Goal: Information Seeking & Learning: Learn about a topic

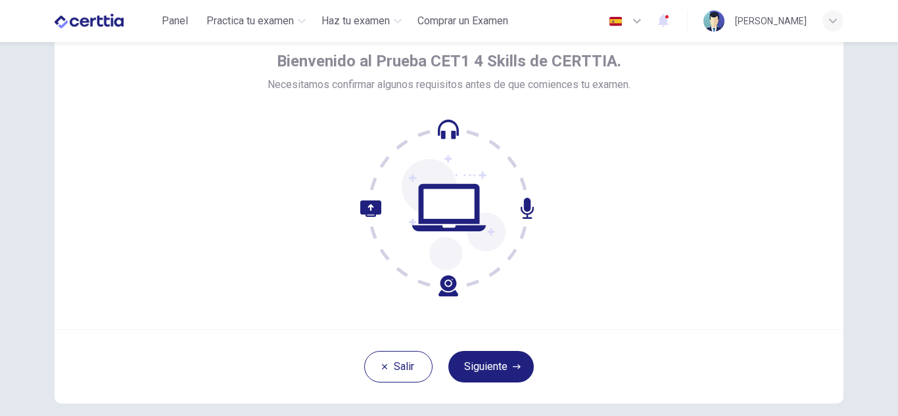
scroll to position [60, 0]
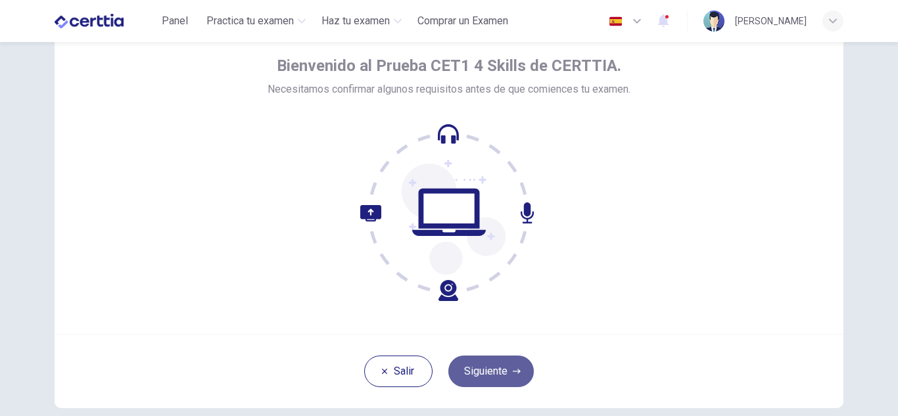
click at [487, 377] on button "Siguiente" at bounding box center [490, 372] width 85 height 32
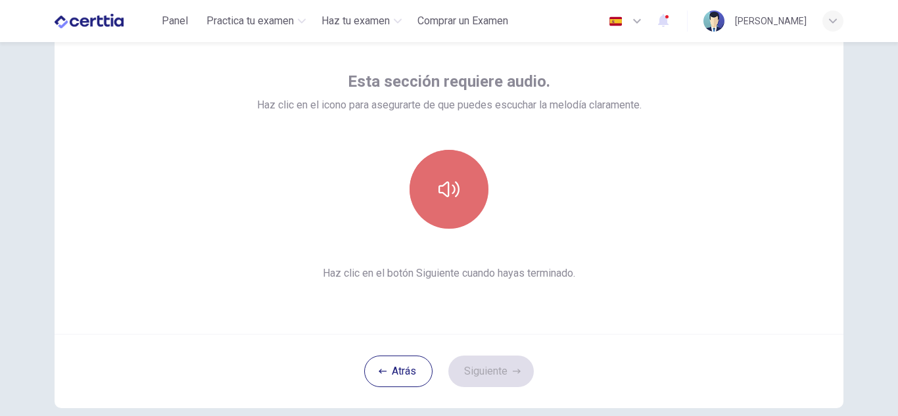
click at [443, 187] on icon "button" at bounding box center [449, 189] width 21 height 21
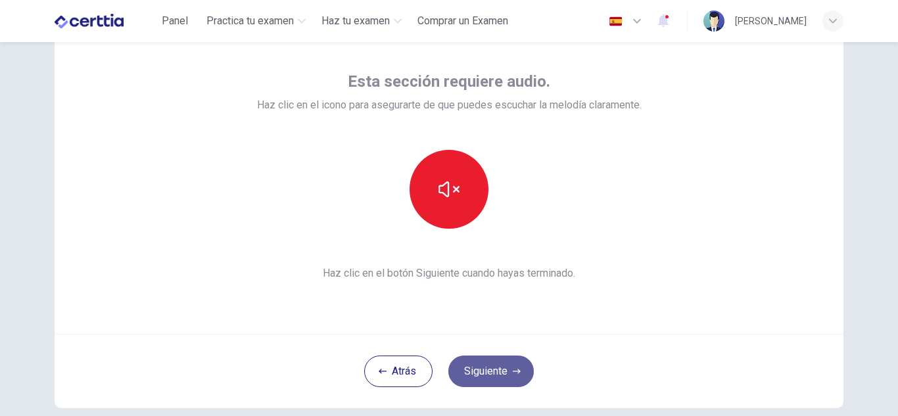
click at [487, 367] on button "Siguiente" at bounding box center [490, 372] width 85 height 32
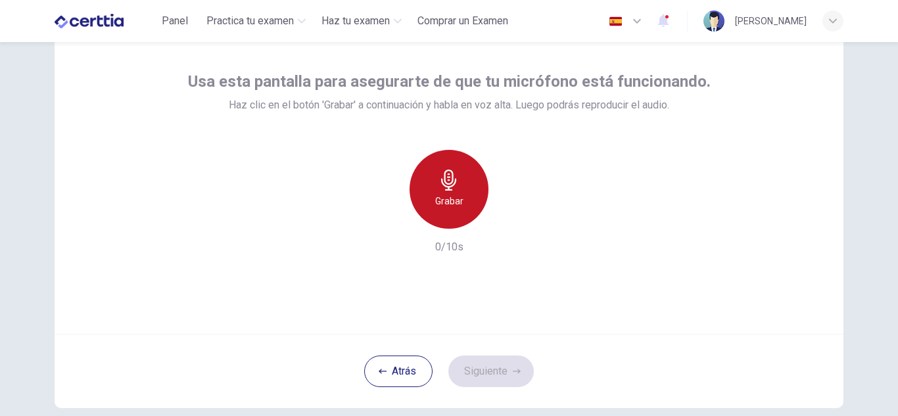
click at [449, 212] on div "Grabar" at bounding box center [449, 189] width 79 height 79
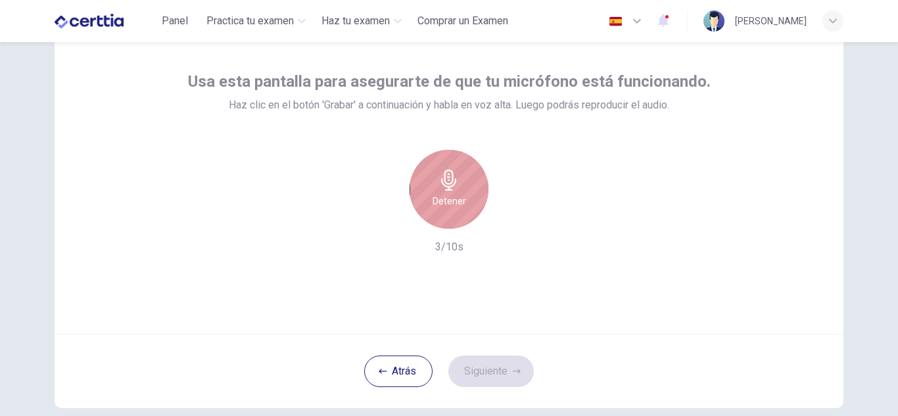
click at [449, 212] on div "Detener" at bounding box center [449, 189] width 79 height 79
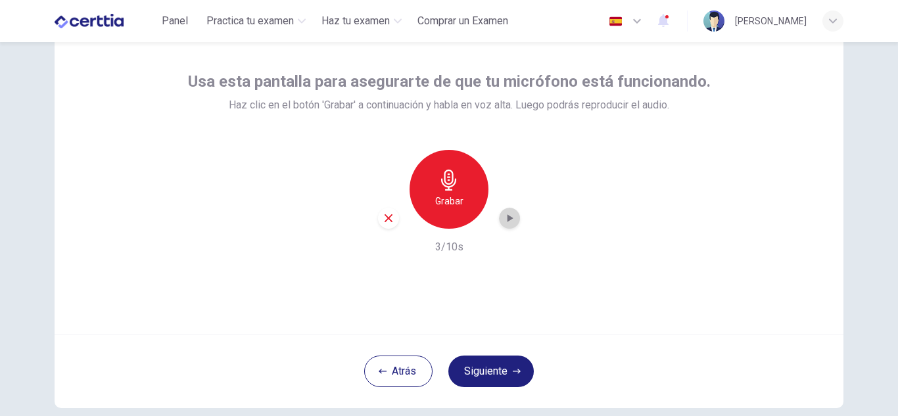
click at [504, 226] on div "button" at bounding box center [509, 218] width 21 height 21
click at [467, 367] on button "Siguiente" at bounding box center [490, 372] width 85 height 32
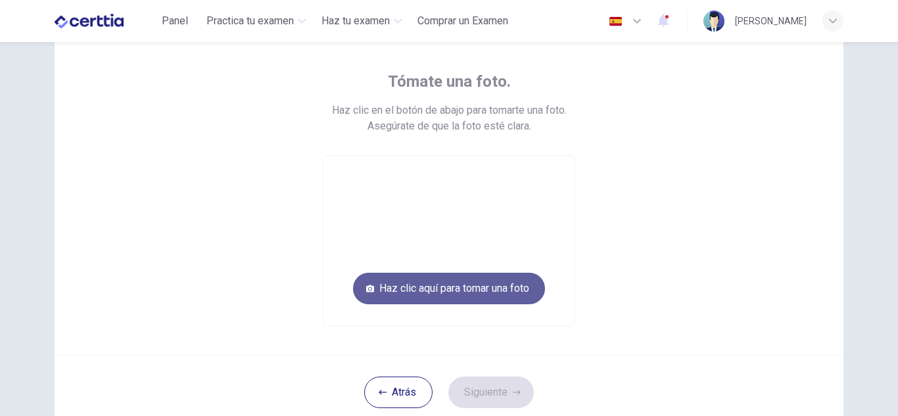
click at [467, 293] on button "Haz clic aquí para tomar una foto" at bounding box center [449, 289] width 192 height 32
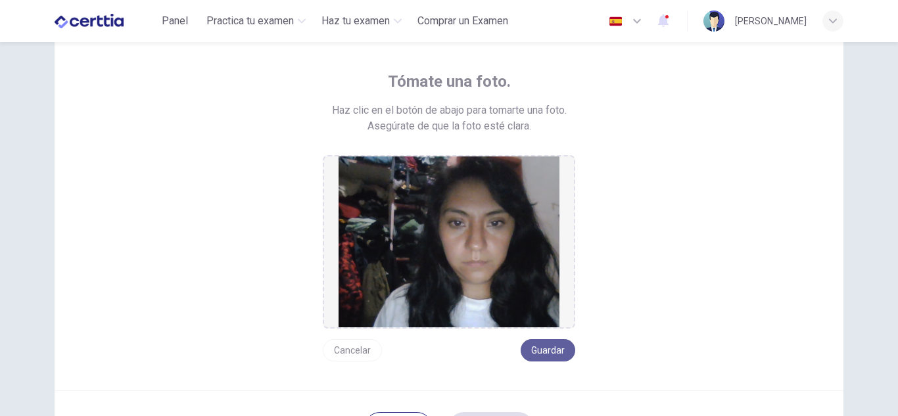
click at [527, 345] on button "Guardar" at bounding box center [548, 350] width 55 height 22
click at [532, 345] on button "Guardar" at bounding box center [548, 350] width 55 height 22
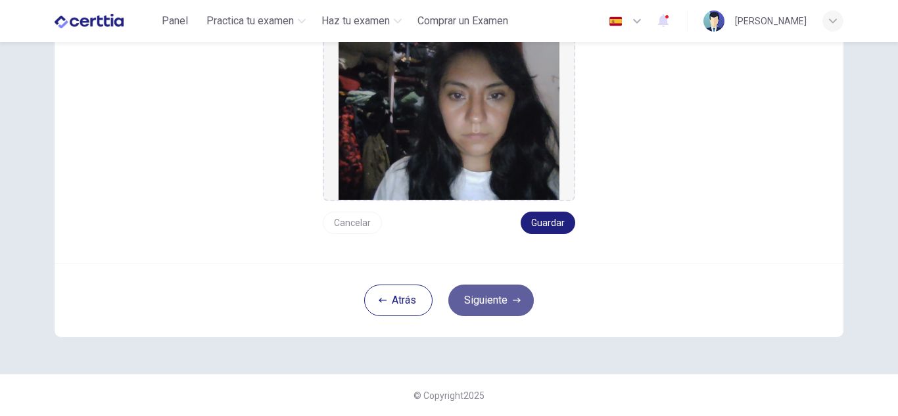
click at [494, 291] on button "Siguiente" at bounding box center [490, 301] width 85 height 32
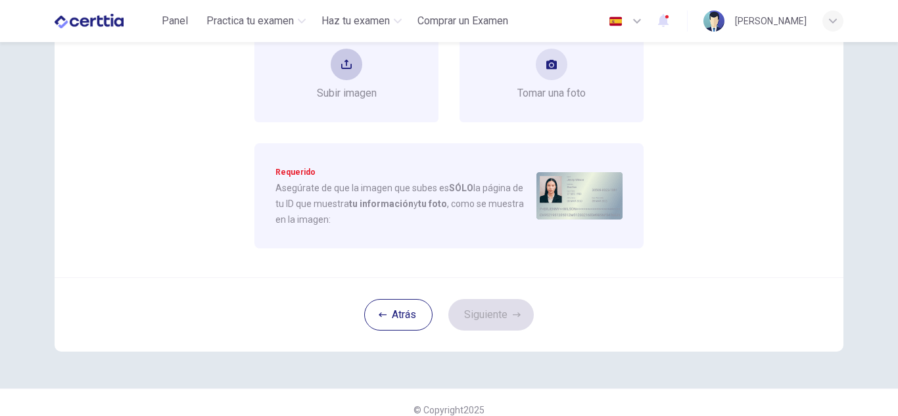
click at [358, 91] on span "Subir imagen" at bounding box center [347, 93] width 60 height 16
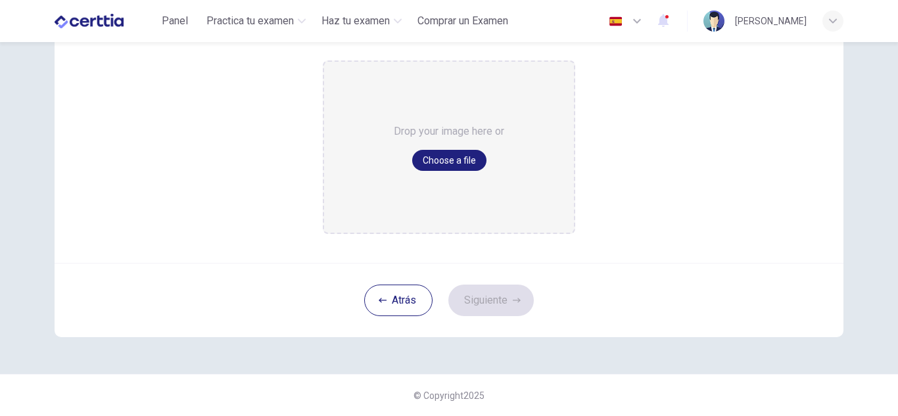
scroll to position [171, 0]
click at [472, 158] on button "Choose a file" at bounding box center [449, 160] width 74 height 21
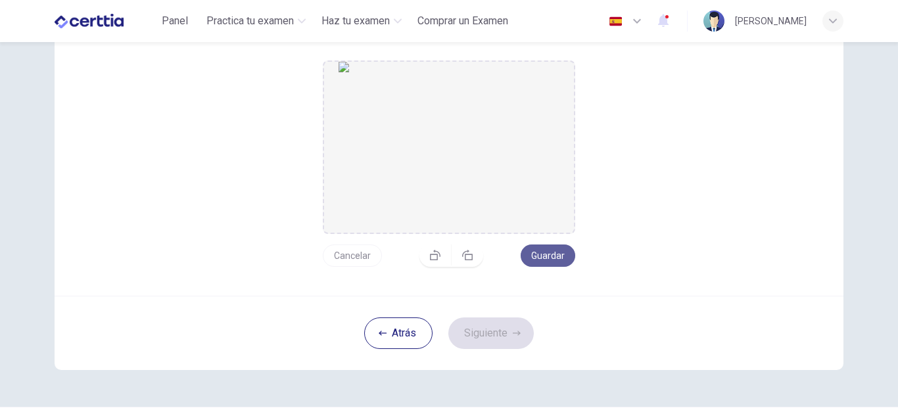
click at [556, 252] on button "Guardar" at bounding box center [548, 256] width 55 height 22
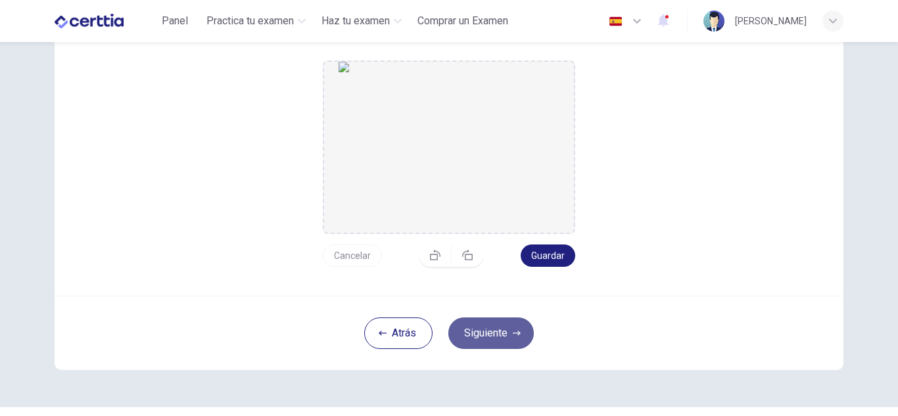
click at [506, 334] on button "Siguiente" at bounding box center [490, 334] width 85 height 32
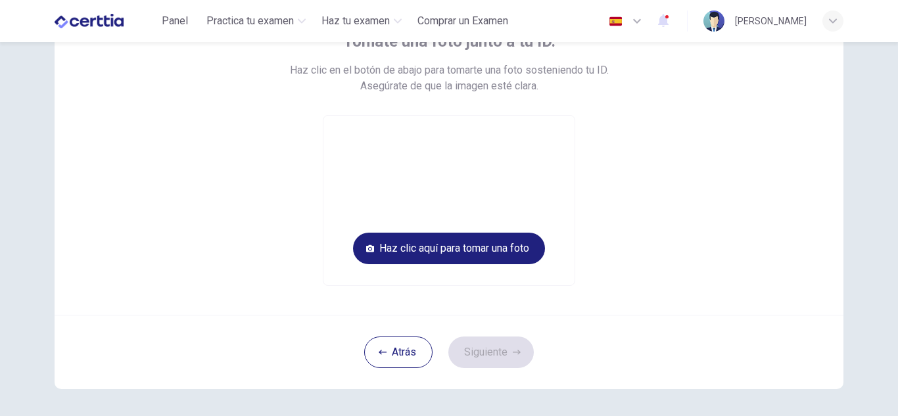
scroll to position [21, 0]
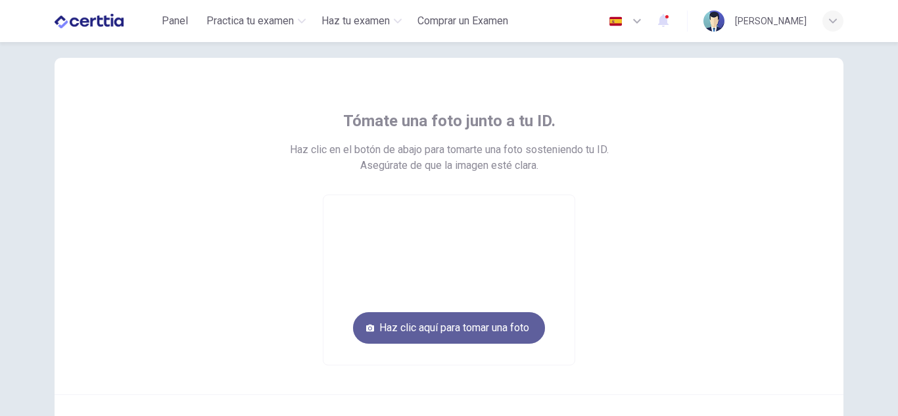
click at [494, 323] on button "Haz clic aquí para tomar una foto" at bounding box center [449, 328] width 192 height 32
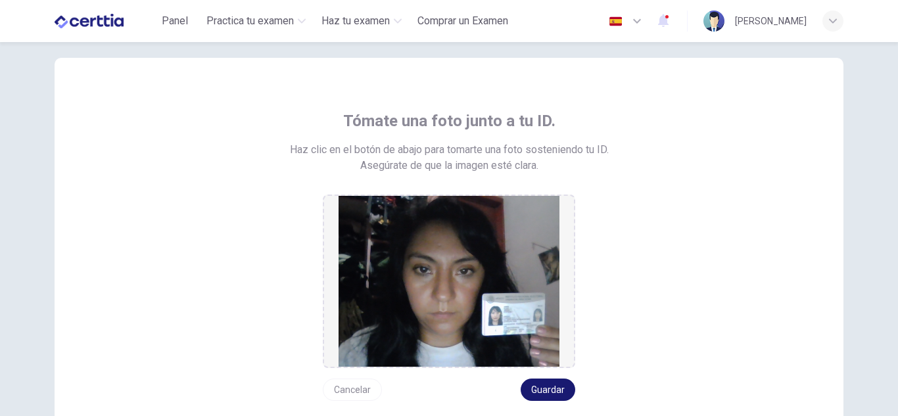
click at [543, 388] on button "Guardar" at bounding box center [548, 390] width 55 height 22
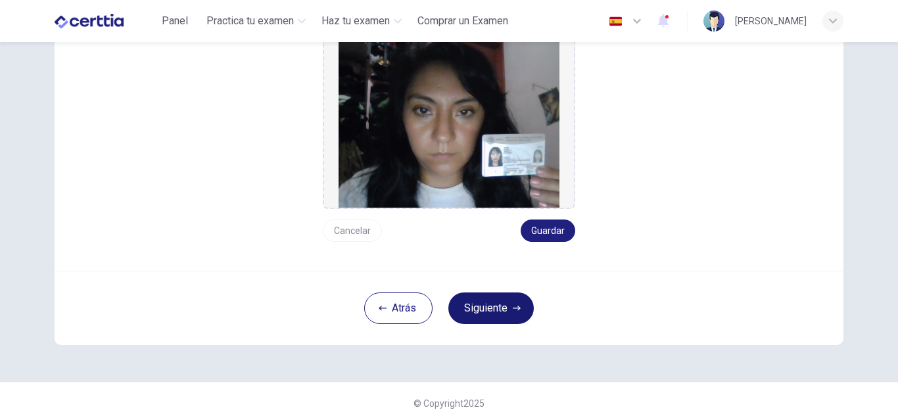
scroll to position [188, 0]
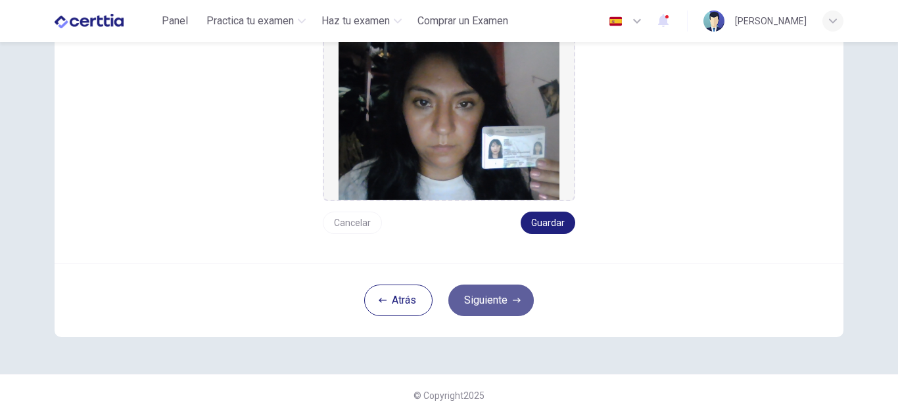
click at [491, 314] on button "Siguiente" at bounding box center [490, 301] width 85 height 32
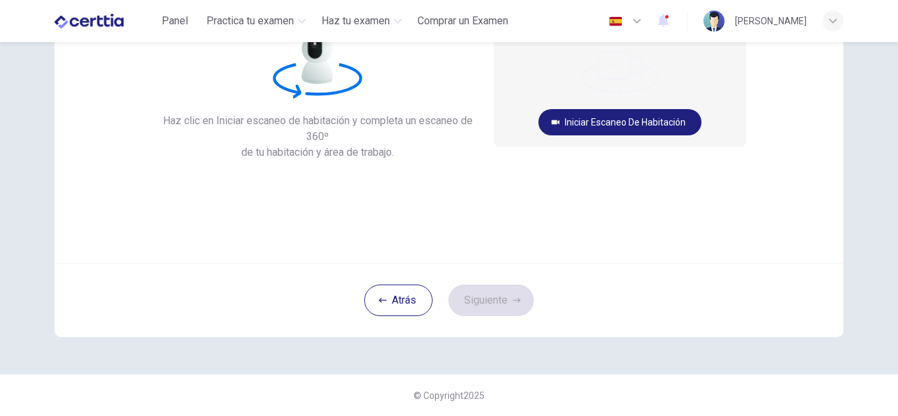
scroll to position [0, 0]
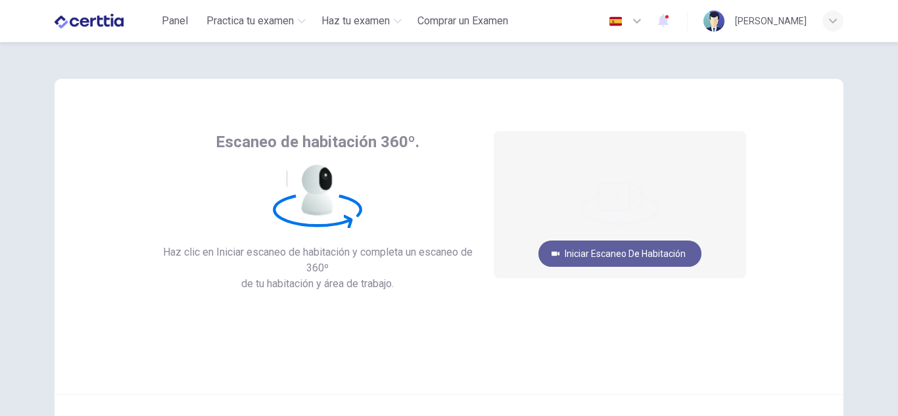
click at [621, 259] on button "Iniciar escaneo de habitación" at bounding box center [620, 254] width 163 height 26
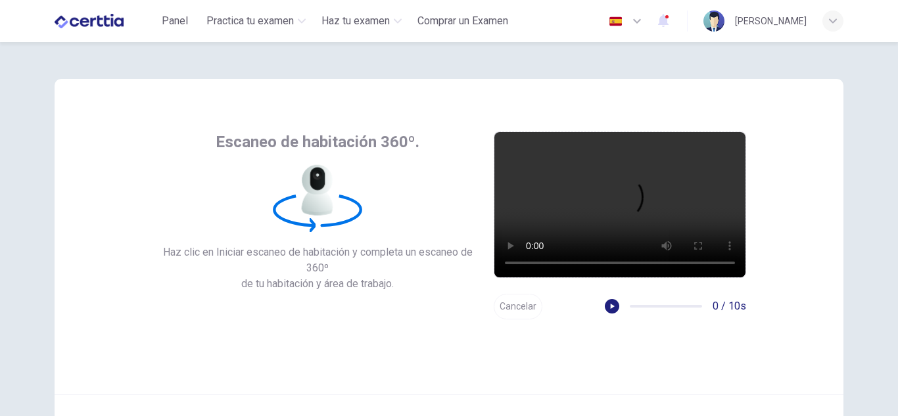
click at [600, 297] on div "Cancelar 0 / 10s" at bounding box center [620, 307] width 252 height 26
click at [606, 301] on button "button" at bounding box center [612, 306] width 14 height 14
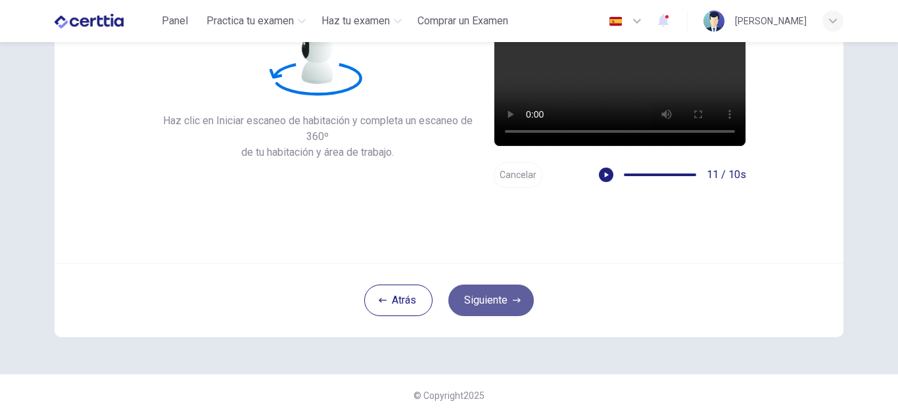
click at [481, 309] on button "Siguiente" at bounding box center [490, 301] width 85 height 32
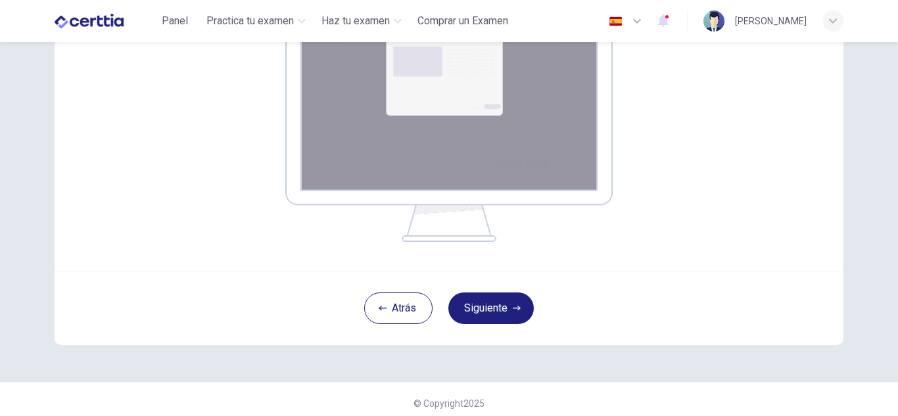
scroll to position [263, 0]
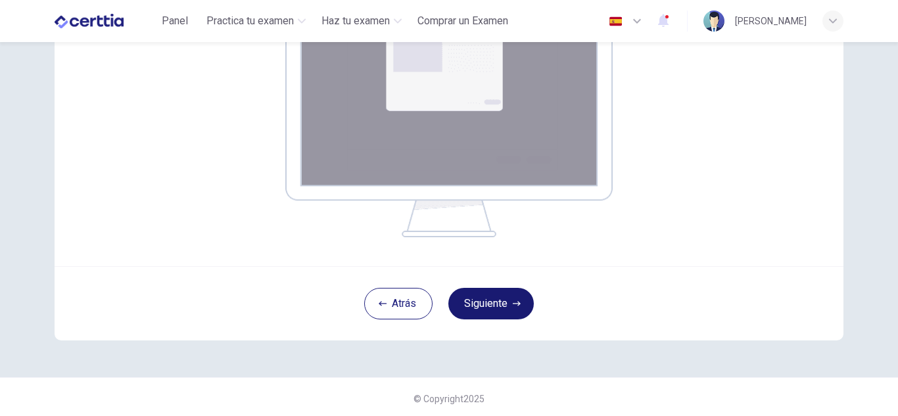
click at [490, 304] on button "Siguiente" at bounding box center [490, 304] width 85 height 32
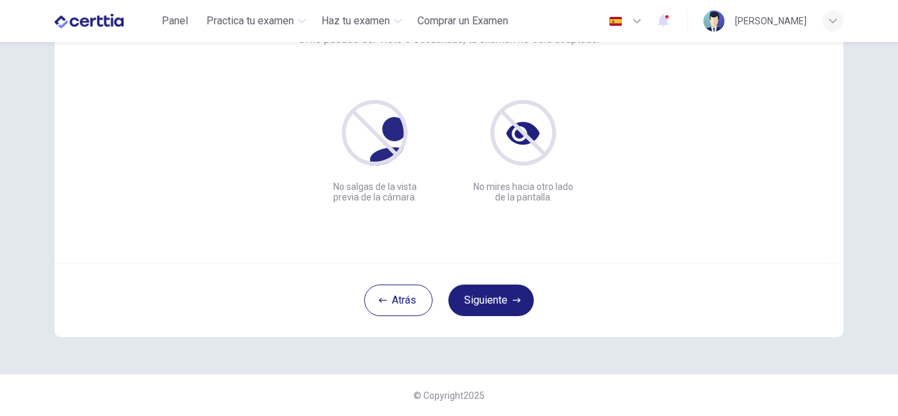
scroll to position [132, 0]
click at [515, 293] on button "Siguiente" at bounding box center [490, 301] width 85 height 32
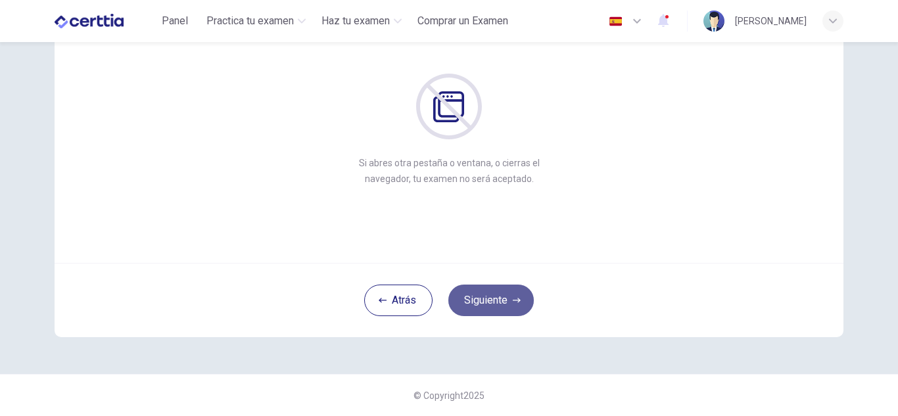
click at [515, 293] on button "Siguiente" at bounding box center [490, 301] width 85 height 32
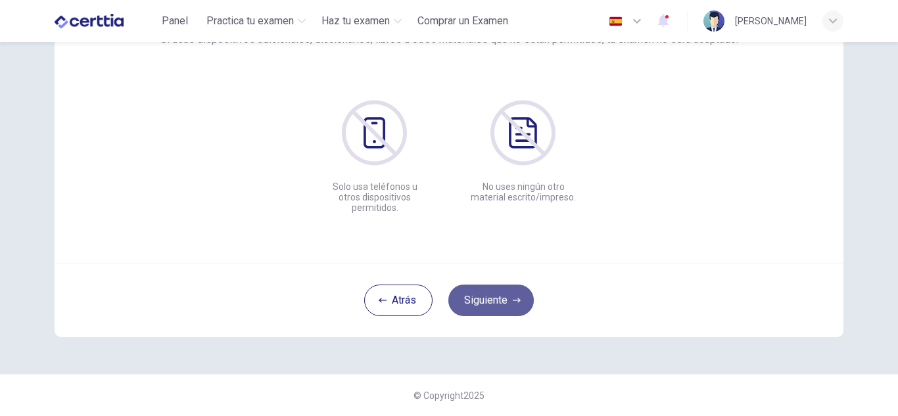
click at [515, 293] on button "Siguiente" at bounding box center [490, 301] width 85 height 32
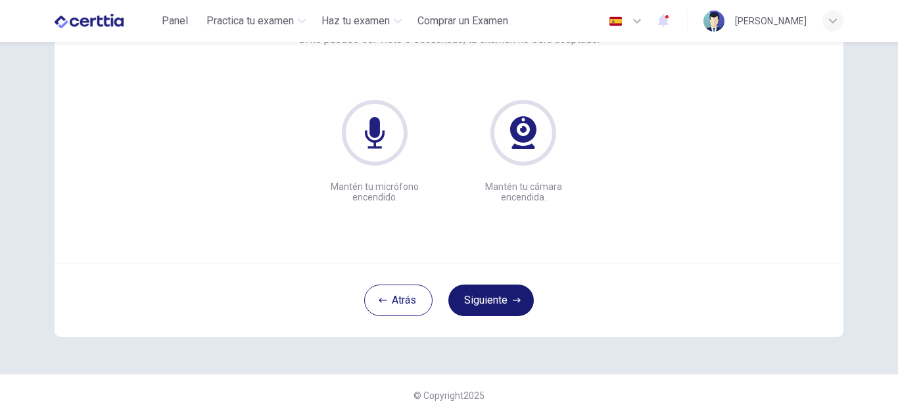
click at [515, 293] on button "Siguiente" at bounding box center [490, 301] width 85 height 32
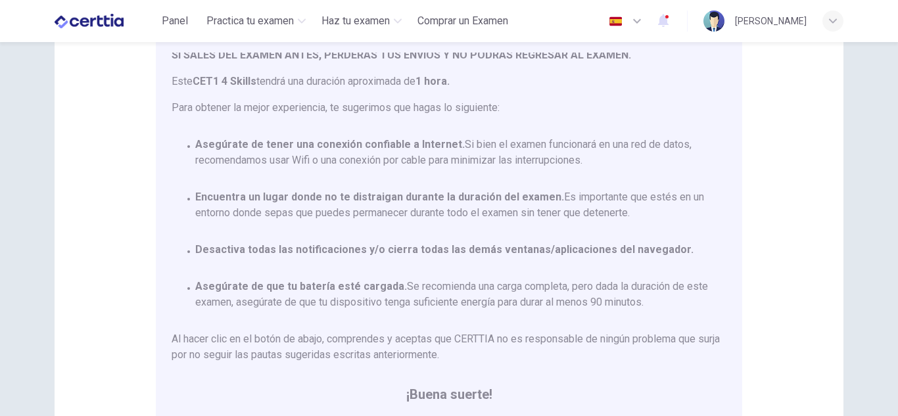
scroll to position [77, 0]
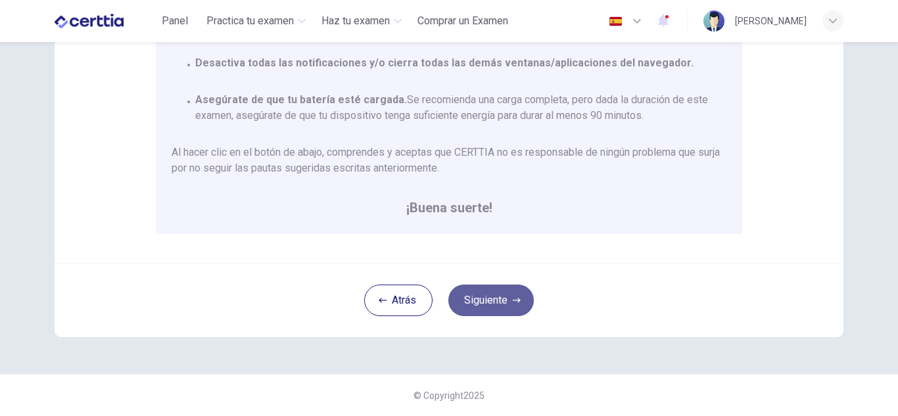
click at [500, 300] on button "Siguiente" at bounding box center [490, 301] width 85 height 32
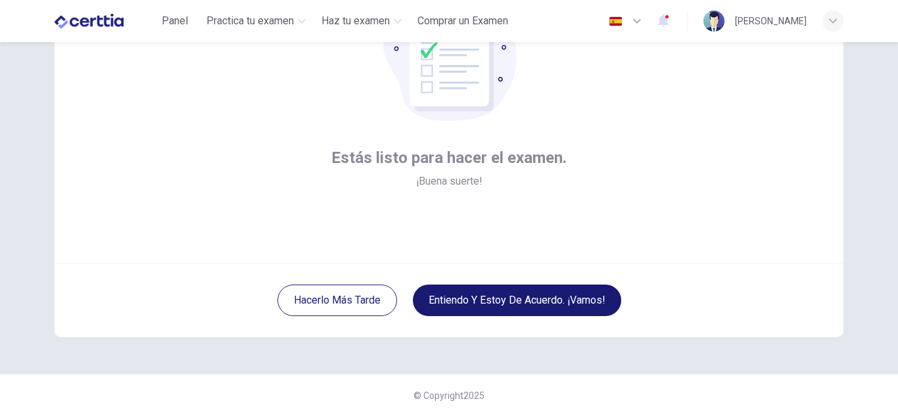
scroll to position [132, 0]
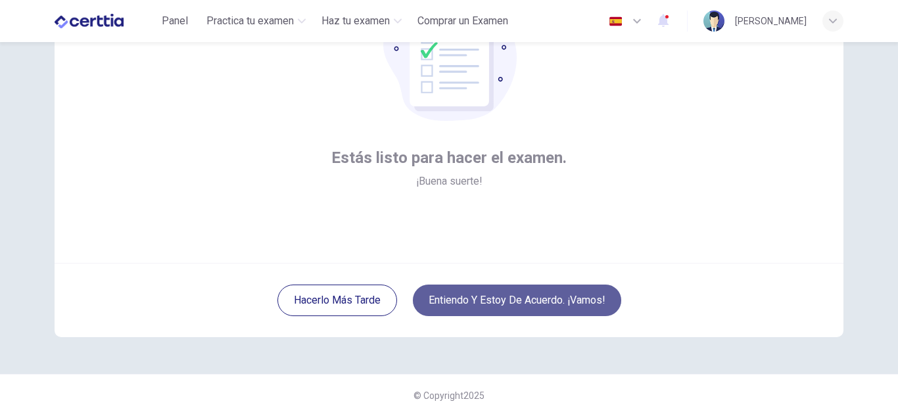
click at [527, 310] on button "Entiendo y estoy de acuerdo. ¡Vamos!" at bounding box center [517, 301] width 208 height 32
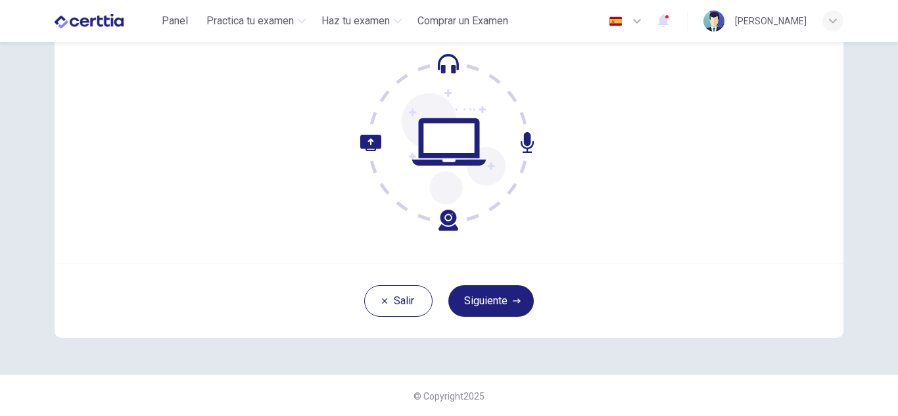
scroll to position [132, 0]
click at [498, 306] on button "Siguiente" at bounding box center [490, 301] width 85 height 32
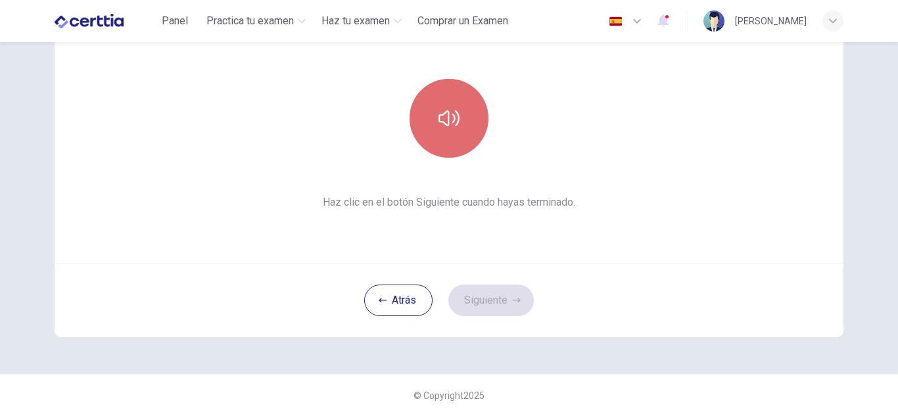
click at [456, 146] on button "button" at bounding box center [449, 118] width 79 height 79
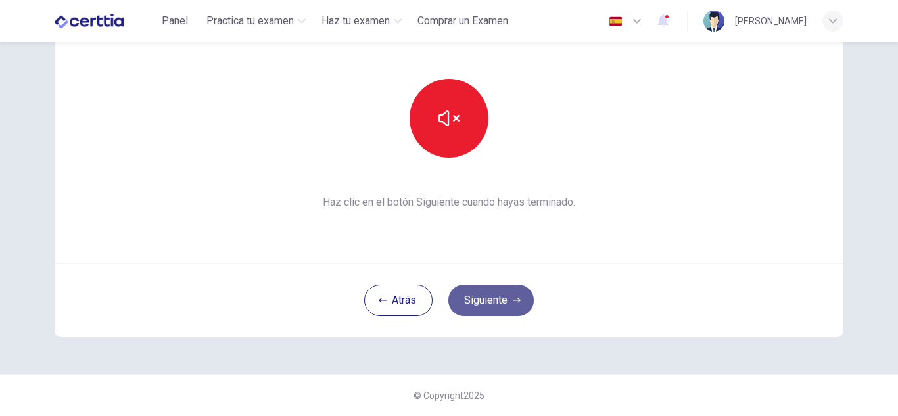
click at [490, 293] on button "Siguiente" at bounding box center [490, 301] width 85 height 32
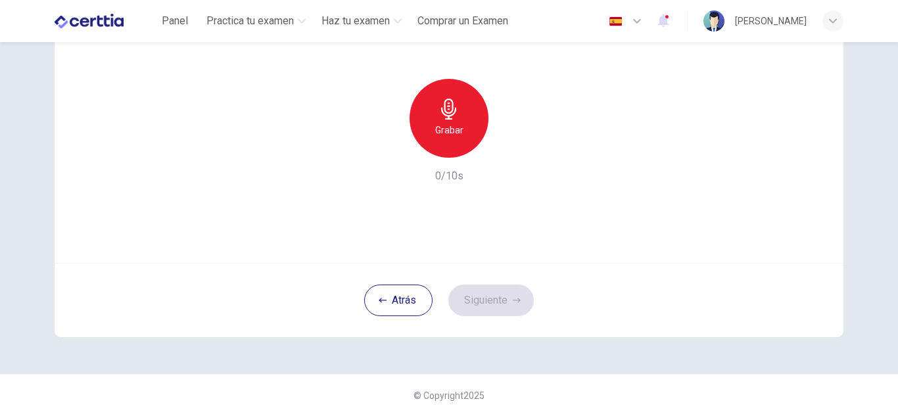
scroll to position [66, 0]
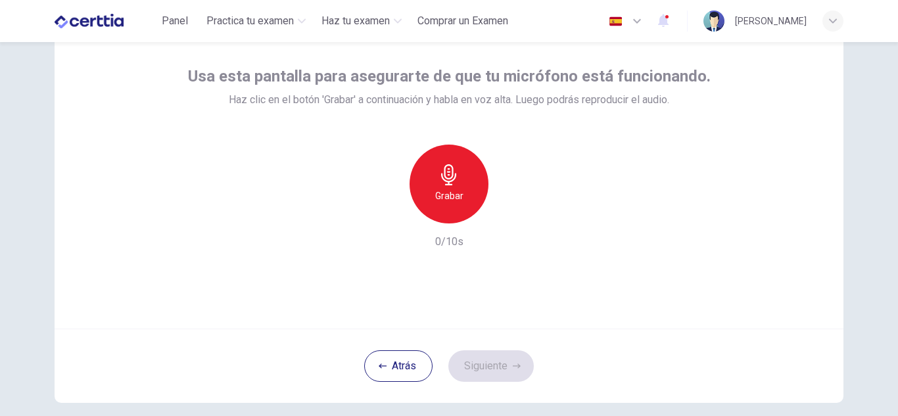
click at [441, 200] on h6 "Grabar" at bounding box center [449, 196] width 28 height 16
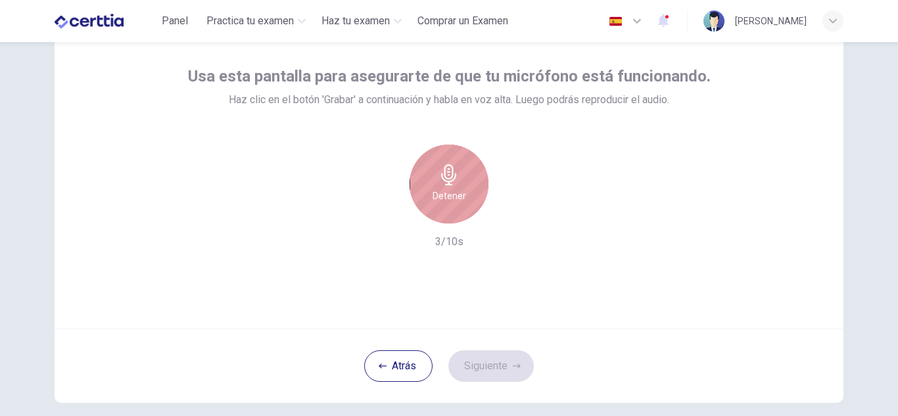
click at [441, 200] on h6 "Detener" at bounding box center [450, 196] width 34 height 16
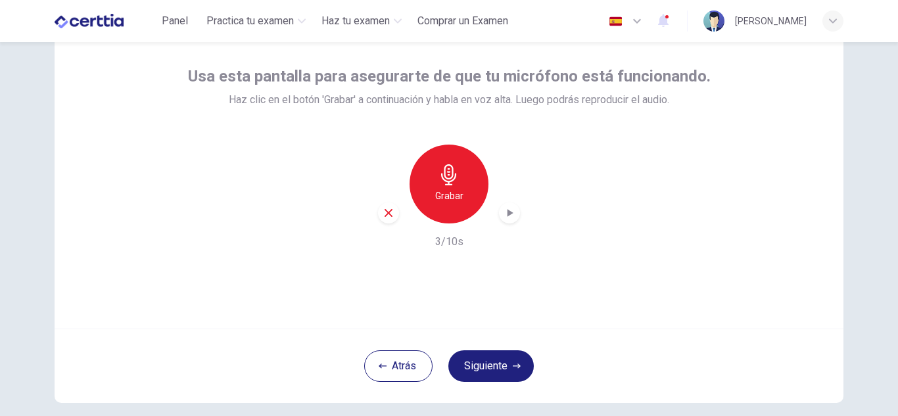
click at [508, 214] on icon "button" at bounding box center [511, 213] width 6 height 8
click at [469, 363] on button "Siguiente" at bounding box center [490, 366] width 85 height 32
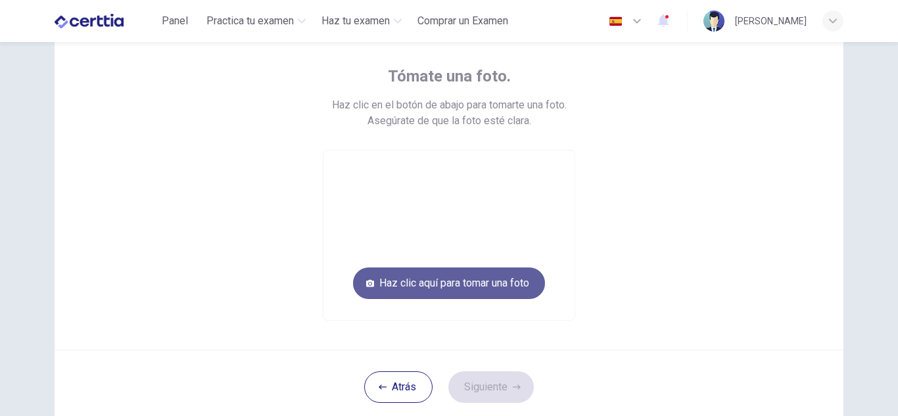
click at [473, 285] on button "Haz clic aquí para tomar una foto" at bounding box center [449, 284] width 192 height 32
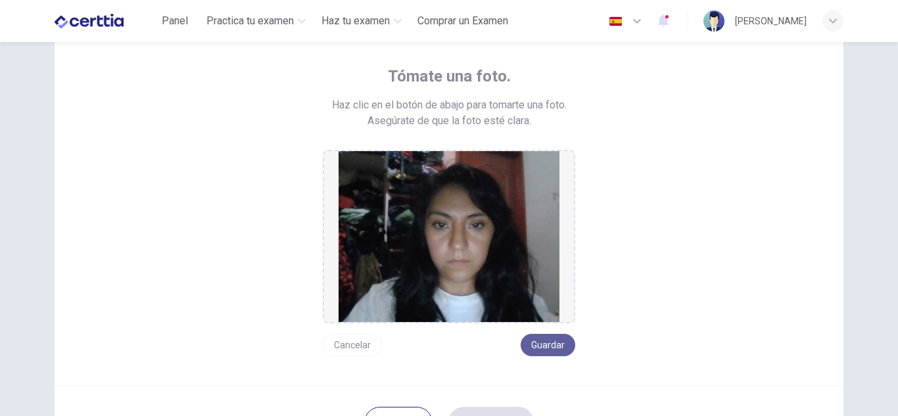
click at [539, 347] on button "Guardar" at bounding box center [548, 345] width 55 height 22
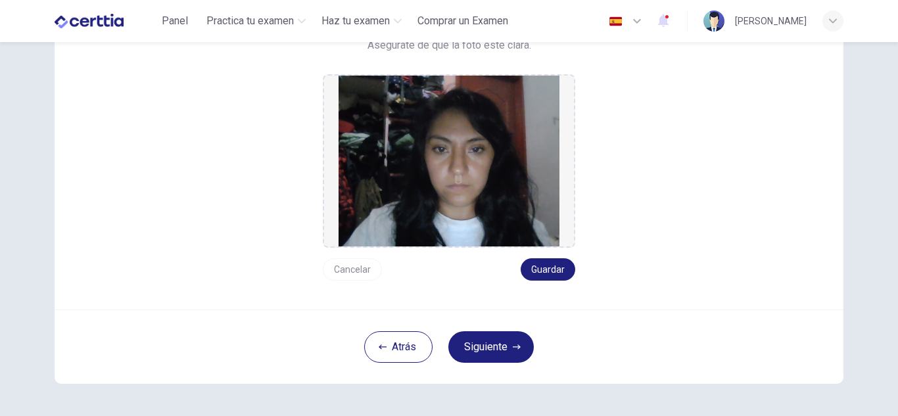
scroll to position [188, 0]
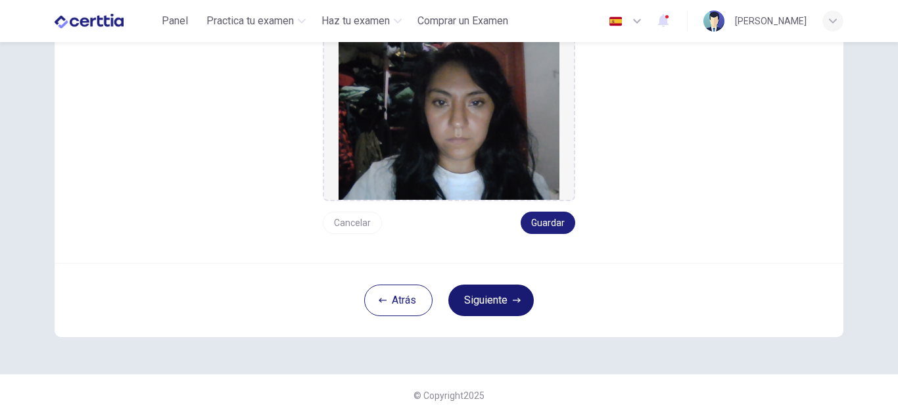
click at [491, 290] on button "Siguiente" at bounding box center [490, 301] width 85 height 32
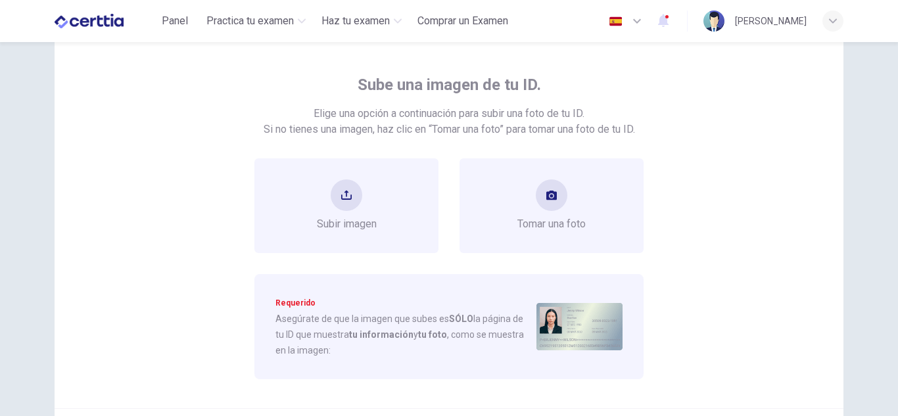
scroll to position [57, 0]
click at [361, 223] on span "Subir imagen" at bounding box center [347, 225] width 60 height 16
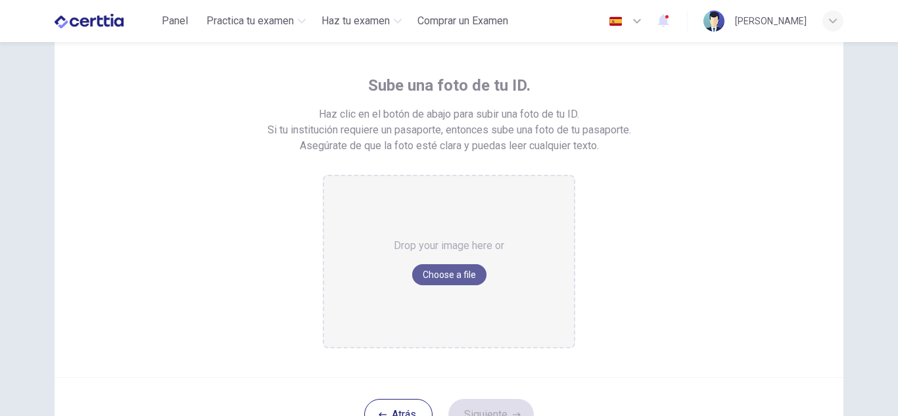
click at [463, 270] on button "Choose a file" at bounding box center [449, 274] width 74 height 21
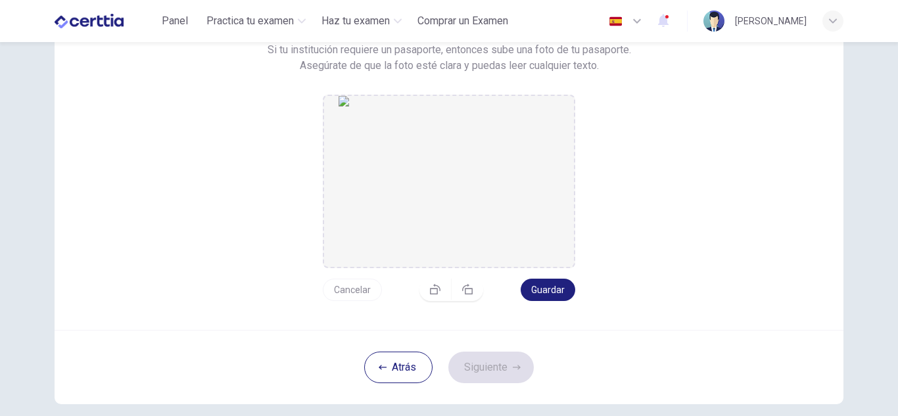
scroll to position [188, 0]
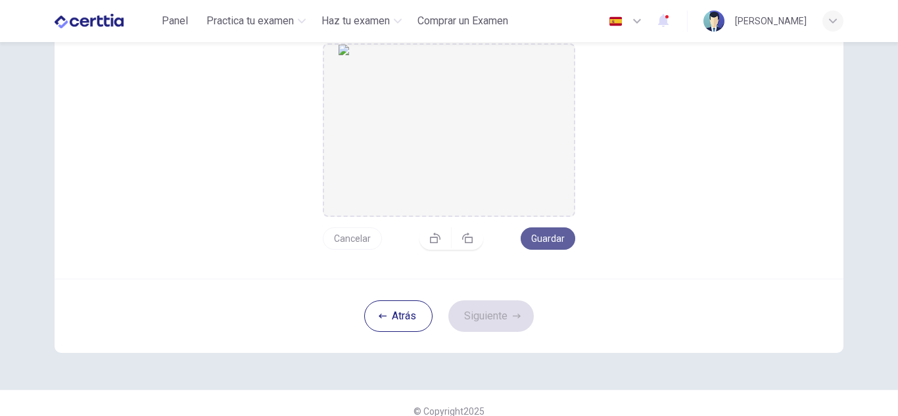
click at [545, 242] on button "Guardar" at bounding box center [548, 239] width 55 height 22
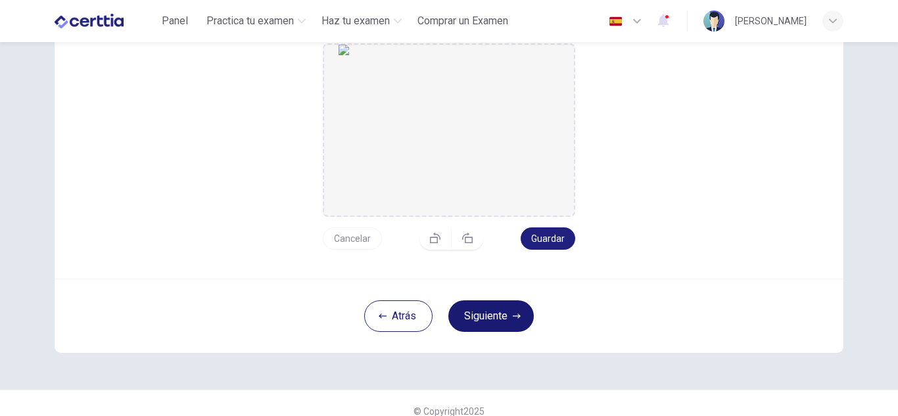
click at [496, 324] on button "Siguiente" at bounding box center [490, 316] width 85 height 32
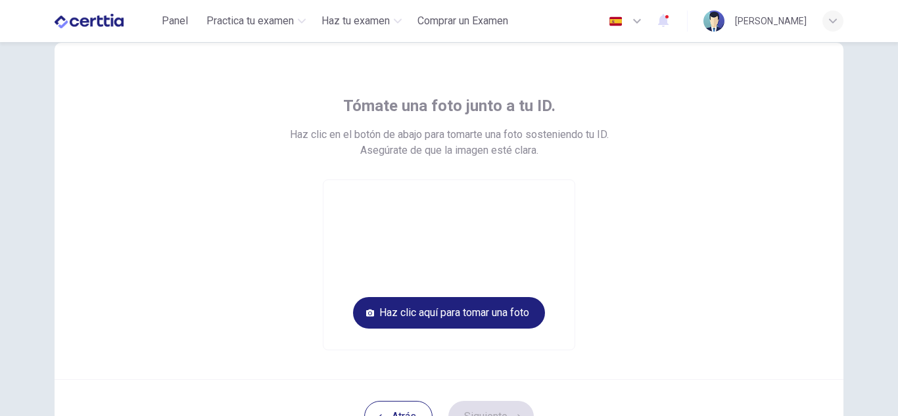
scroll to position [66, 0]
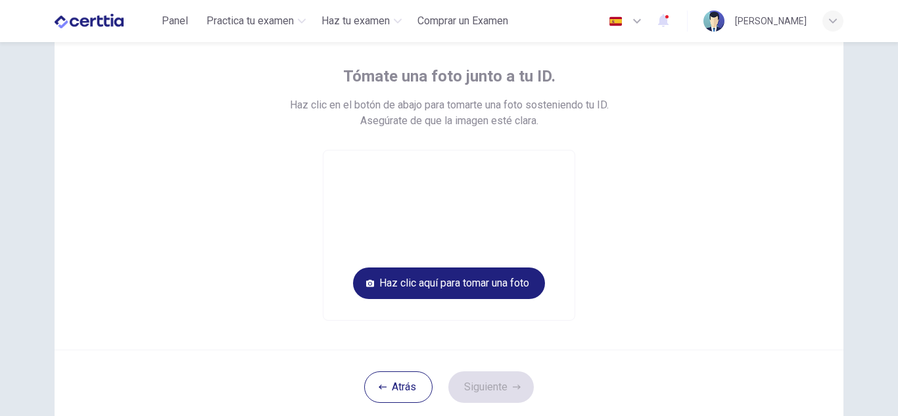
click at [539, 240] on video at bounding box center [449, 236] width 251 height 170
click at [539, 251] on video at bounding box center [449, 236] width 251 height 170
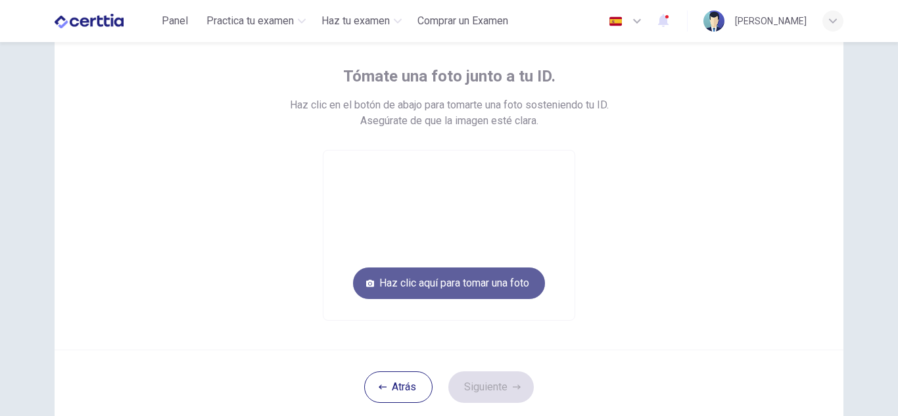
click at [525, 278] on button "Haz clic aquí para tomar una foto" at bounding box center [449, 284] width 192 height 32
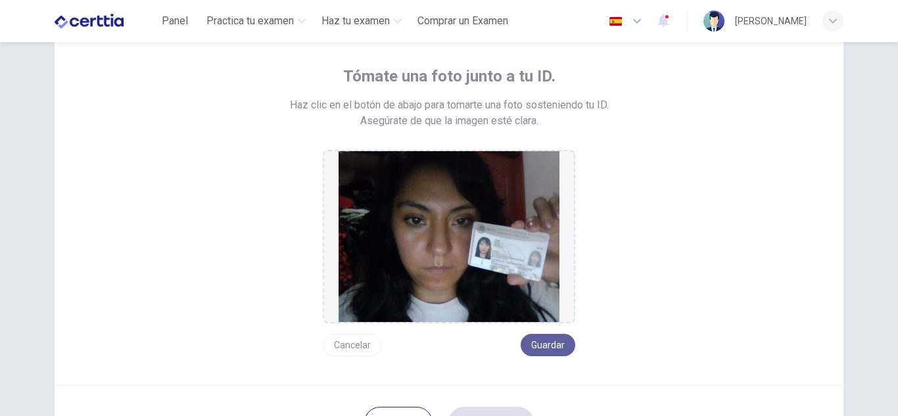
click at [547, 341] on button "Guardar" at bounding box center [548, 345] width 55 height 22
click at [504, 401] on div "Atrás Siguiente" at bounding box center [449, 422] width 789 height 74
click at [506, 410] on button "Siguiente" at bounding box center [490, 423] width 85 height 32
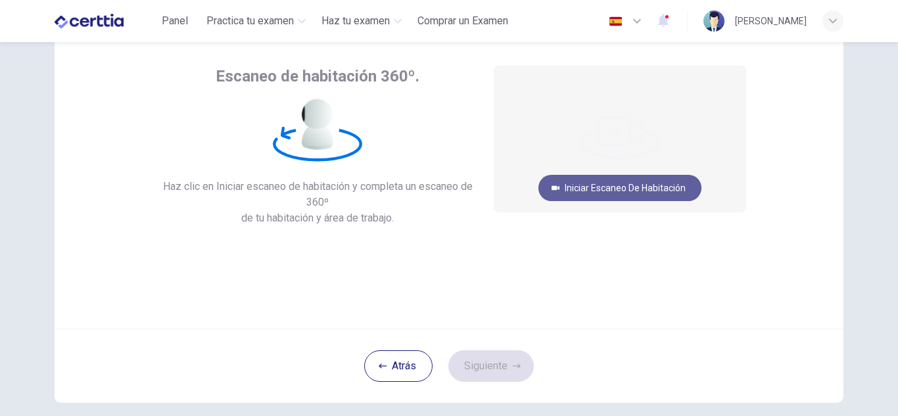
click at [617, 185] on button "Iniciar escaneo de habitación" at bounding box center [620, 188] width 163 height 26
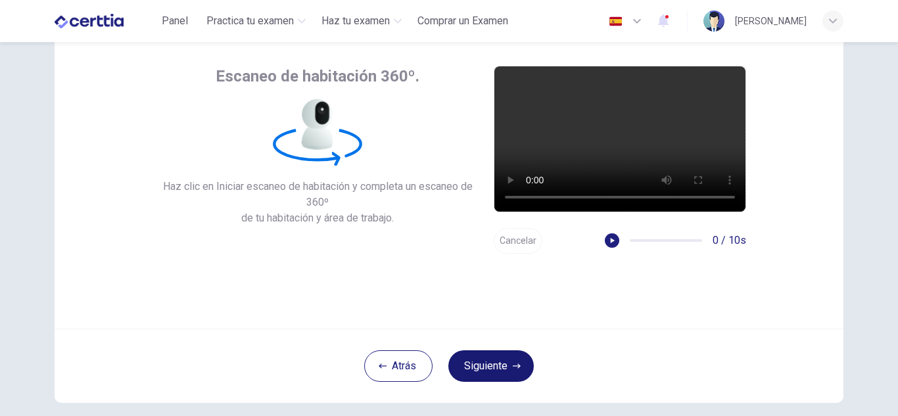
click at [492, 355] on button "Siguiente" at bounding box center [490, 366] width 85 height 32
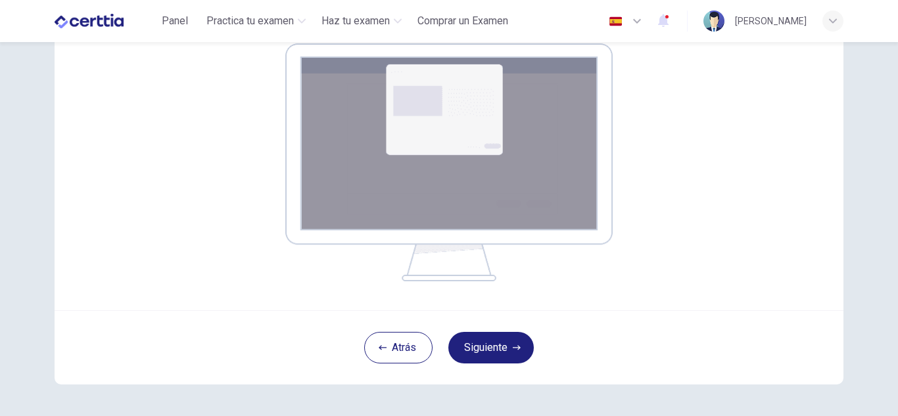
scroll to position [263, 0]
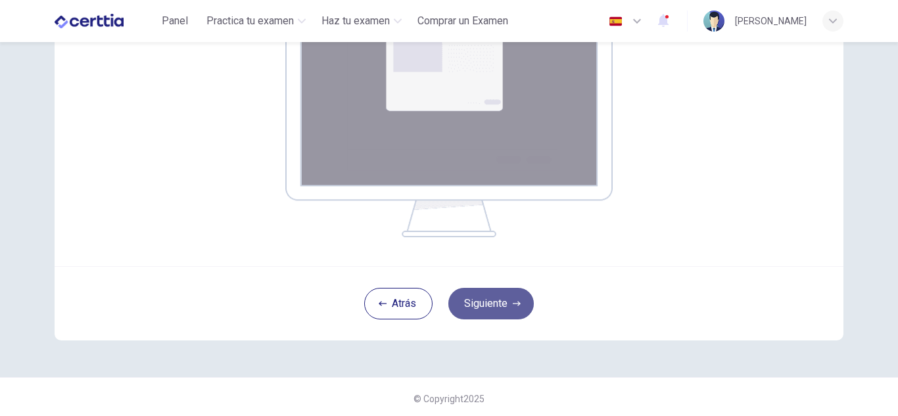
click at [492, 317] on button "Siguiente" at bounding box center [490, 304] width 85 height 32
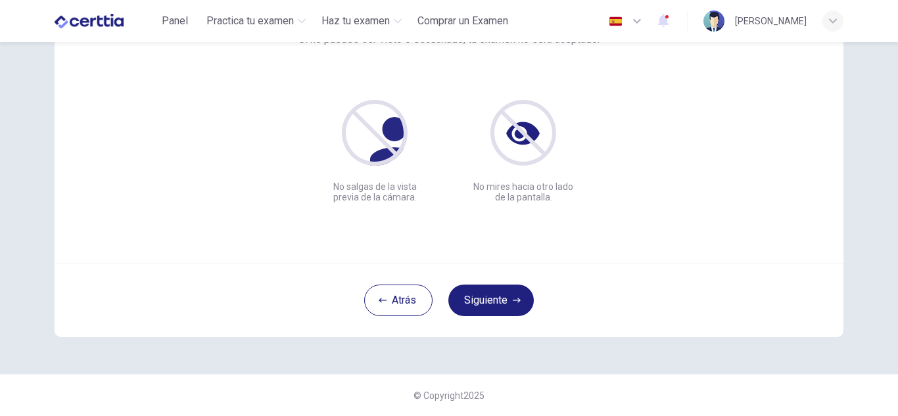
scroll to position [132, 0]
click at [495, 300] on button "Siguiente" at bounding box center [490, 301] width 85 height 32
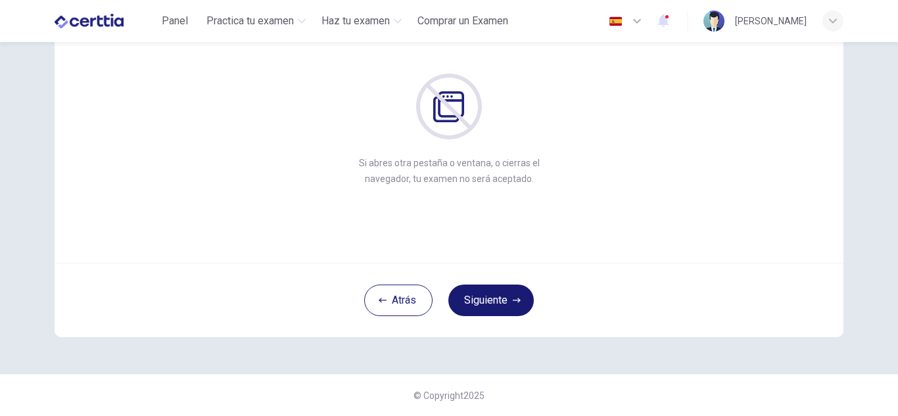
click at [495, 300] on button "Siguiente" at bounding box center [490, 301] width 85 height 32
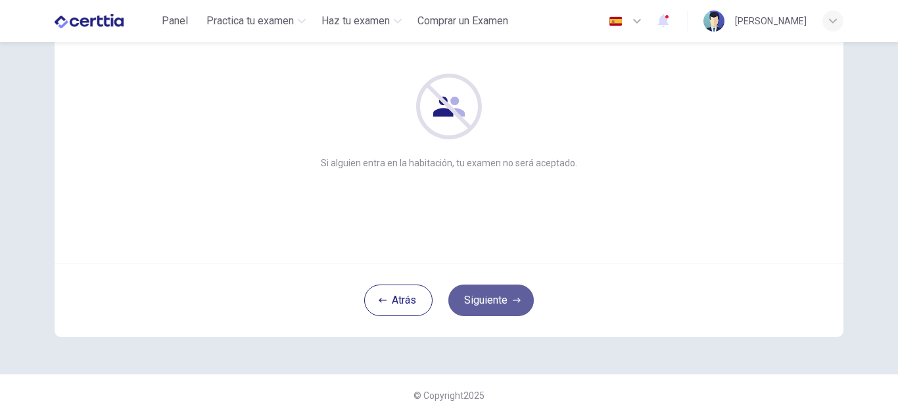
click at [495, 300] on button "Siguiente" at bounding box center [490, 301] width 85 height 32
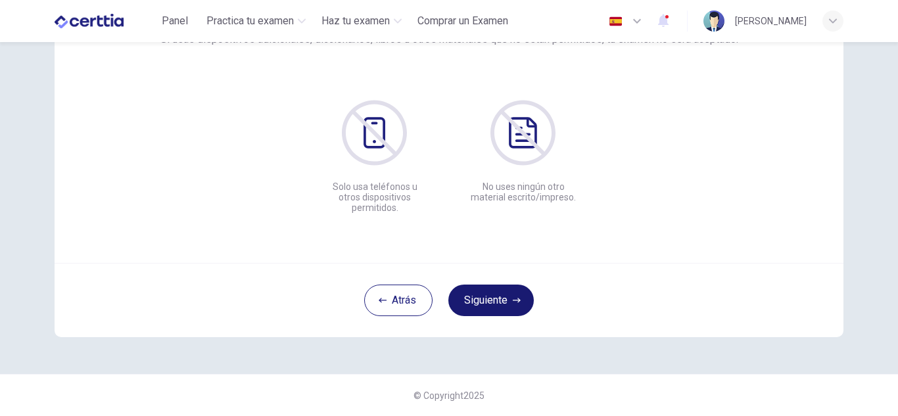
click at [495, 300] on button "Siguiente" at bounding box center [490, 301] width 85 height 32
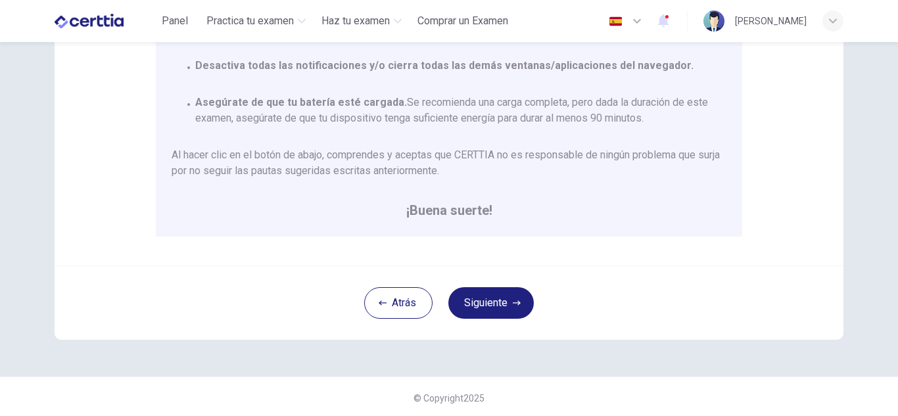
scroll to position [315, 0]
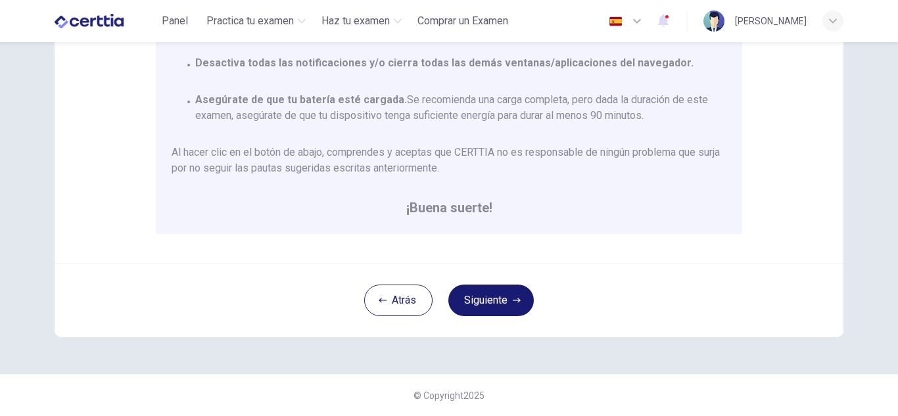
click at [464, 298] on button "Siguiente" at bounding box center [490, 301] width 85 height 32
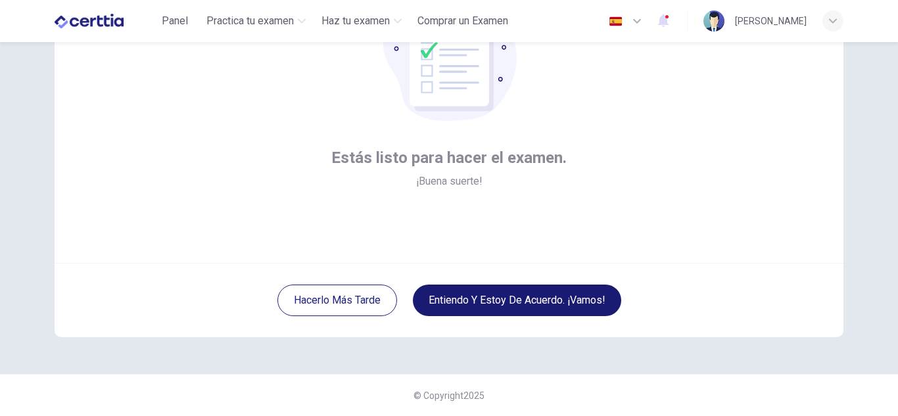
scroll to position [132, 0]
click at [464, 298] on button "Entiendo y estoy de acuerdo. ¡Vamos!" at bounding box center [517, 301] width 208 height 32
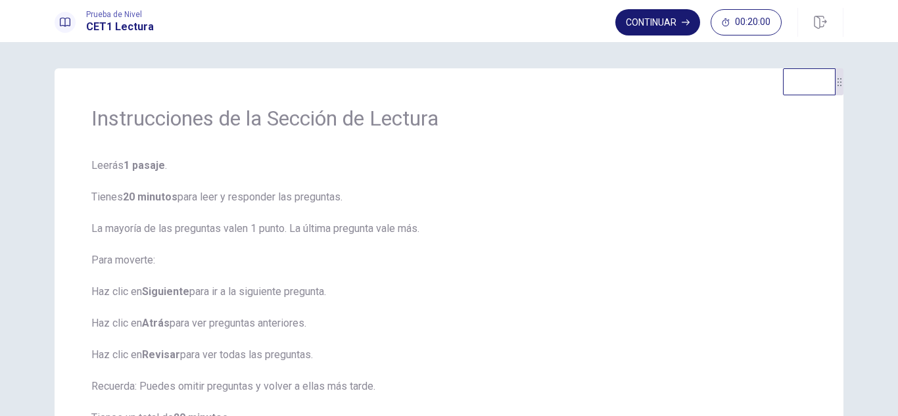
click at [654, 13] on button "Continuar" at bounding box center [657, 22] width 85 height 26
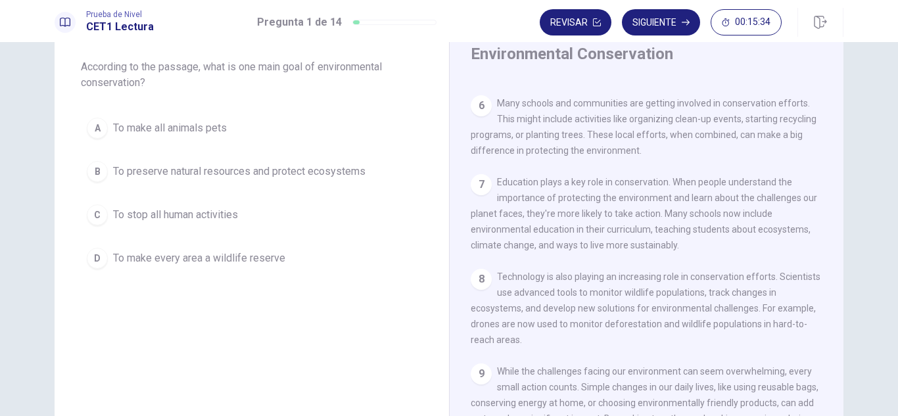
scroll to position [1, 0]
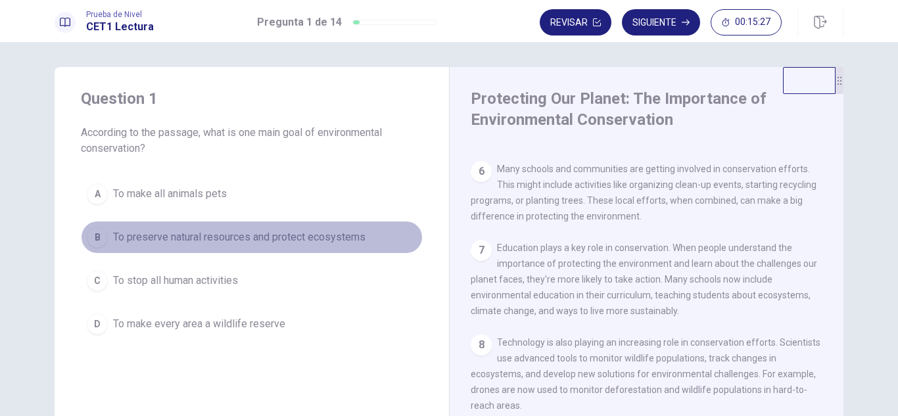
click at [207, 241] on span "To preserve natural resources and protect ecosystems" at bounding box center [239, 237] width 252 height 16
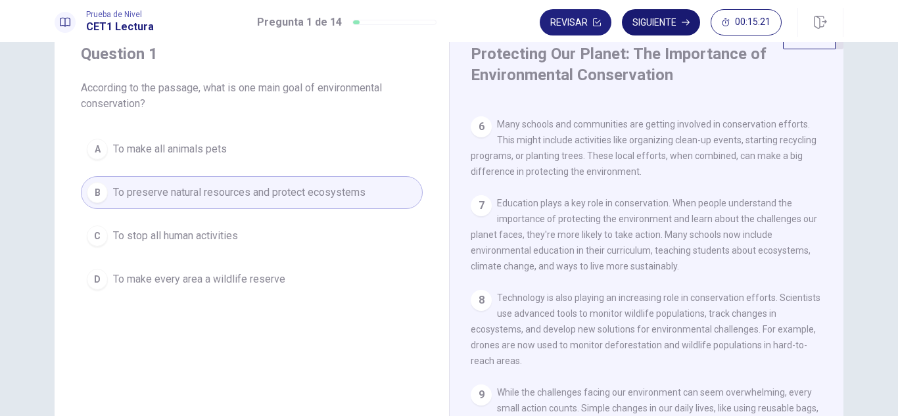
scroll to position [0, 0]
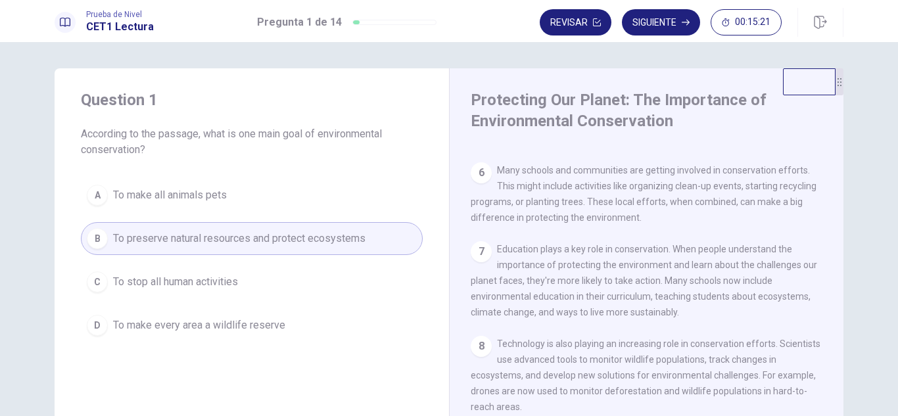
click at [681, 29] on button "Siguiente" at bounding box center [661, 22] width 78 height 26
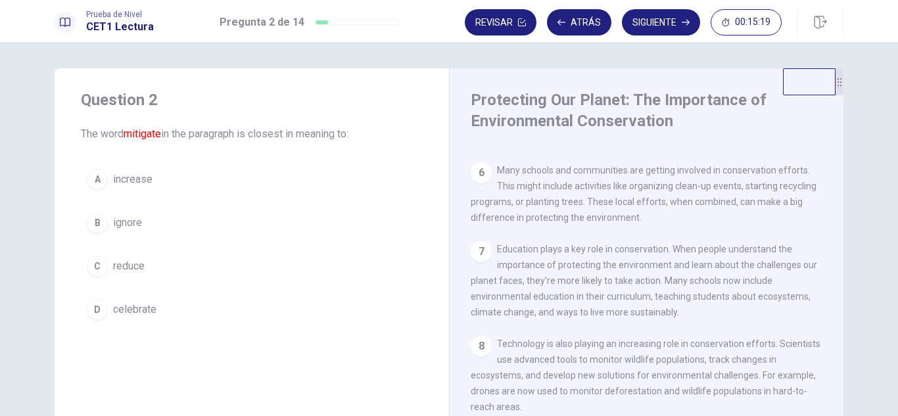
scroll to position [212, 0]
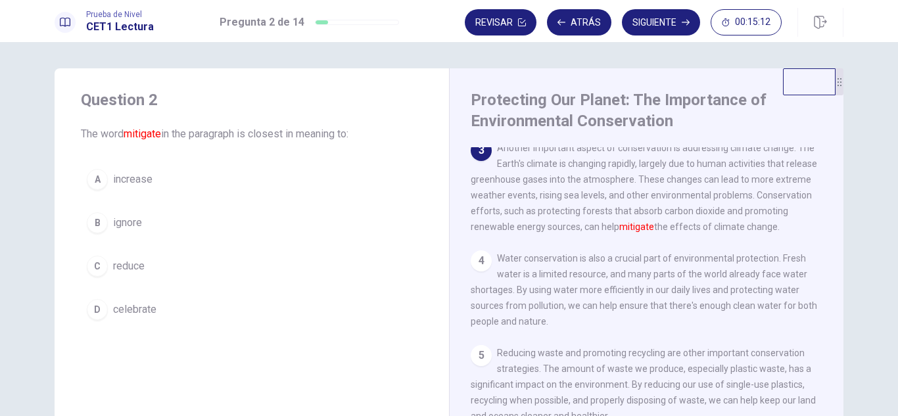
click at [134, 269] on span "reduce" at bounding box center [129, 266] width 32 height 16
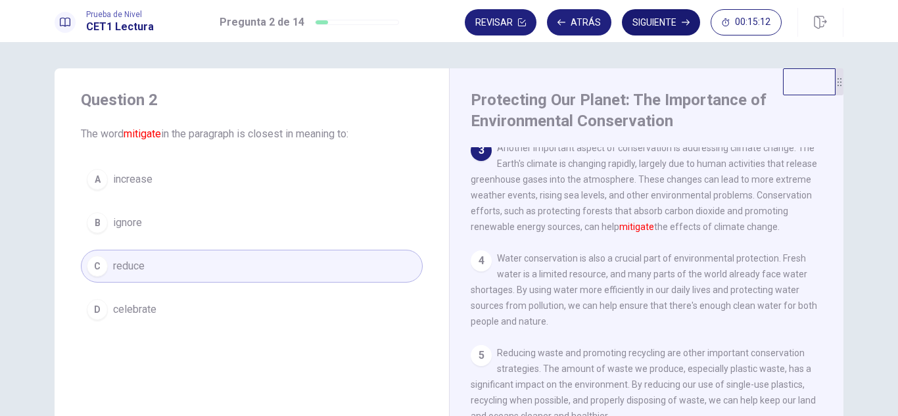
click at [638, 22] on button "Siguiente" at bounding box center [661, 22] width 78 height 26
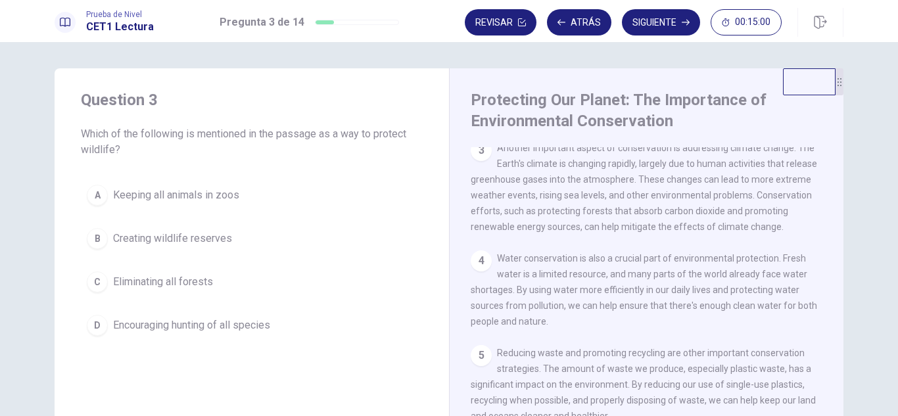
click at [185, 244] on span "Creating wildlife reserves" at bounding box center [172, 239] width 119 height 16
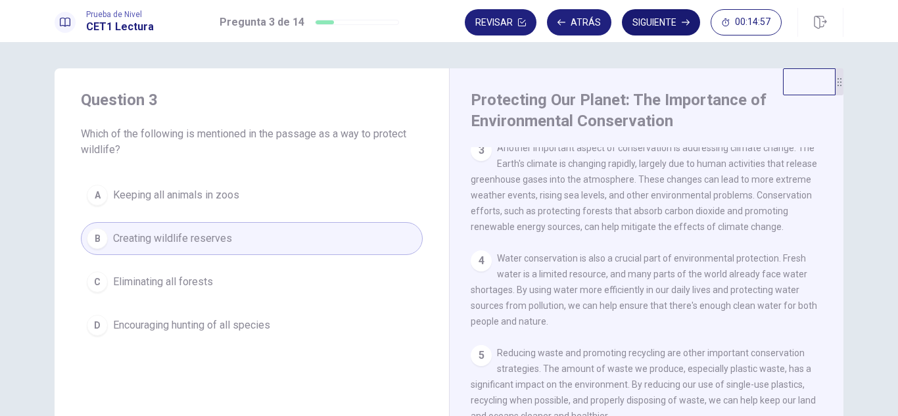
click at [658, 26] on button "Siguiente" at bounding box center [661, 22] width 78 height 26
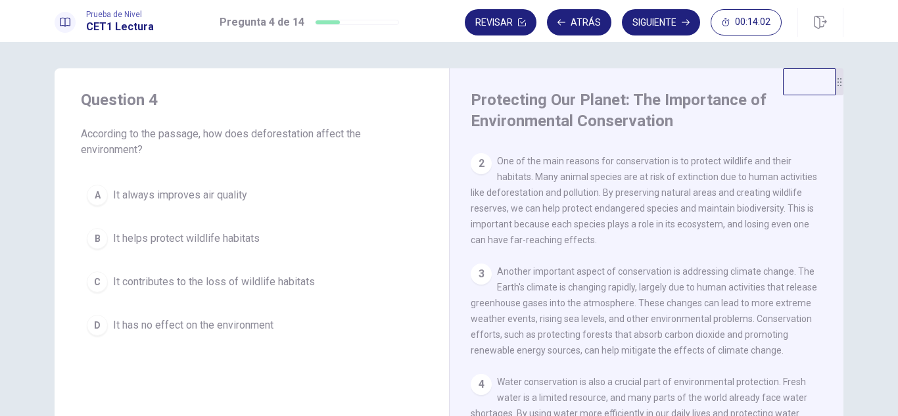
scroll to position [197, 0]
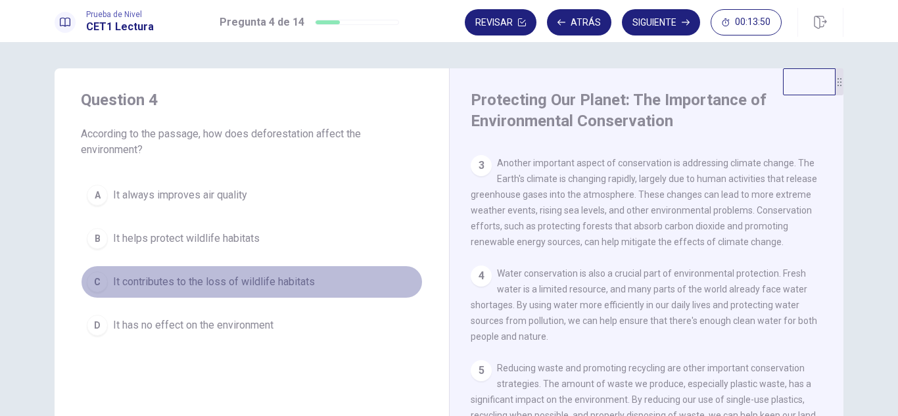
click at [244, 279] on span "It contributes to the loss of wildlife habitats" at bounding box center [214, 282] width 202 height 16
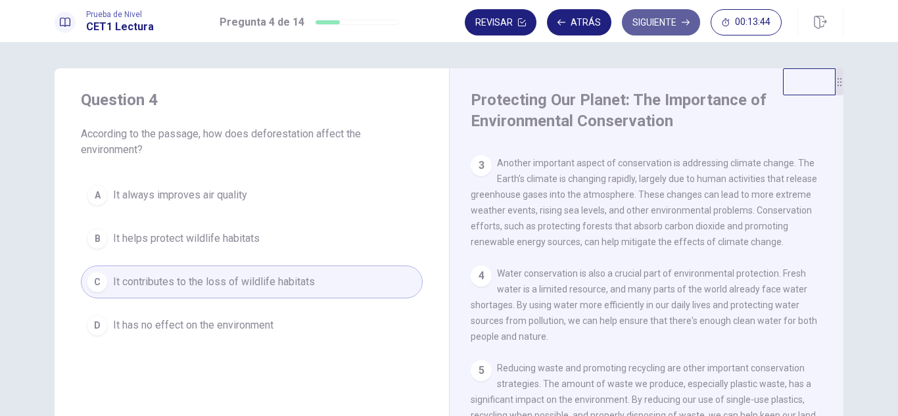
click at [650, 18] on button "Siguiente" at bounding box center [661, 22] width 78 height 26
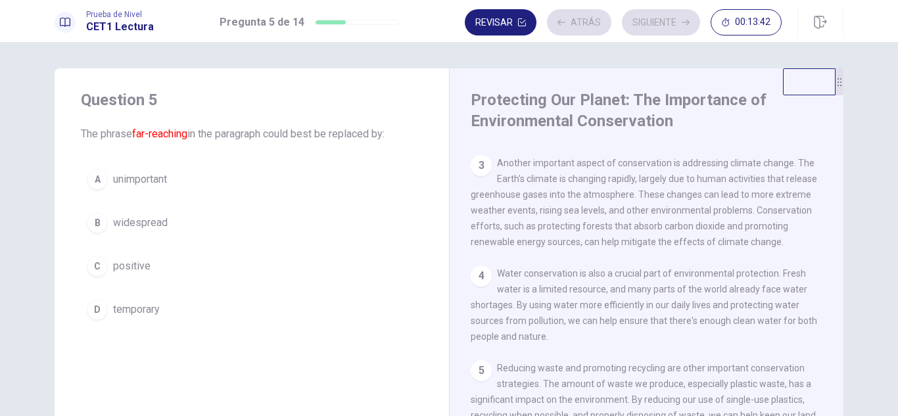
scroll to position [98, 0]
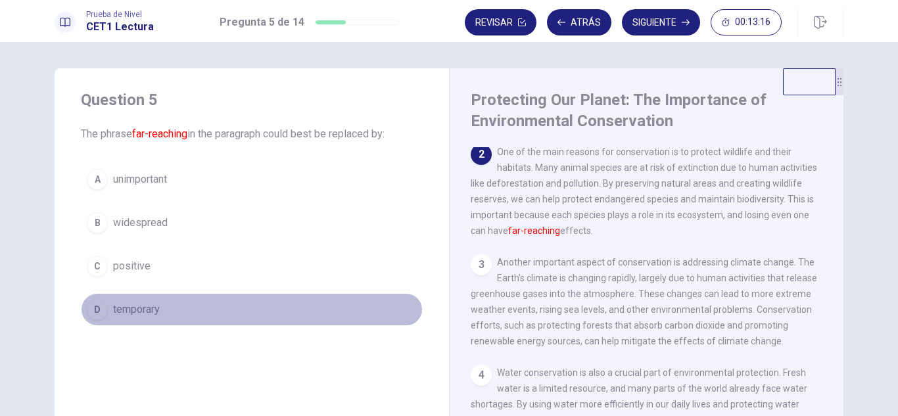
click at [149, 310] on span "temporary" at bounding box center [136, 310] width 47 height 16
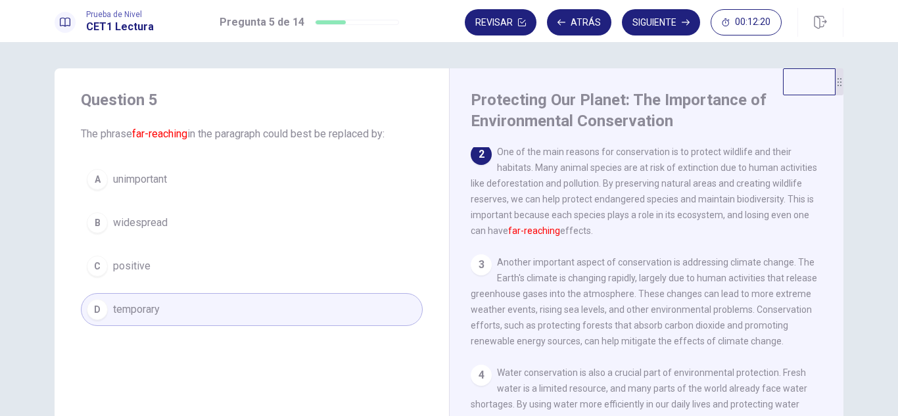
click at [139, 264] on span "positive" at bounding box center [131, 266] width 37 height 16
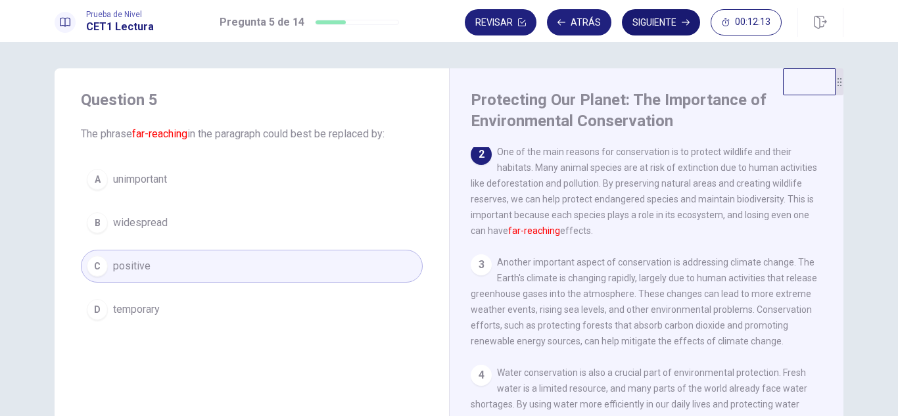
click at [642, 18] on button "Siguiente" at bounding box center [661, 22] width 78 height 26
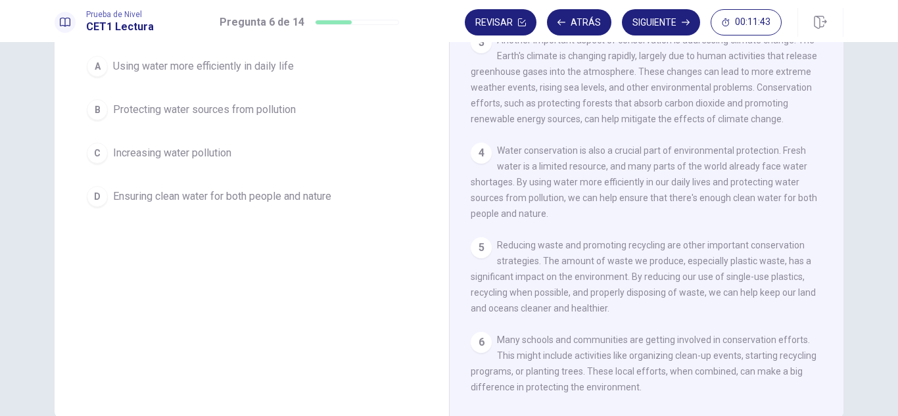
scroll to position [67, 0]
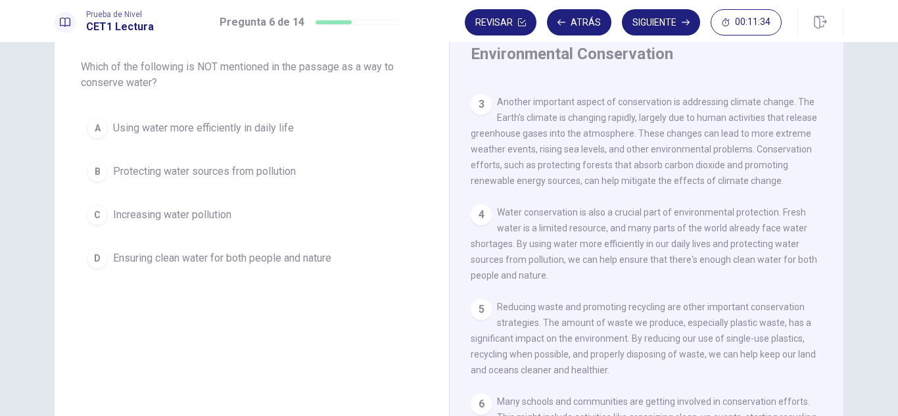
click at [321, 218] on button "C Increasing water pollution" at bounding box center [252, 215] width 342 height 33
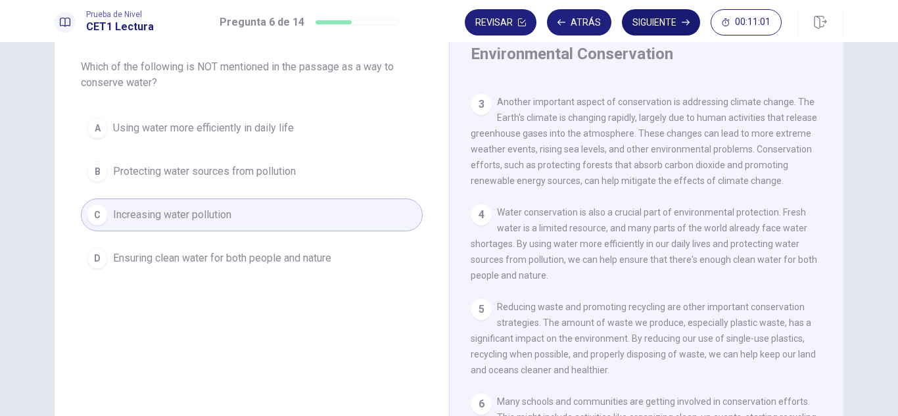
click at [648, 19] on button "Siguiente" at bounding box center [661, 22] width 78 height 26
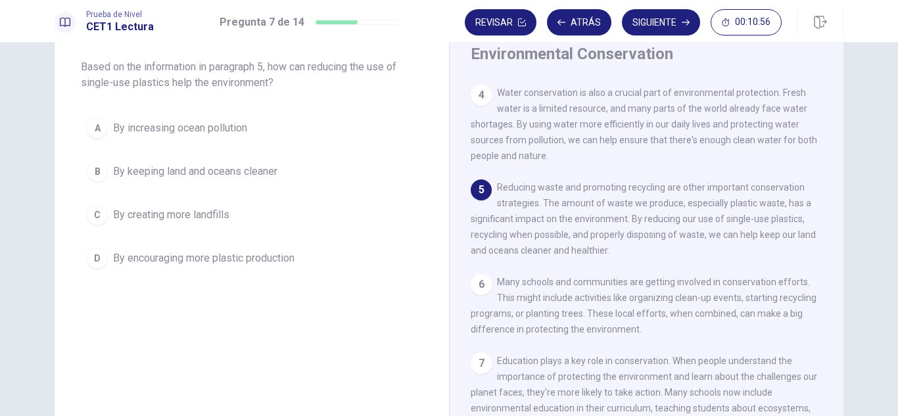
scroll to position [392, 0]
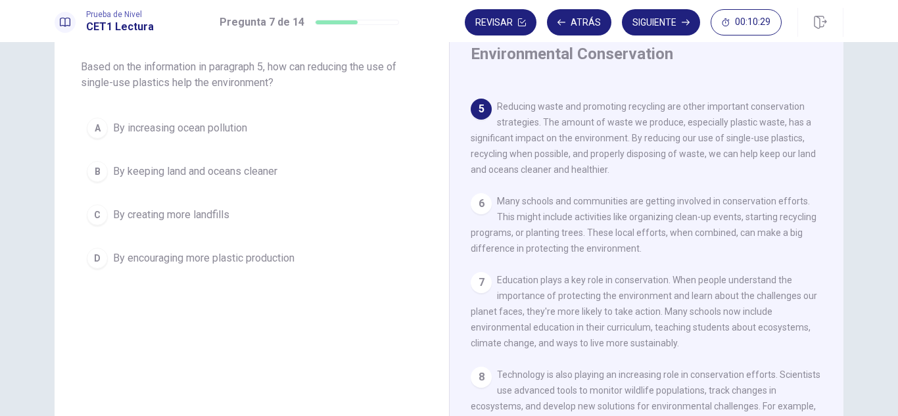
click at [265, 258] on span "By encouraging more plastic production" at bounding box center [203, 259] width 181 height 16
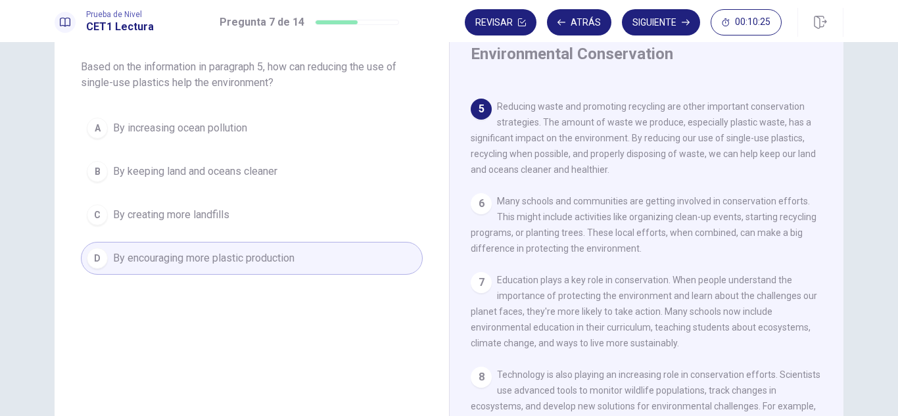
click at [241, 220] on button "C By creating more landfills" at bounding box center [252, 215] width 342 height 33
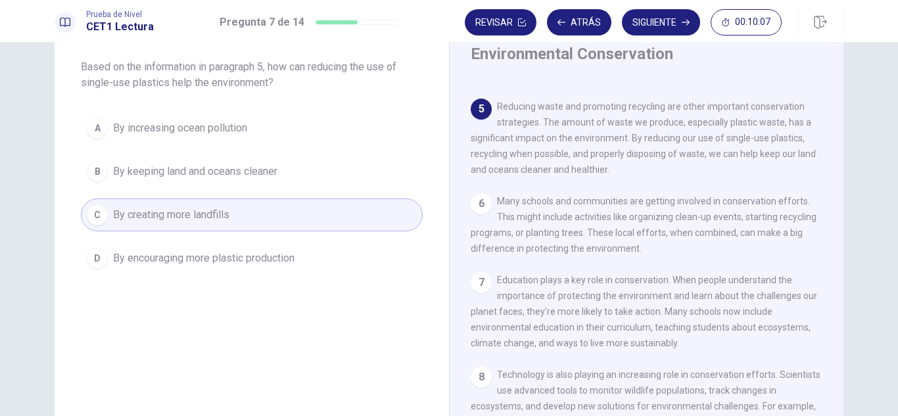
click at [239, 181] on button "B By keeping land and oceans cleaner" at bounding box center [252, 171] width 342 height 33
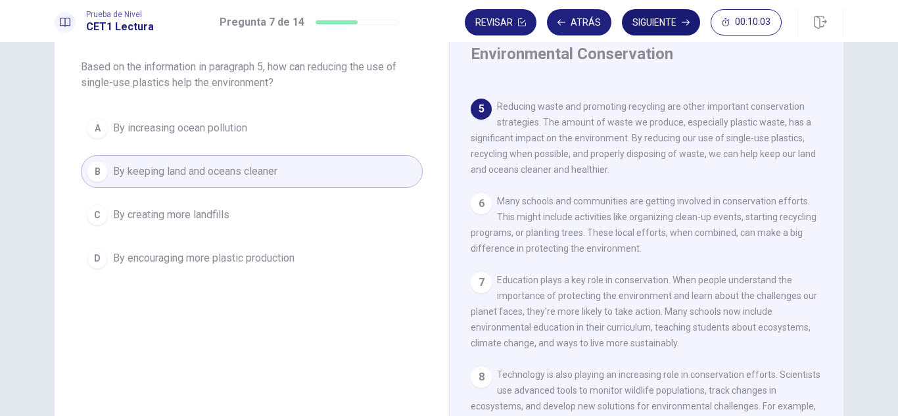
click at [675, 24] on button "Siguiente" at bounding box center [661, 22] width 78 height 26
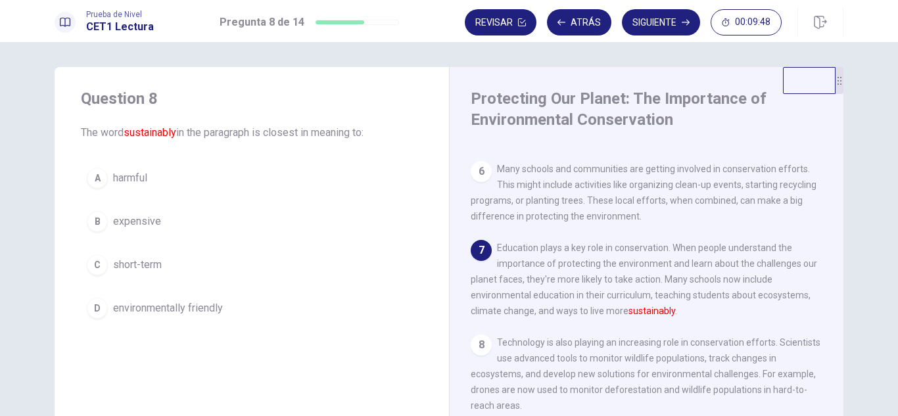
scroll to position [520, 0]
click at [214, 314] on span "environmentally friendly" at bounding box center [168, 308] width 110 height 16
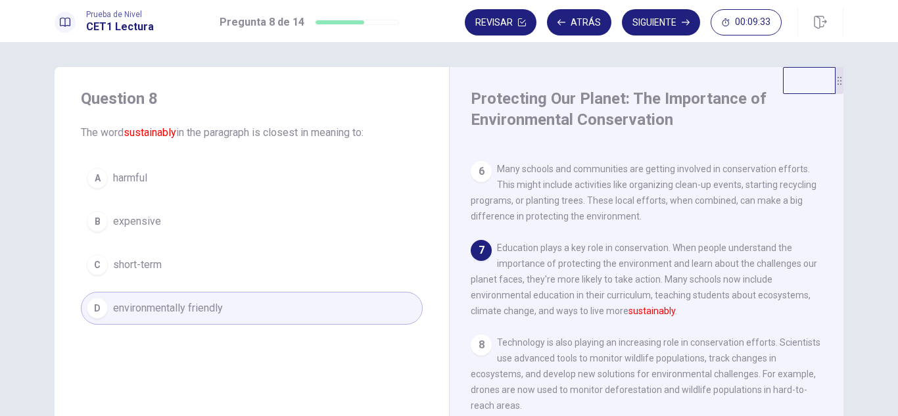
click at [661, 25] on button "Siguiente" at bounding box center [661, 22] width 78 height 26
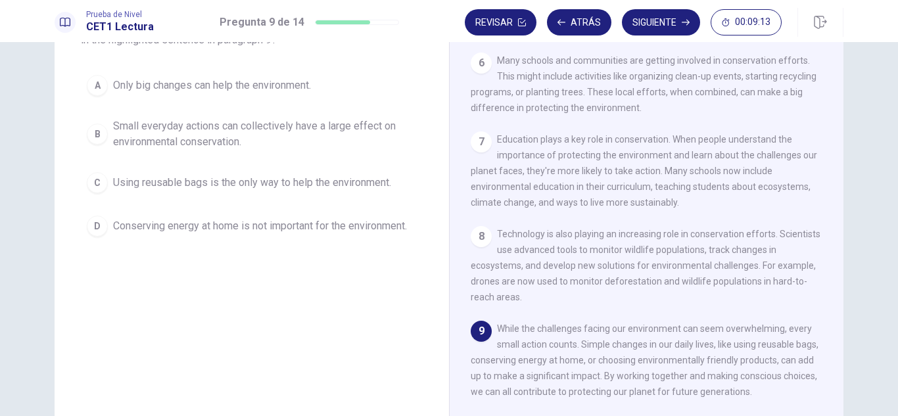
scroll to position [67, 0]
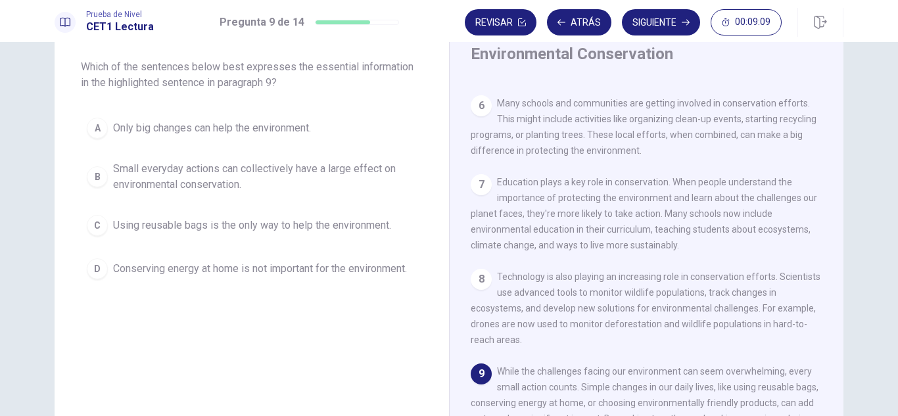
click at [329, 181] on span "Small everyday actions can collectively have a large effect on environmental co…" at bounding box center [265, 177] width 304 height 32
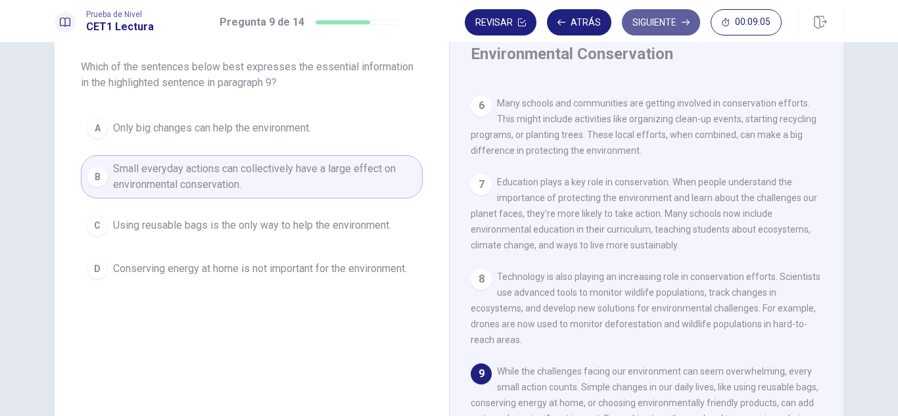
click at [649, 12] on button "Siguiente" at bounding box center [661, 22] width 78 height 26
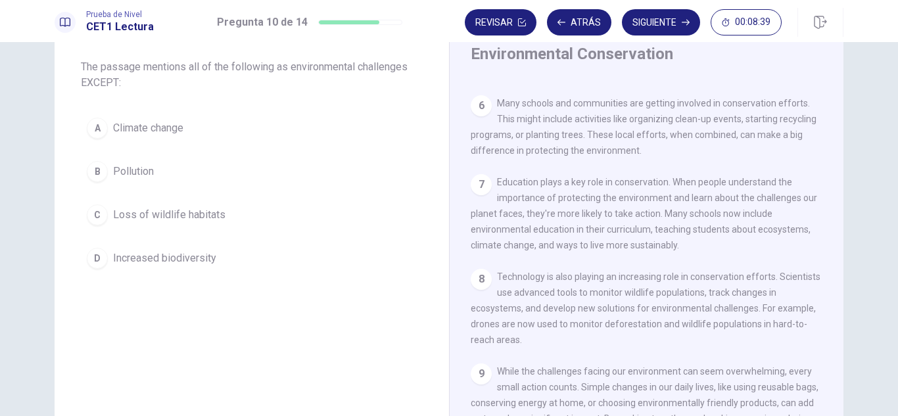
scroll to position [1, 0]
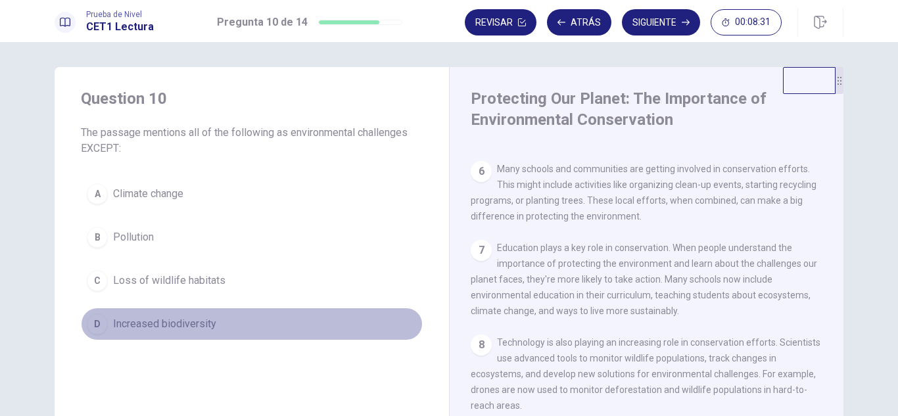
click at [190, 324] on span "Increased biodiversity" at bounding box center [164, 324] width 103 height 16
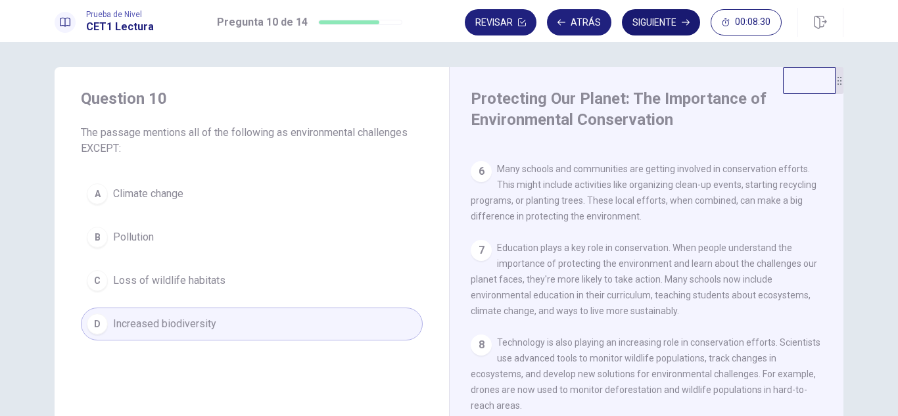
click at [665, 26] on button "Siguiente" at bounding box center [661, 22] width 78 height 26
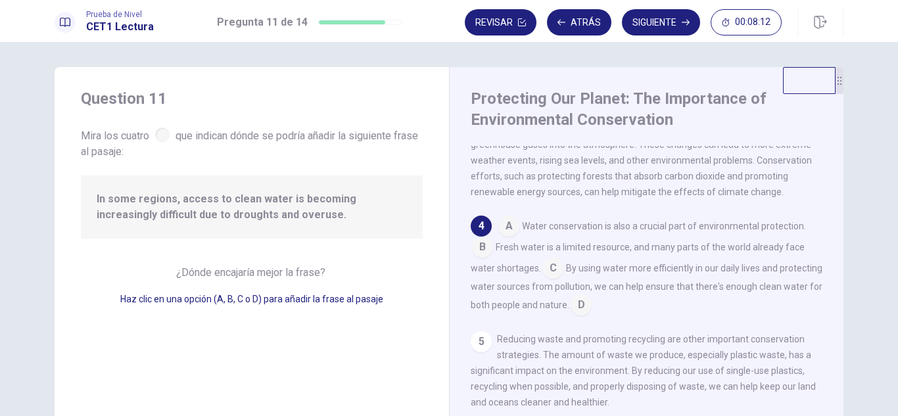
scroll to position [312, 0]
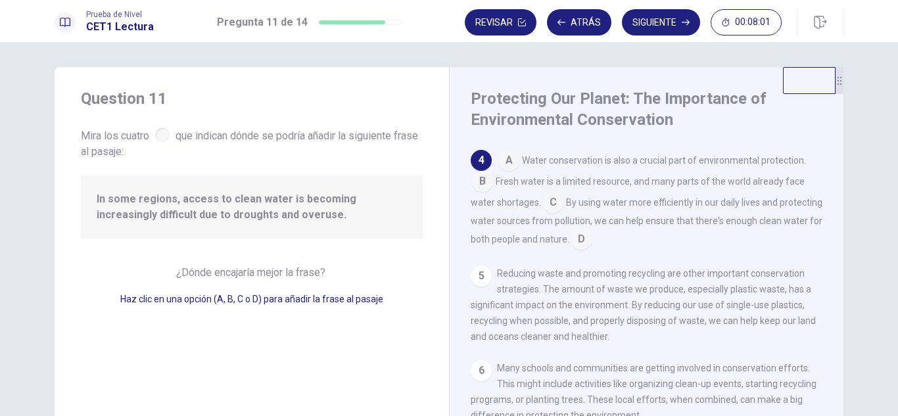
click at [476, 188] on input at bounding box center [482, 182] width 21 height 21
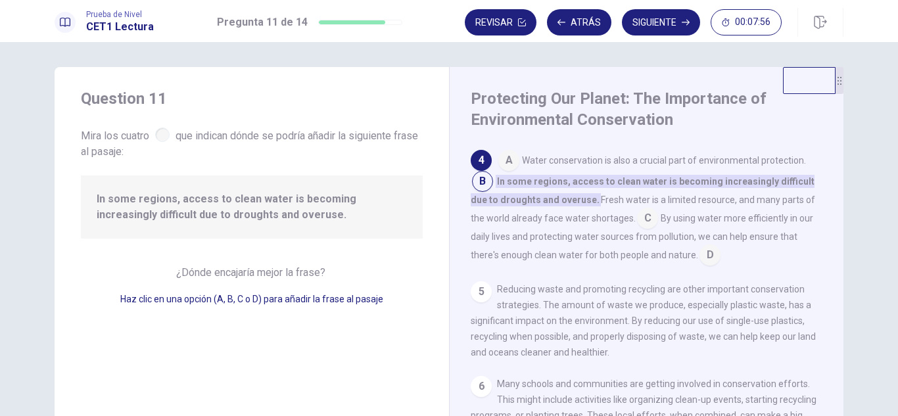
click at [476, 188] on input at bounding box center [482, 182] width 21 height 21
click at [637, 230] on input at bounding box center [647, 219] width 21 height 21
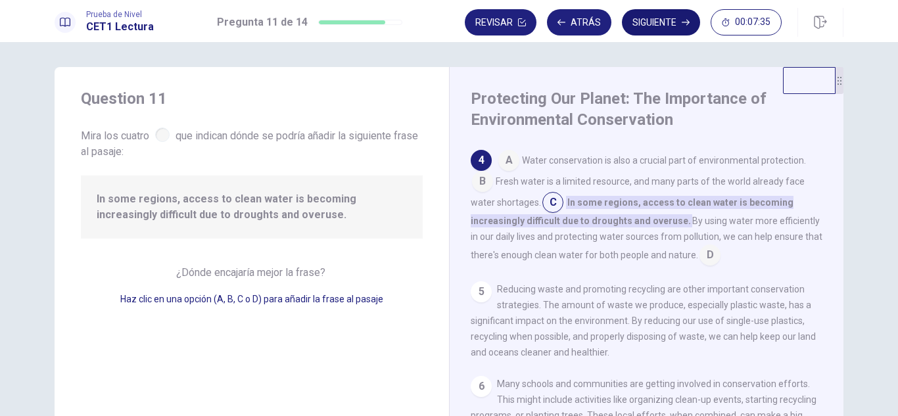
click at [656, 18] on button "Siguiente" at bounding box center [661, 22] width 78 height 26
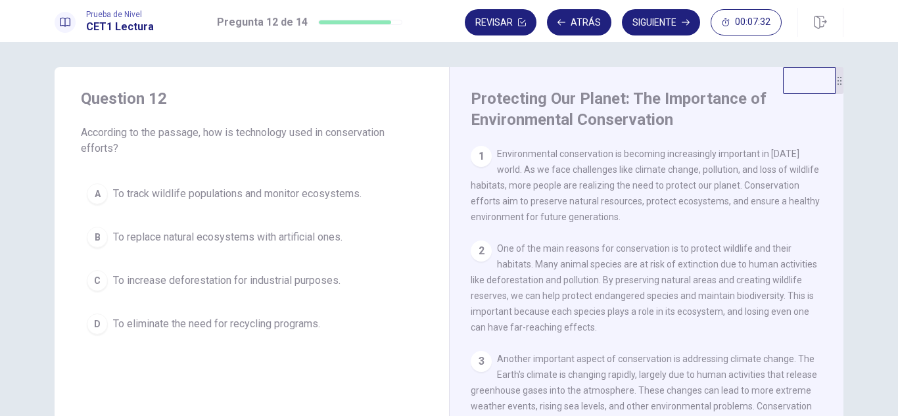
scroll to position [0, 0]
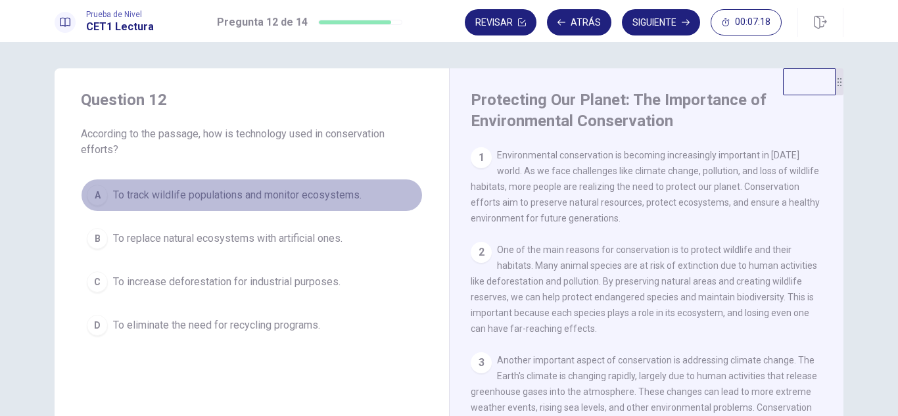
click at [308, 199] on span "To track wildlife populations and monitor ecosystems." at bounding box center [237, 195] width 249 height 16
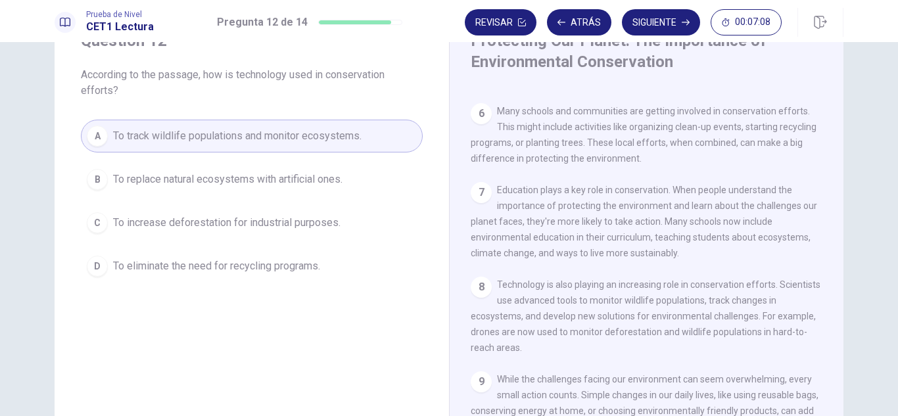
scroll to position [66, 0]
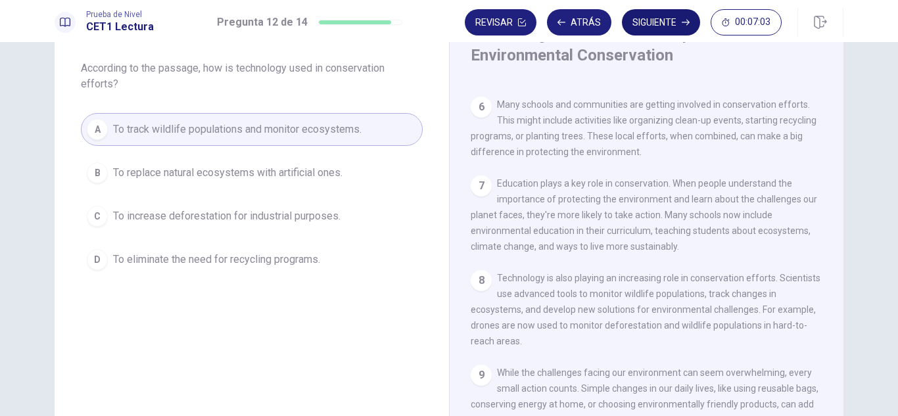
click at [668, 25] on button "Siguiente" at bounding box center [661, 22] width 78 height 26
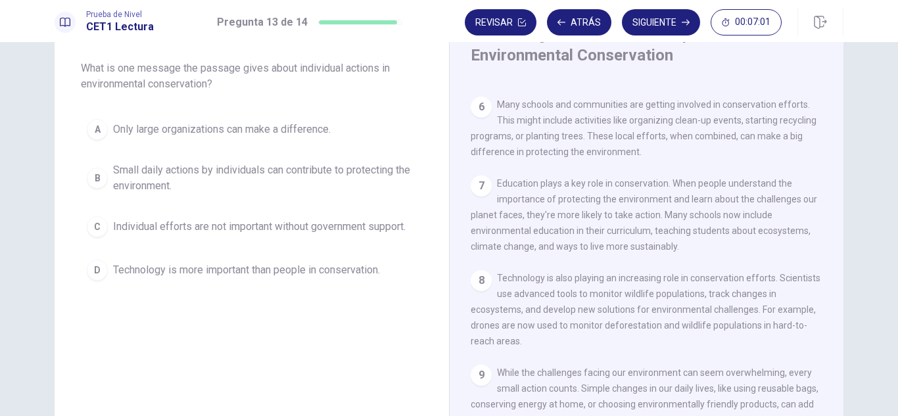
scroll to position [0, 0]
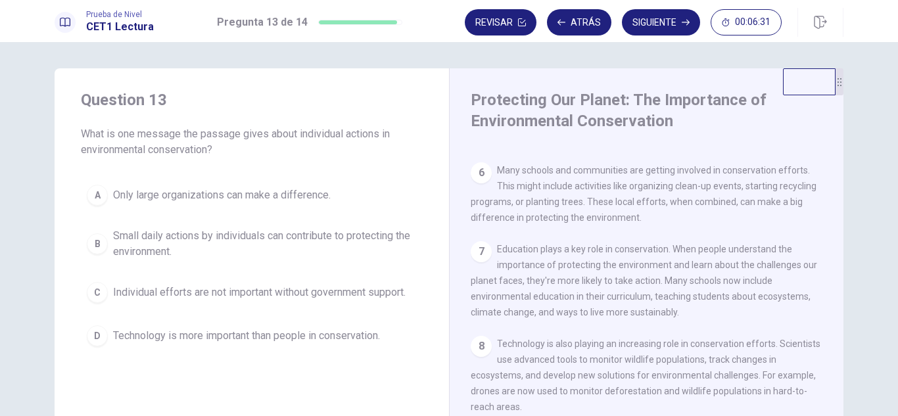
click at [293, 234] on span "Small daily actions by individuals can contribute to protecting the environment." at bounding box center [265, 244] width 304 height 32
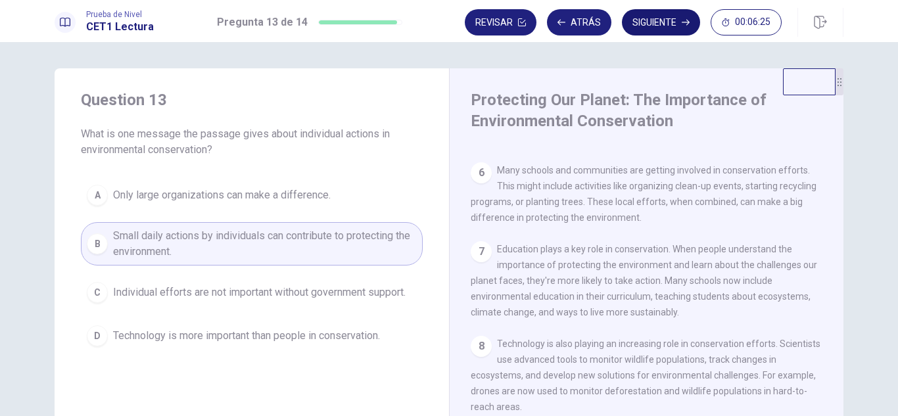
click at [653, 32] on button "Siguiente" at bounding box center [661, 22] width 78 height 26
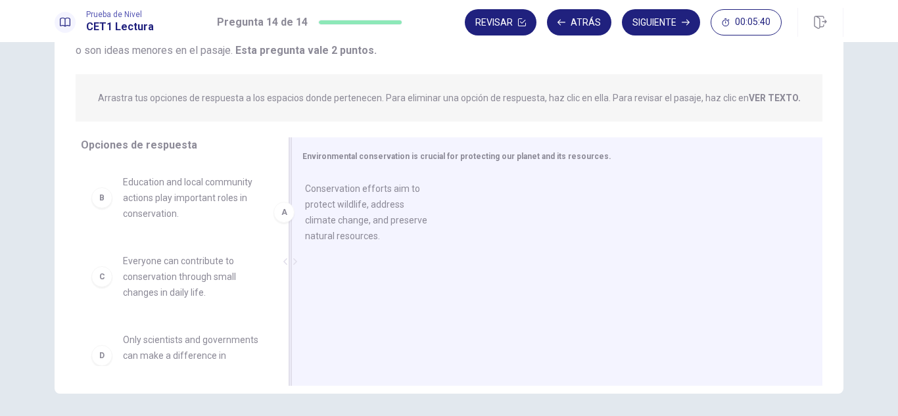
drag, startPoint x: 199, startPoint y: 207, endPoint x: 390, endPoint y: 214, distance: 190.8
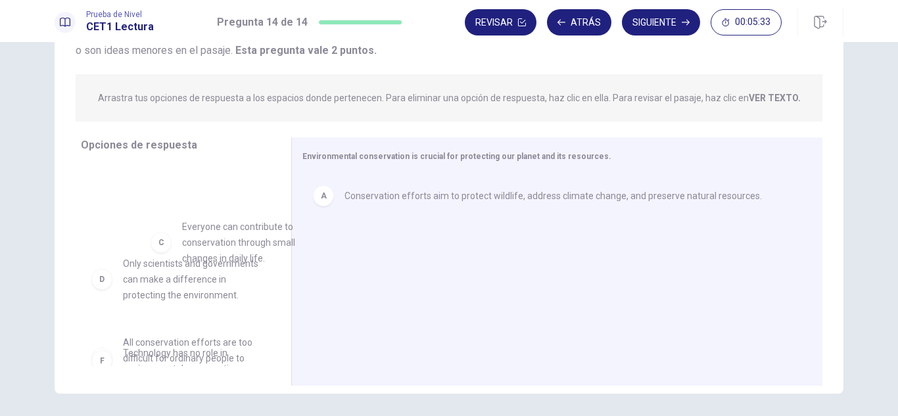
scroll to position [64, 0]
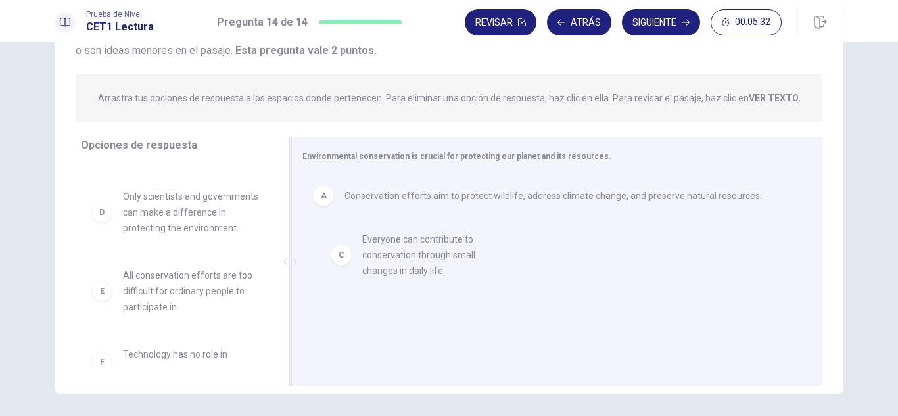
drag, startPoint x: 168, startPoint y: 209, endPoint x: 417, endPoint y: 254, distance: 253.2
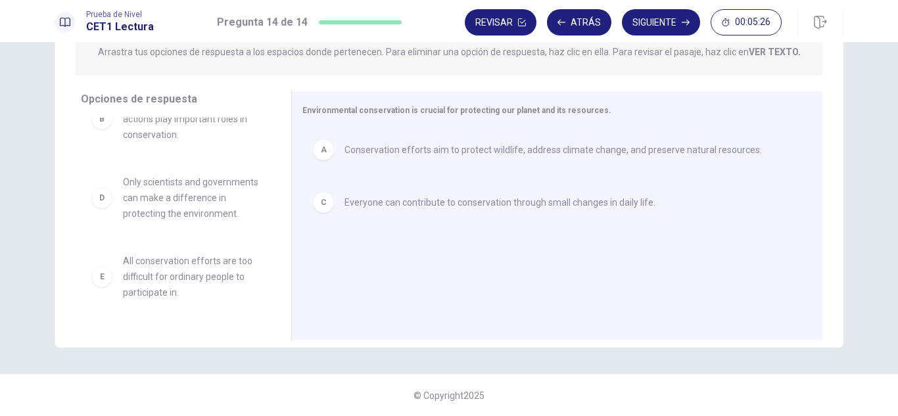
scroll to position [0, 0]
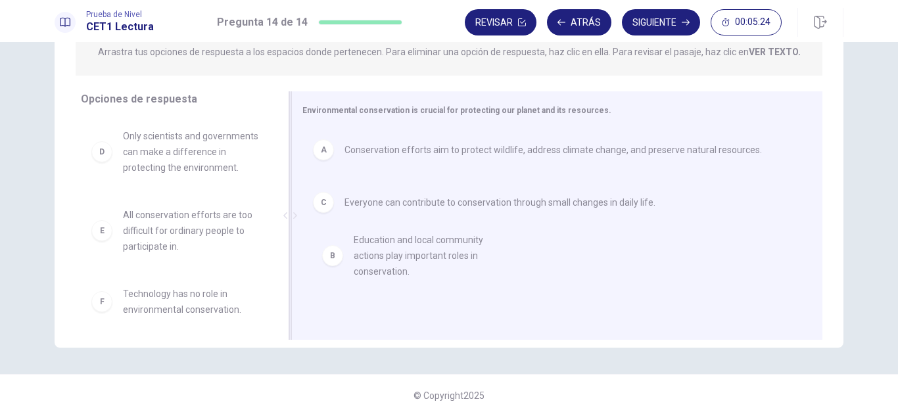
drag, startPoint x: 165, startPoint y: 158, endPoint x: 400, endPoint y: 266, distance: 258.0
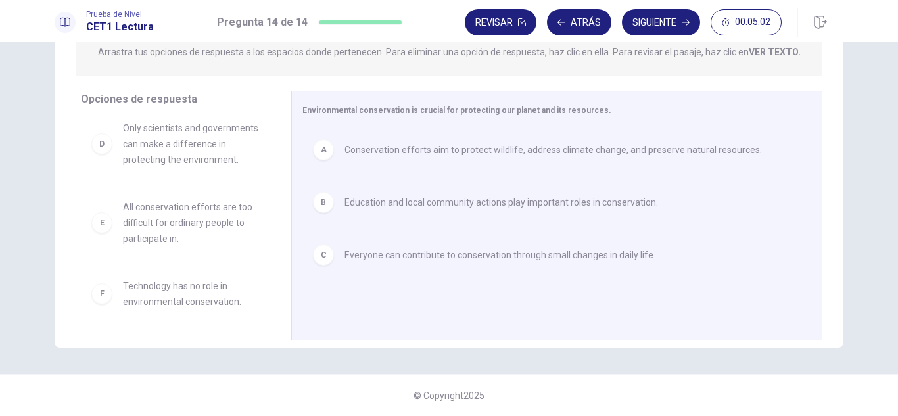
scroll to position [24, 0]
click at [675, 22] on button "Siguiente" at bounding box center [661, 22] width 78 height 26
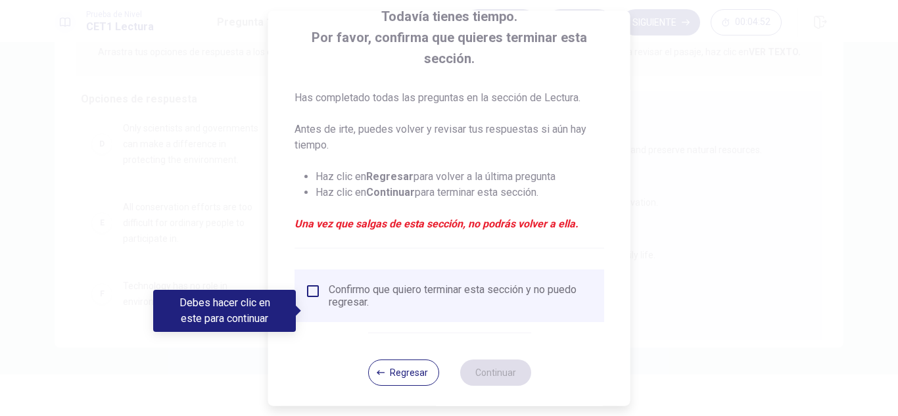
scroll to position [95, 0]
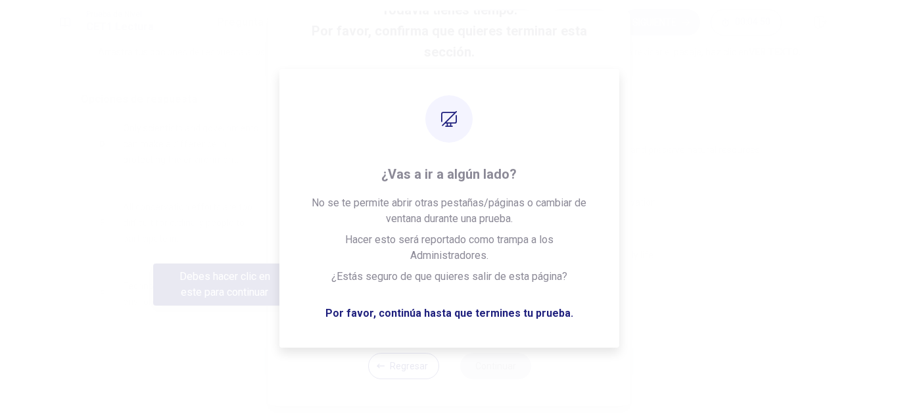
click at [391, 370] on button "Regresar" at bounding box center [403, 366] width 71 height 26
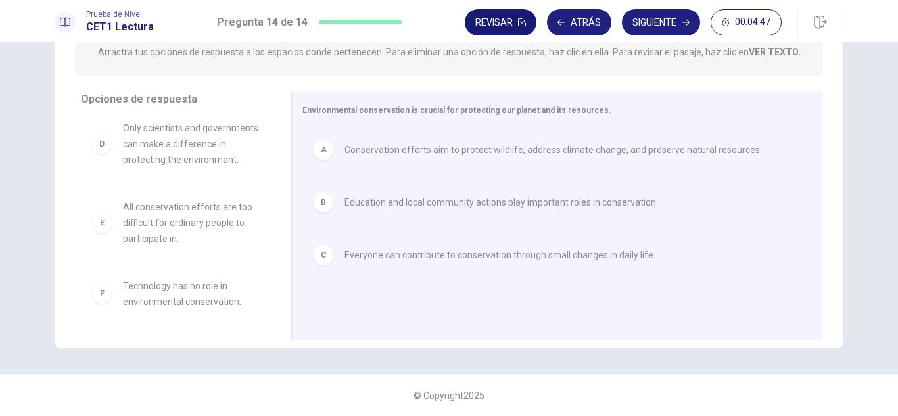
click at [510, 24] on button "Revisar" at bounding box center [501, 22] width 72 height 26
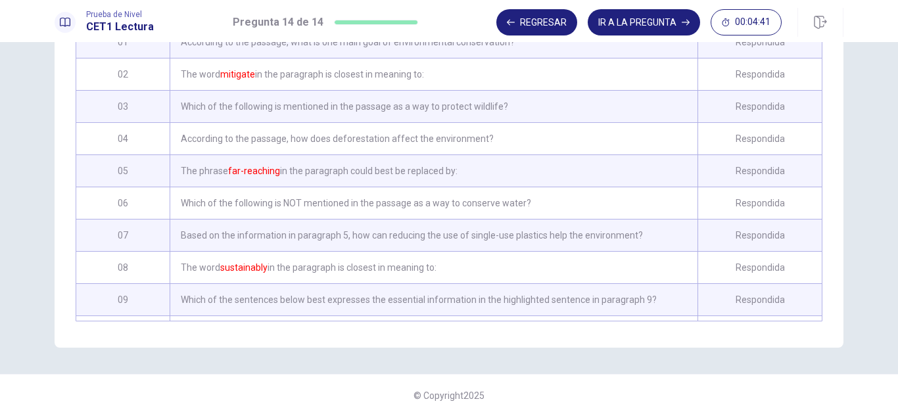
scroll to position [116, 0]
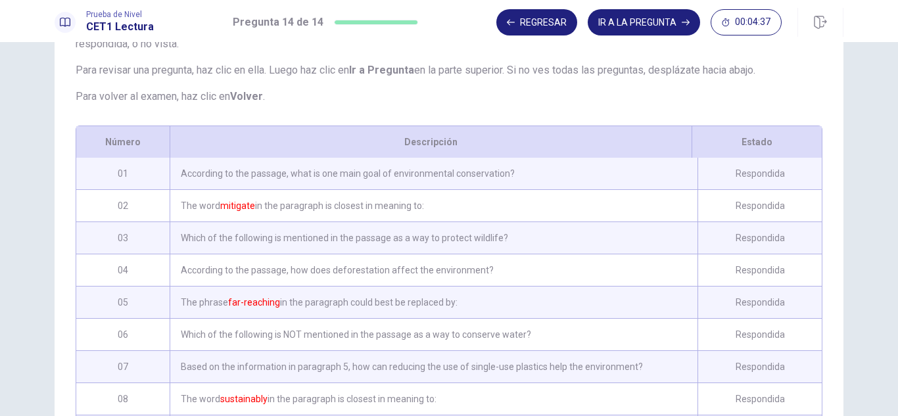
click at [528, 173] on div "According to the passage, what is one main goal of environmental conservation?" at bounding box center [434, 174] width 528 height 32
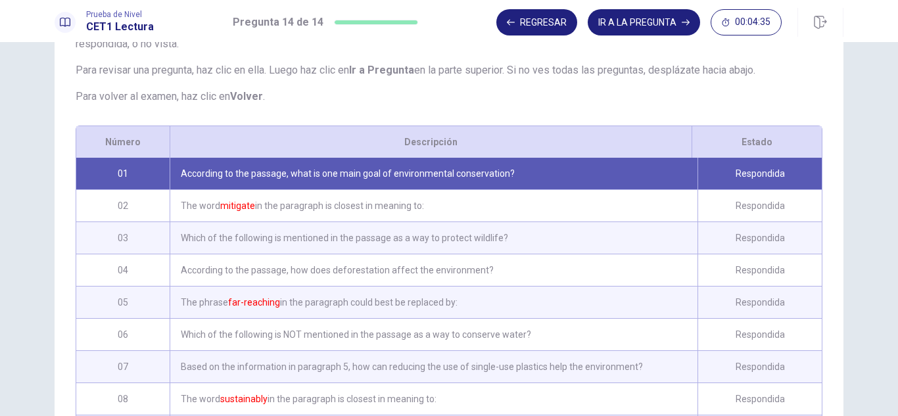
click at [528, 173] on div "According to the passage, what is one main goal of environmental conservation?" at bounding box center [434, 174] width 528 height 32
click at [602, 24] on button "IR A LA PREGUNTA" at bounding box center [644, 22] width 112 height 26
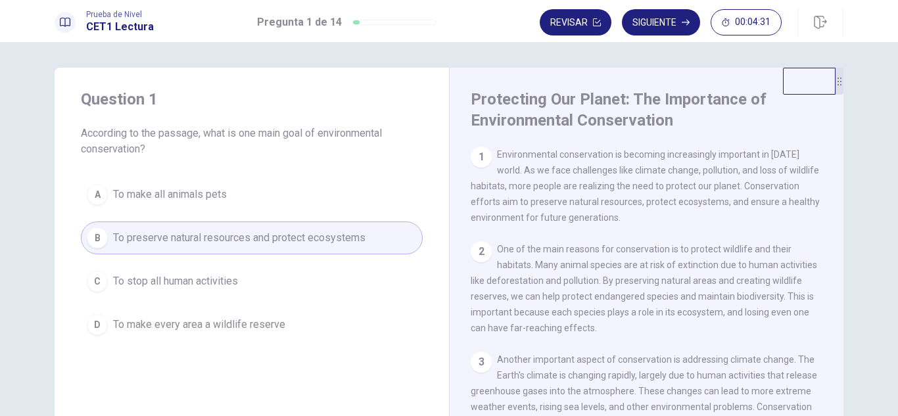
scroll to position [0, 0]
click at [584, 30] on button "Revisar" at bounding box center [576, 22] width 72 height 26
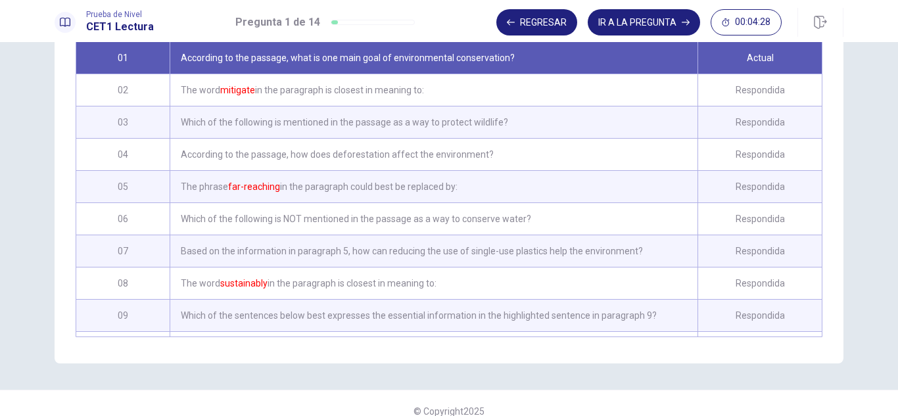
scroll to position [66, 0]
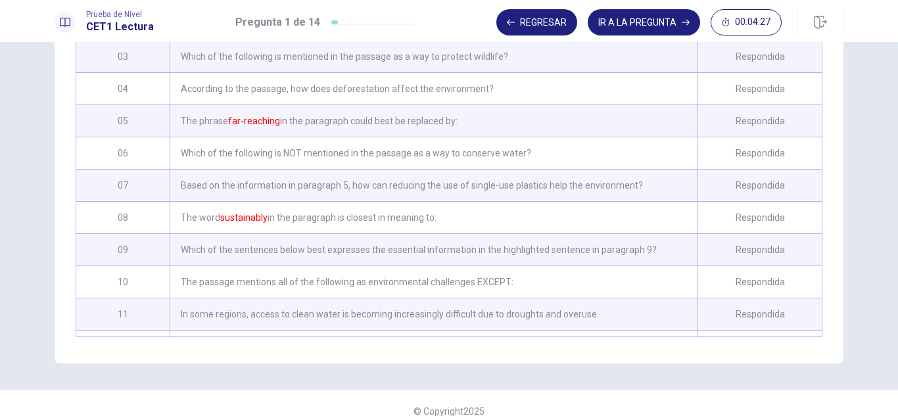
click at [473, 156] on div "Which of the following is NOT mentioned in the passage as a way to conserve wat…" at bounding box center [434, 153] width 528 height 32
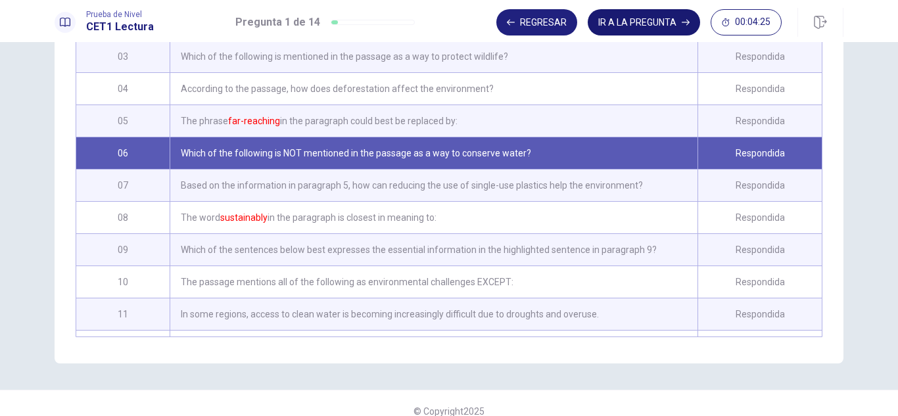
click at [609, 27] on button "IR A LA PREGUNTA" at bounding box center [644, 22] width 112 height 26
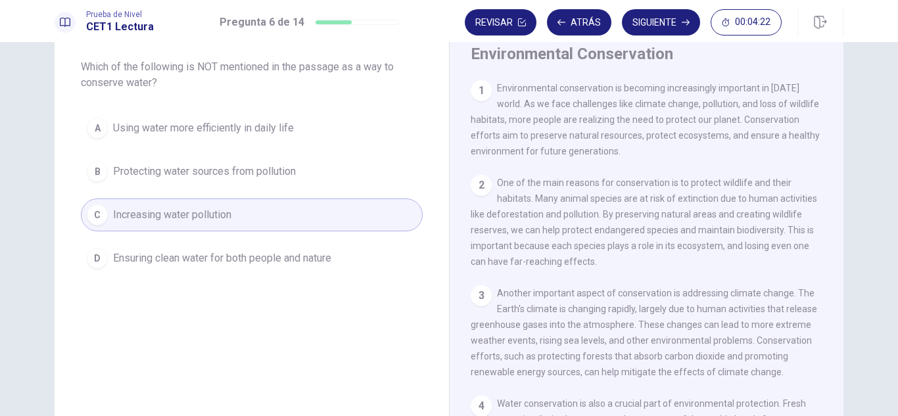
scroll to position [1, 0]
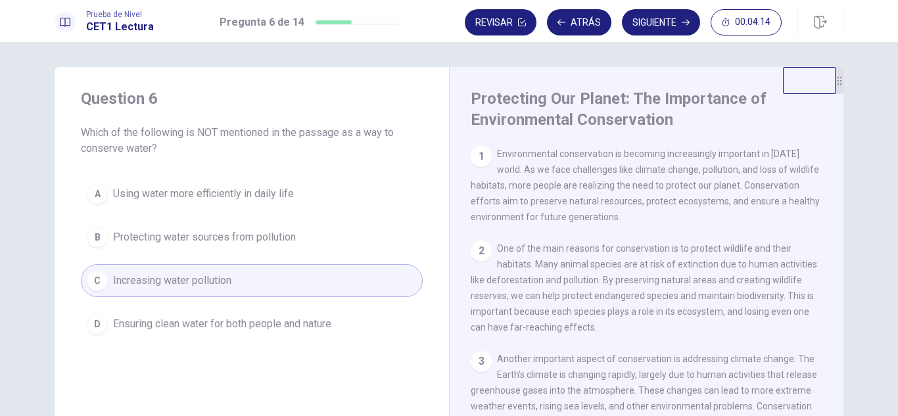
click at [636, 19] on button "Siguiente" at bounding box center [661, 22] width 78 height 26
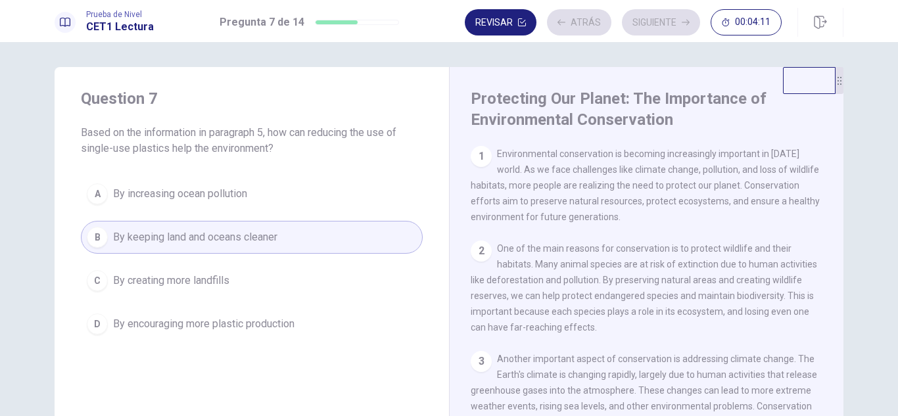
click at [527, 25] on button "Revisar" at bounding box center [501, 22] width 72 height 26
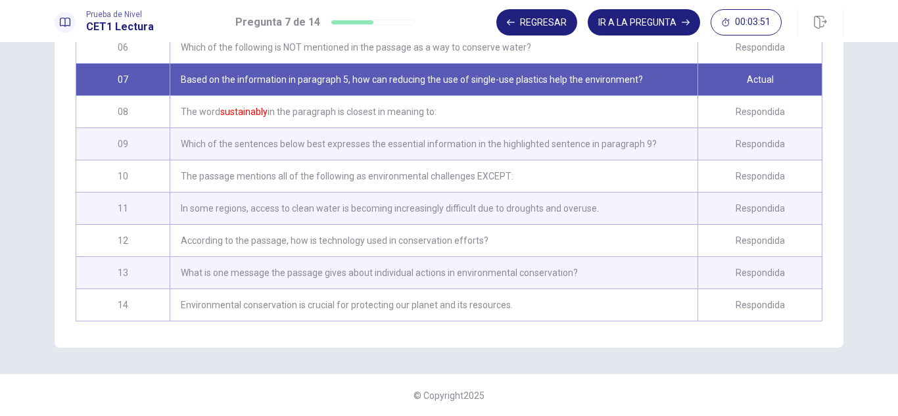
scroll to position [0, 0]
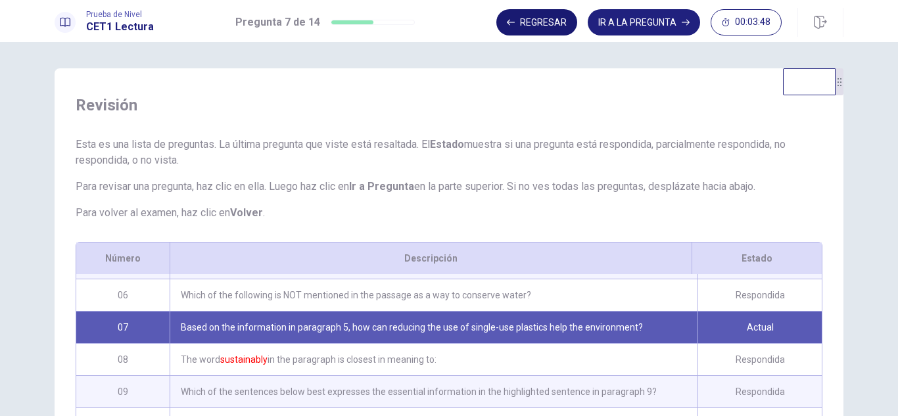
click at [540, 24] on button "Regresar" at bounding box center [536, 22] width 81 height 26
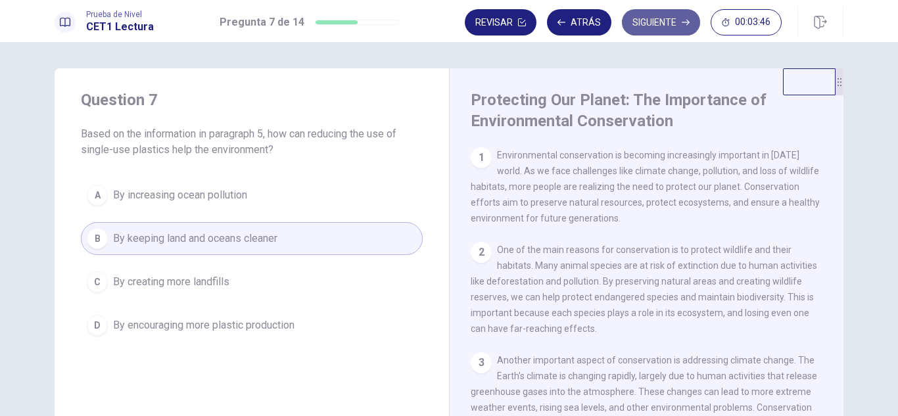
click at [635, 24] on button "Siguiente" at bounding box center [661, 22] width 78 height 26
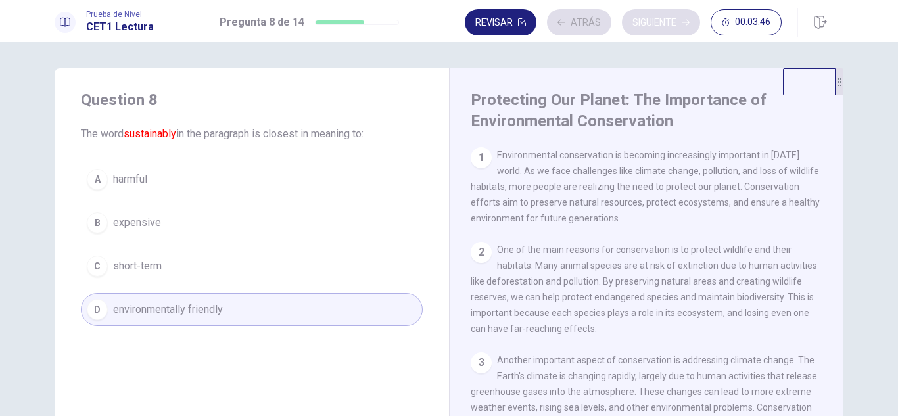
click at [635, 24] on div "Revisar Atrás Siguiente 00:03:46" at bounding box center [623, 22] width 317 height 26
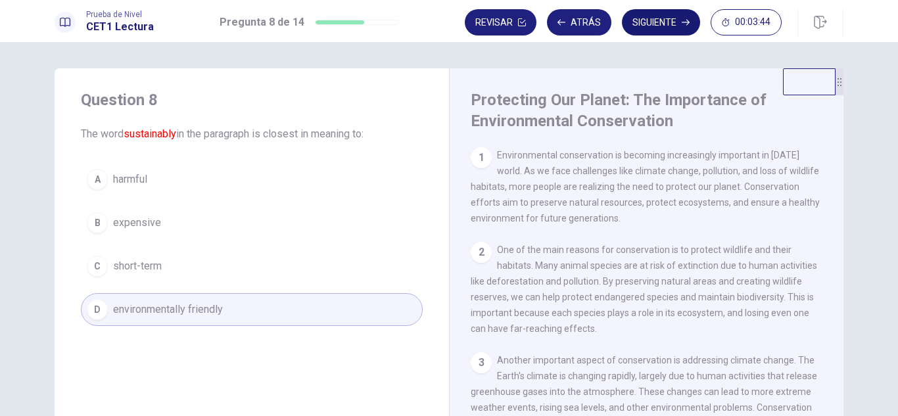
scroll to position [440, 0]
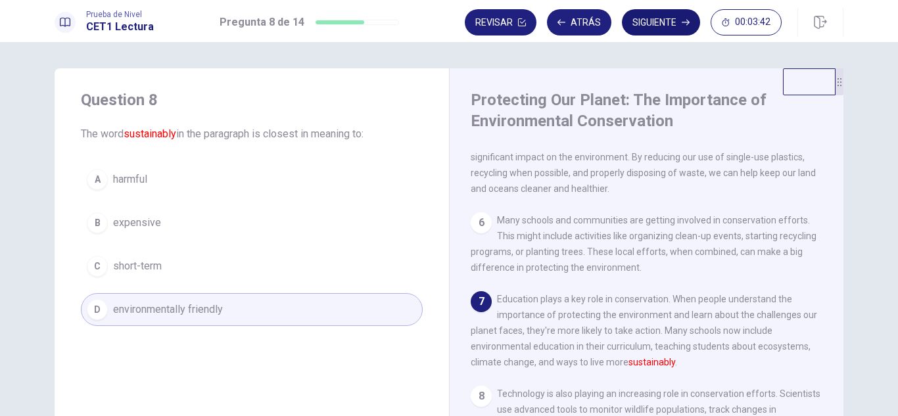
click at [635, 24] on button "Siguiente" at bounding box center [661, 22] width 78 height 26
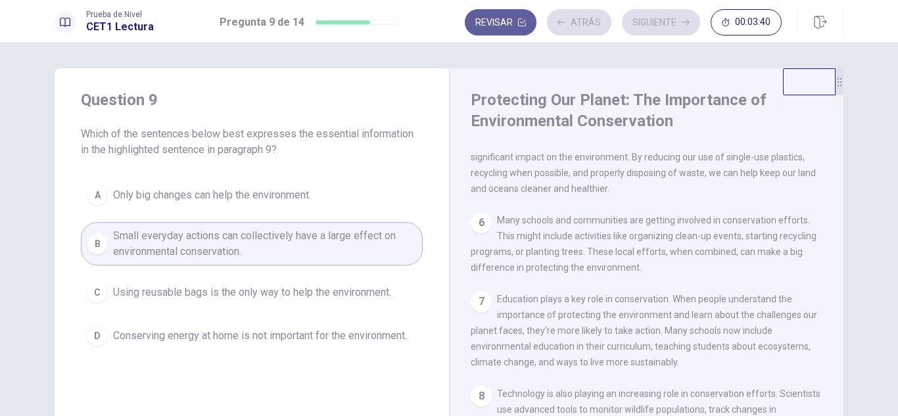
click at [514, 24] on button "Revisar" at bounding box center [501, 22] width 72 height 26
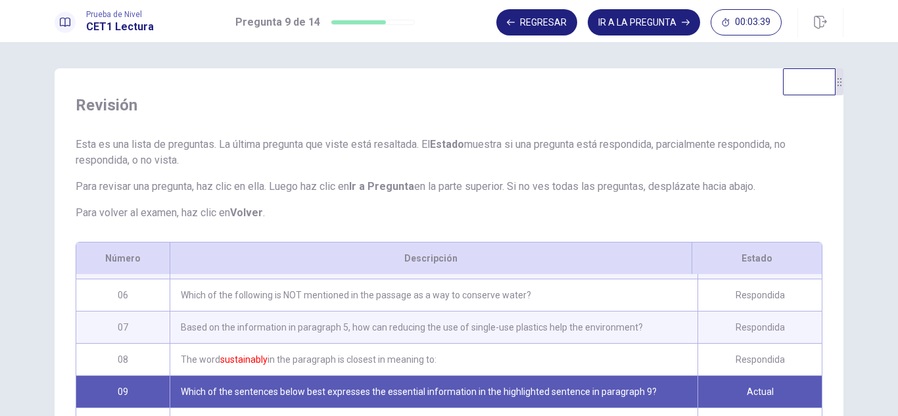
scroll to position [248, 0]
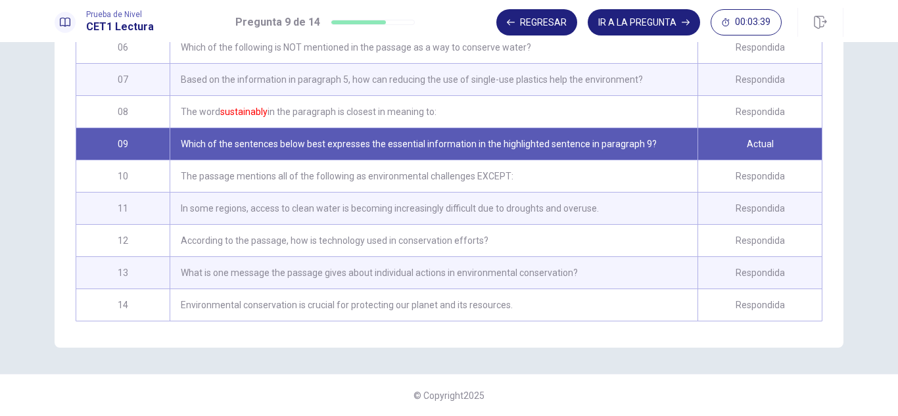
click at [438, 293] on div "Environmental conservation is crucial for protecting our planet and its resourc…" at bounding box center [434, 305] width 528 height 32
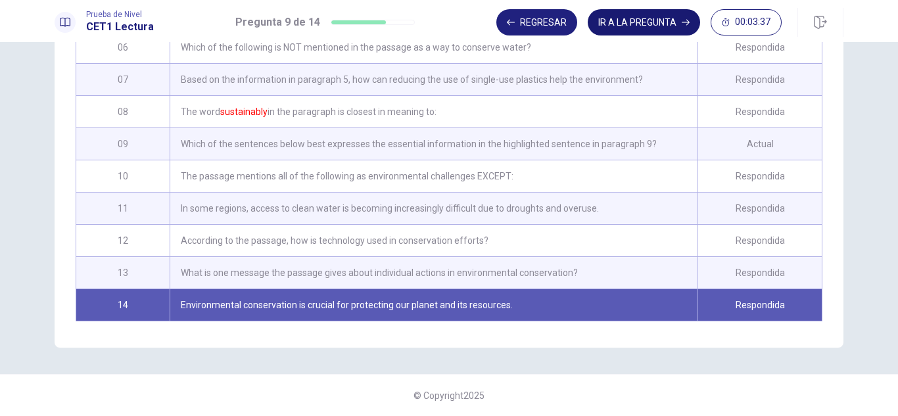
click at [659, 18] on button "IR A LA PREGUNTA" at bounding box center [644, 22] width 112 height 26
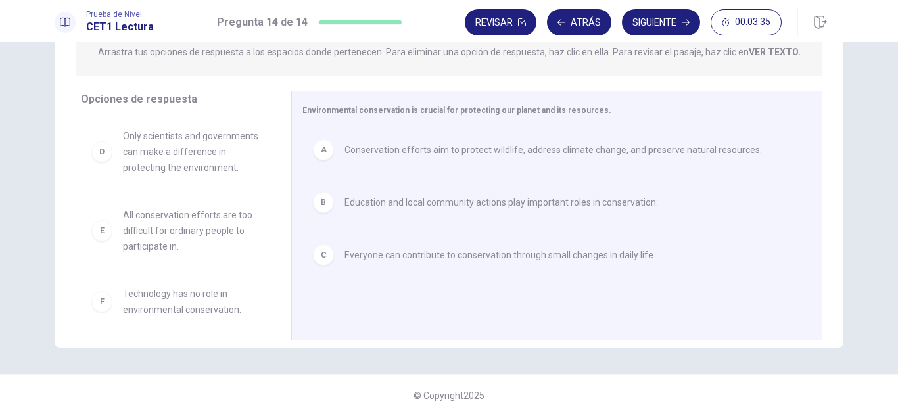
scroll to position [178, 0]
click at [652, 24] on button "Siguiente" at bounding box center [661, 22] width 78 height 26
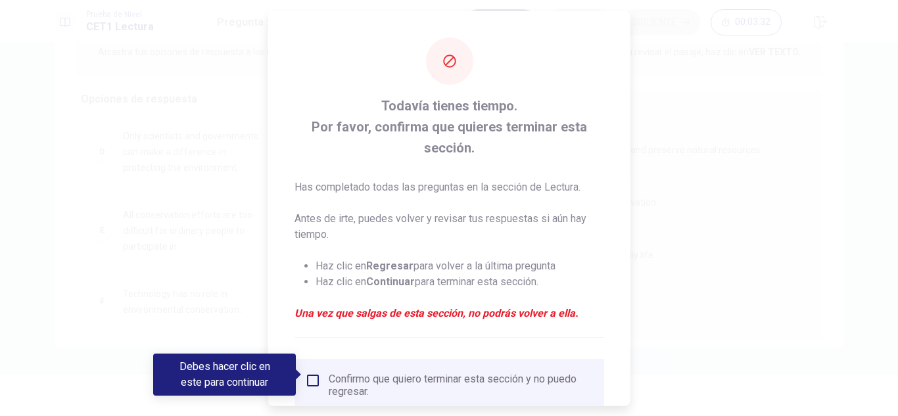
scroll to position [95, 0]
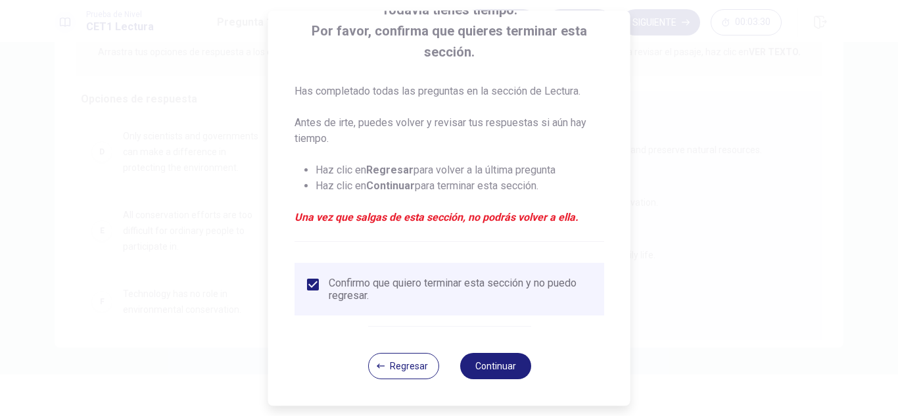
click at [488, 352] on div "Regresar Continuar" at bounding box center [449, 366] width 163 height 80
click at [485, 360] on button "Continuar" at bounding box center [495, 366] width 71 height 26
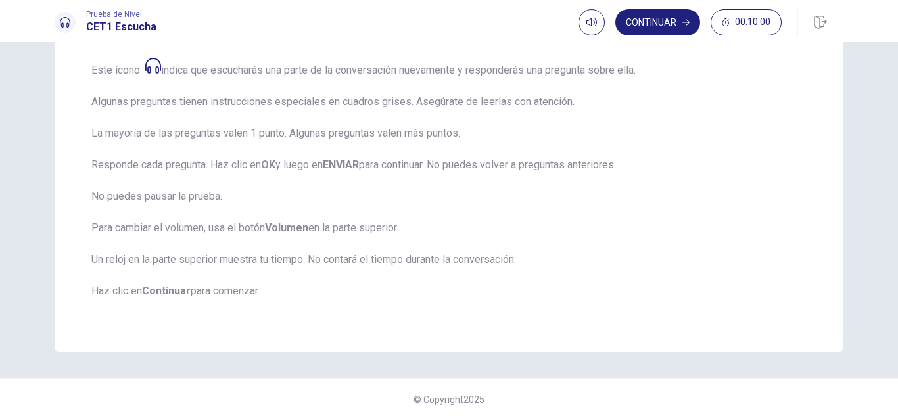
scroll to position [246, 0]
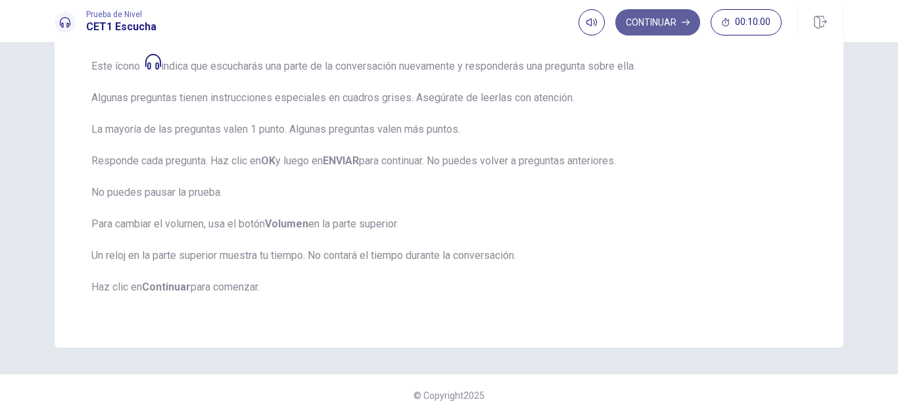
click at [670, 31] on button "Continuar" at bounding box center [657, 22] width 85 height 26
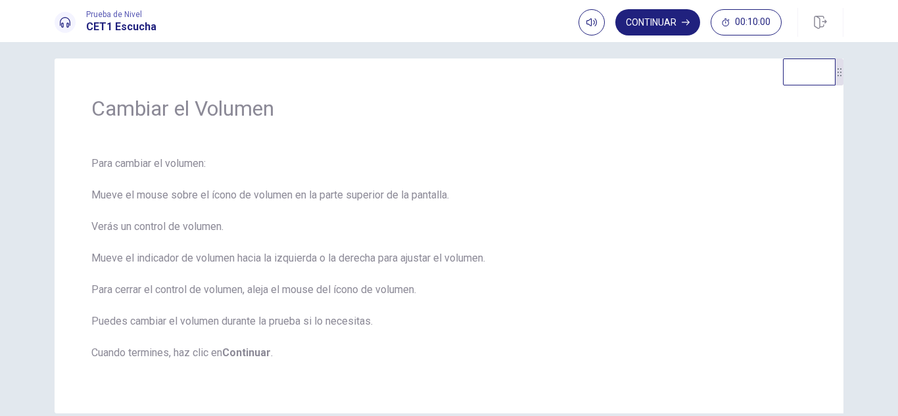
scroll to position [76, 0]
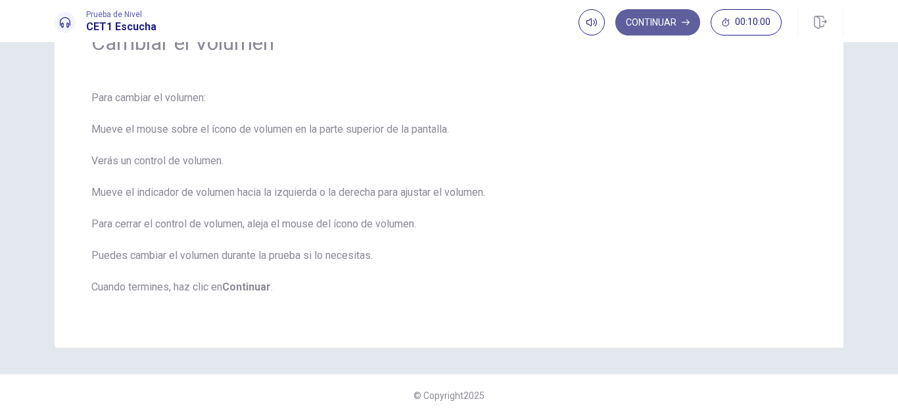
click at [640, 30] on button "Continuar" at bounding box center [657, 22] width 85 height 26
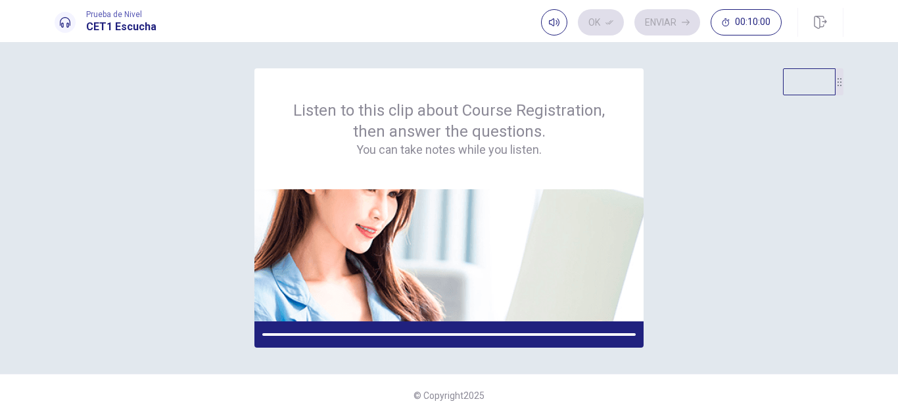
scroll to position [0, 0]
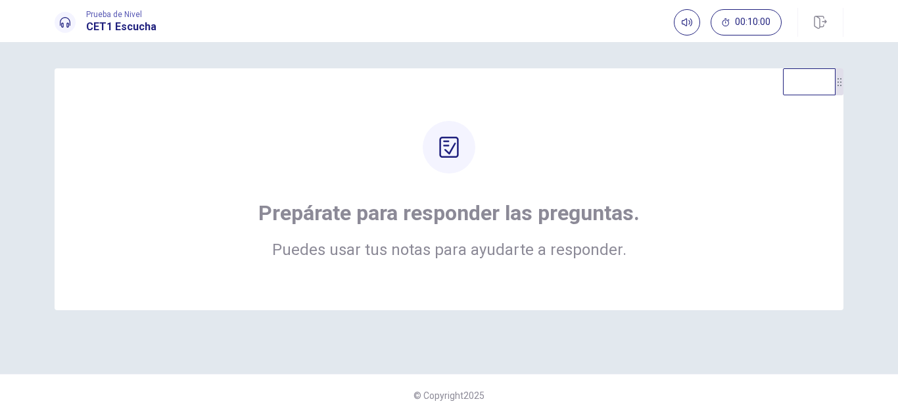
click at [450, 147] on icon at bounding box center [449, 147] width 21 height 21
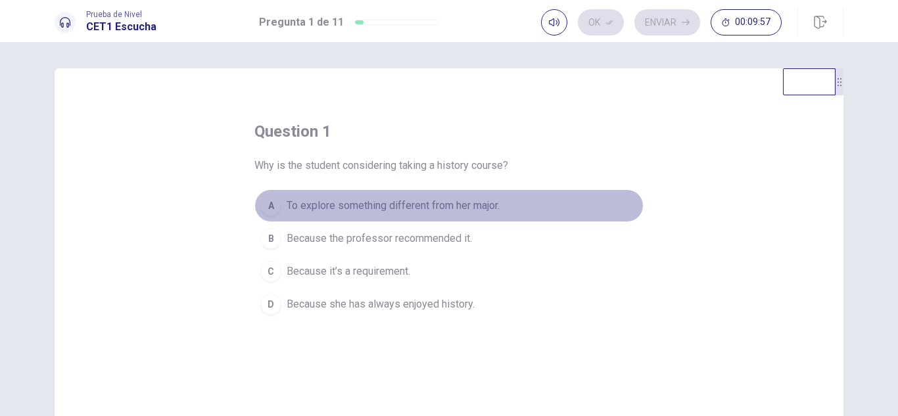
click at [368, 212] on span "To explore something different from her major." at bounding box center [393, 206] width 213 height 16
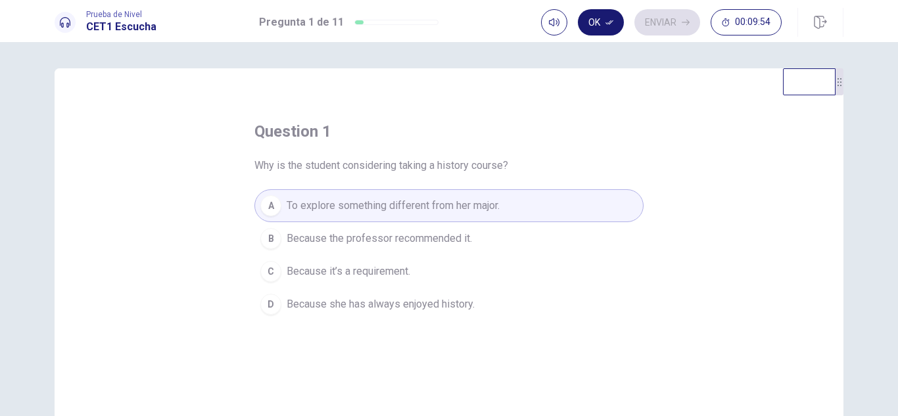
click at [606, 25] on icon "button" at bounding box center [610, 22] width 8 height 8
click at [662, 18] on button "Enviar" at bounding box center [668, 22] width 66 height 26
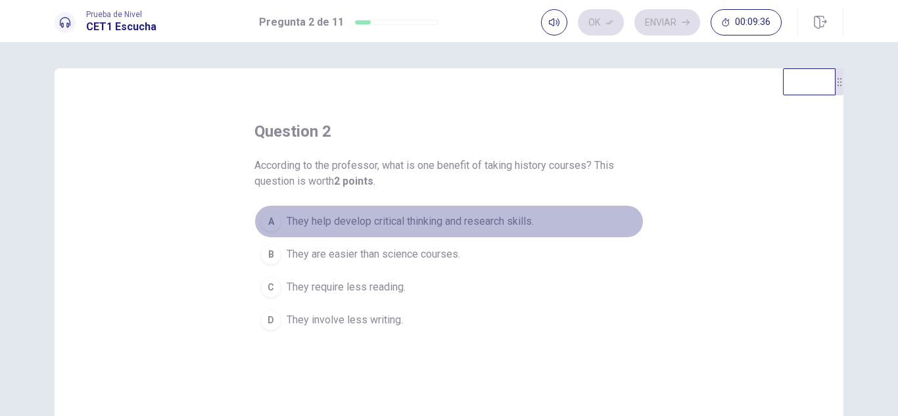
click at [310, 222] on span "They help develop critical thinking and research skills." at bounding box center [410, 222] width 247 height 16
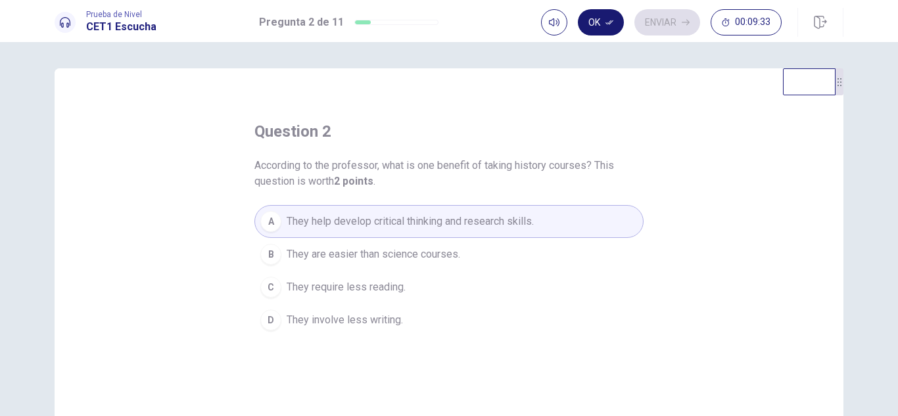
click at [598, 25] on button "Ok" at bounding box center [601, 22] width 46 height 26
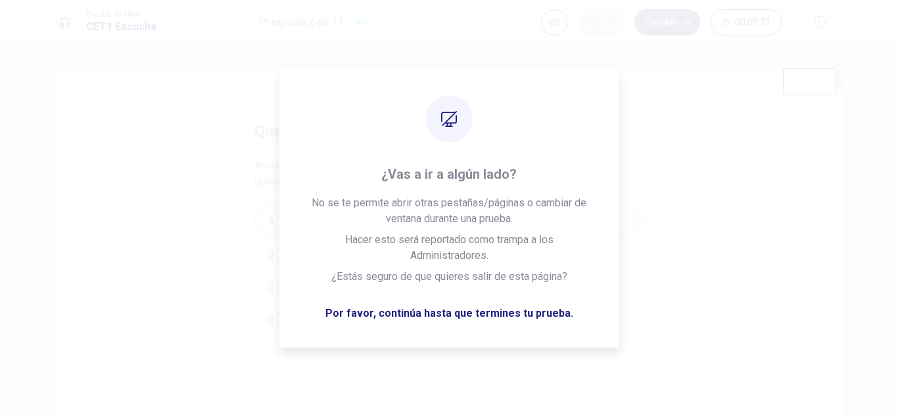
click at [669, 28] on button "Enviar" at bounding box center [668, 22] width 66 height 26
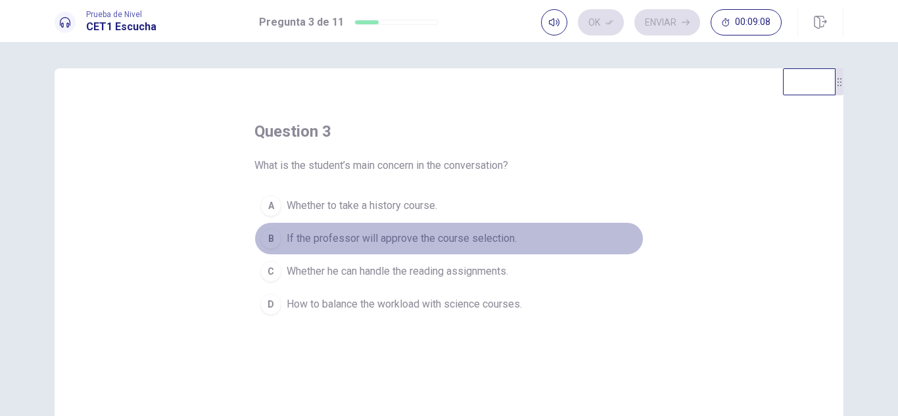
click at [355, 242] on span "If the professor will approve the course selection." at bounding box center [402, 239] width 230 height 16
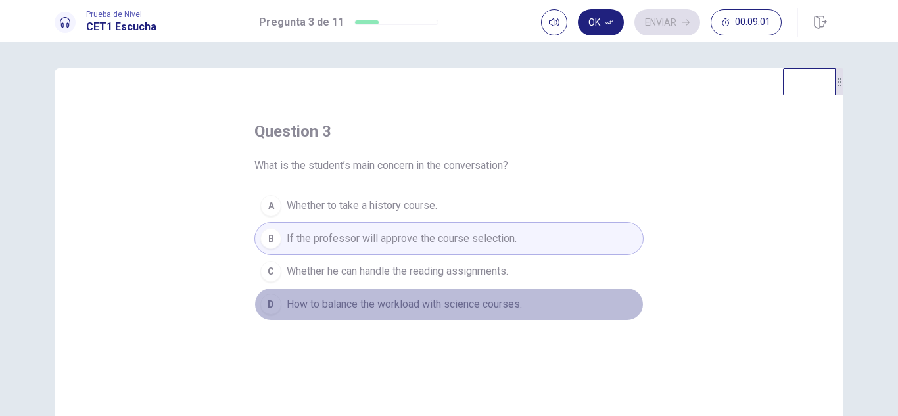
click at [354, 298] on span "How to balance the workload with science courses." at bounding box center [404, 305] width 235 height 16
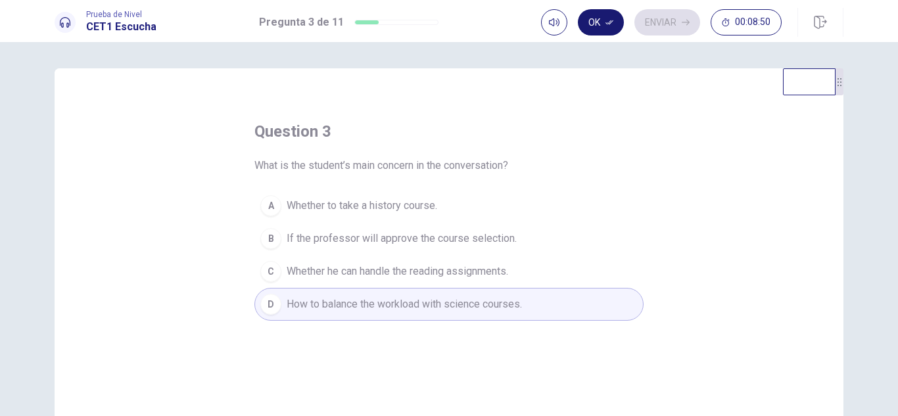
click at [611, 24] on icon "button" at bounding box center [610, 22] width 8 height 8
click at [653, 26] on button "Enviar" at bounding box center [668, 22] width 66 height 26
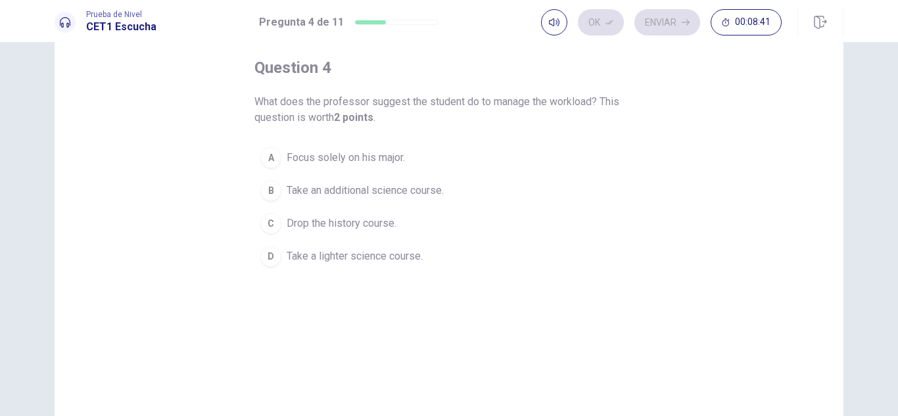
scroll to position [66, 0]
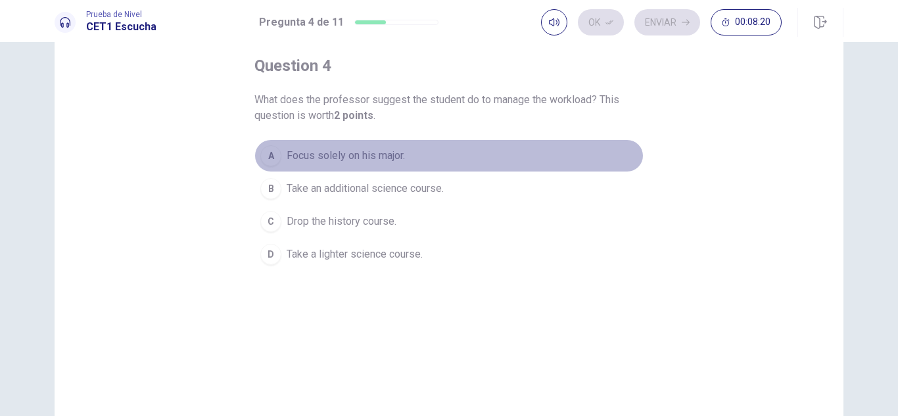
click at [358, 156] on span "Focus solely on his major." at bounding box center [346, 156] width 118 height 16
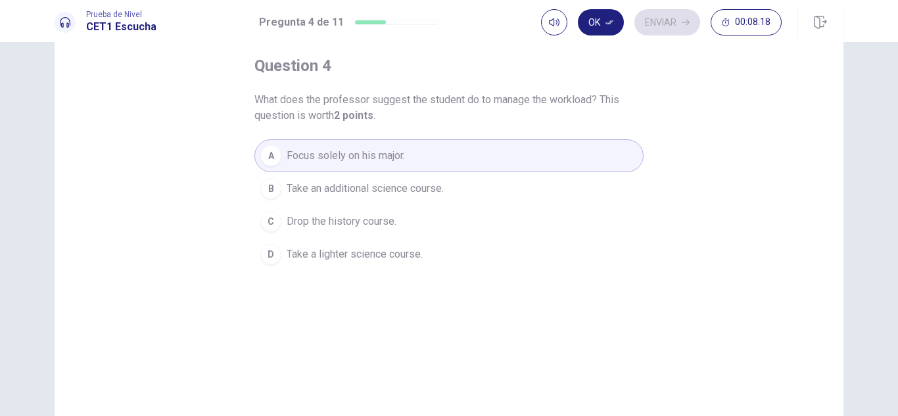
click at [356, 183] on span "Take an additional science course." at bounding box center [365, 189] width 157 height 16
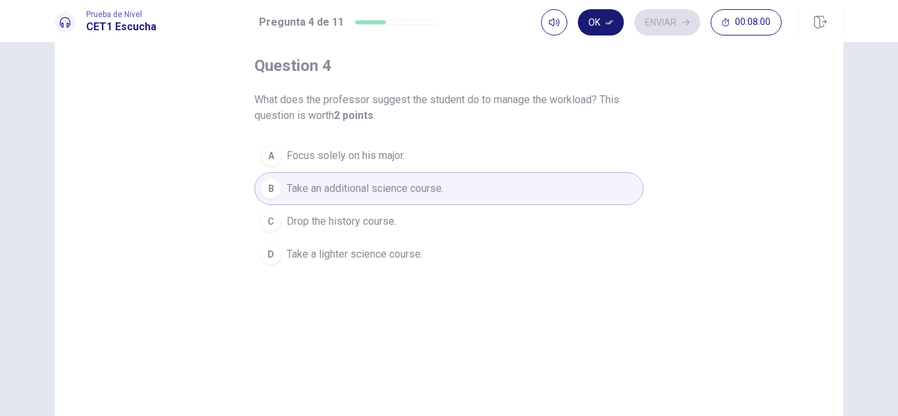
click at [601, 24] on button "Ok" at bounding box center [601, 22] width 46 height 26
click at [664, 20] on button "Enviar" at bounding box center [668, 22] width 66 height 26
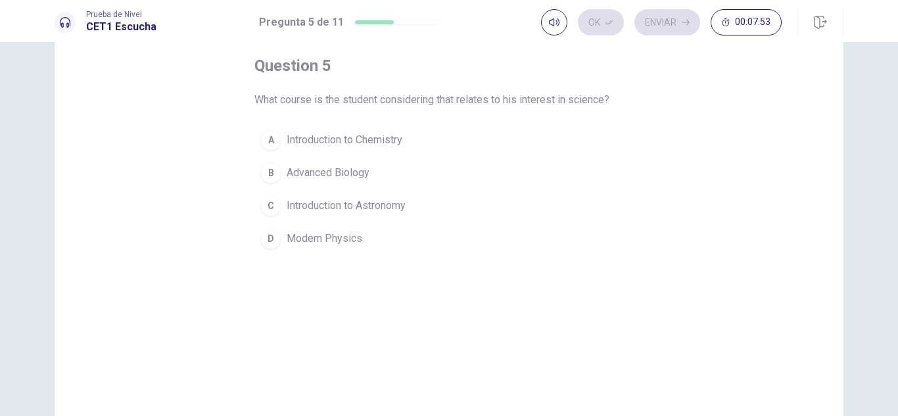
click at [369, 206] on span "Introduction to Astronomy" at bounding box center [346, 206] width 119 height 16
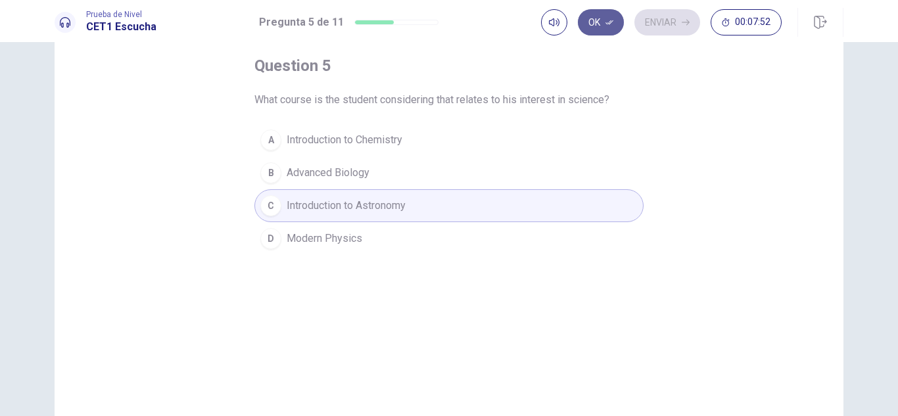
click at [604, 31] on button "Ok" at bounding box center [601, 22] width 46 height 26
click at [670, 17] on button "Enviar" at bounding box center [668, 22] width 66 height 26
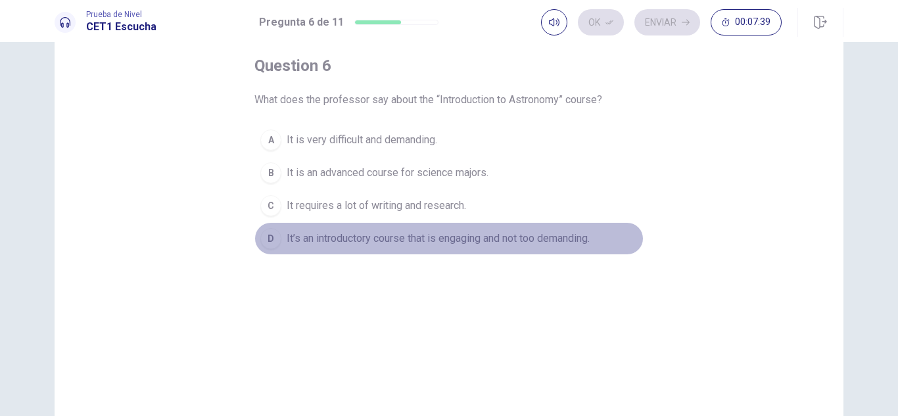
click at [408, 241] on span "It’s an introductory course that is engaging and not too demanding." at bounding box center [438, 239] width 303 height 16
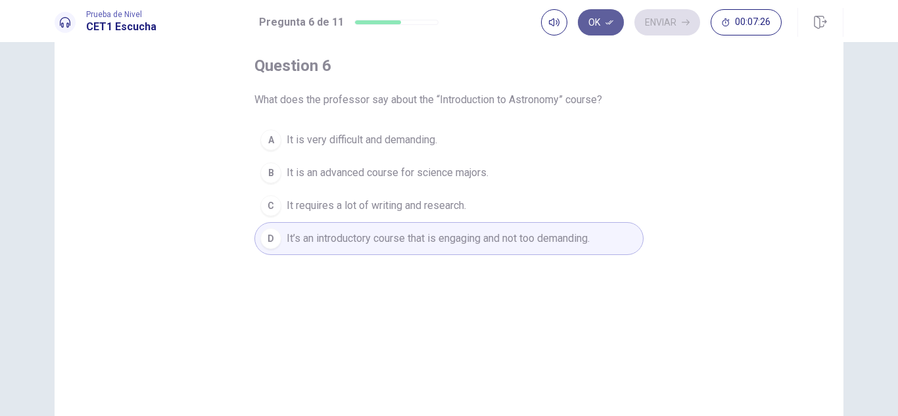
click at [599, 26] on button "Ok" at bounding box center [601, 22] width 46 height 26
click at [646, 32] on button "Enviar" at bounding box center [668, 22] width 66 height 26
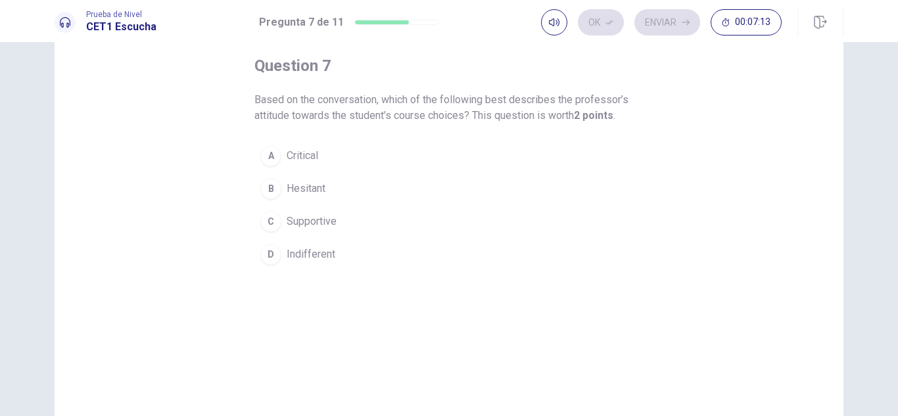
click at [331, 224] on span "Supportive" at bounding box center [312, 222] width 50 height 16
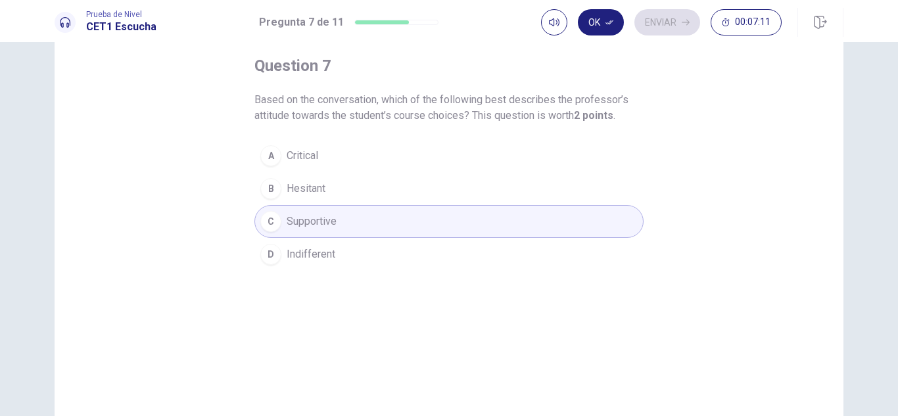
click at [323, 185] on span "Hesitant" at bounding box center [306, 189] width 39 height 16
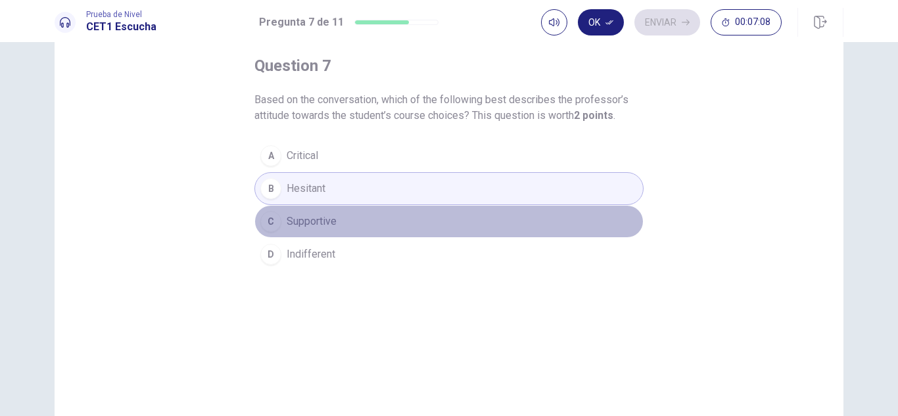
click at [345, 218] on button "C Supportive" at bounding box center [448, 221] width 389 height 33
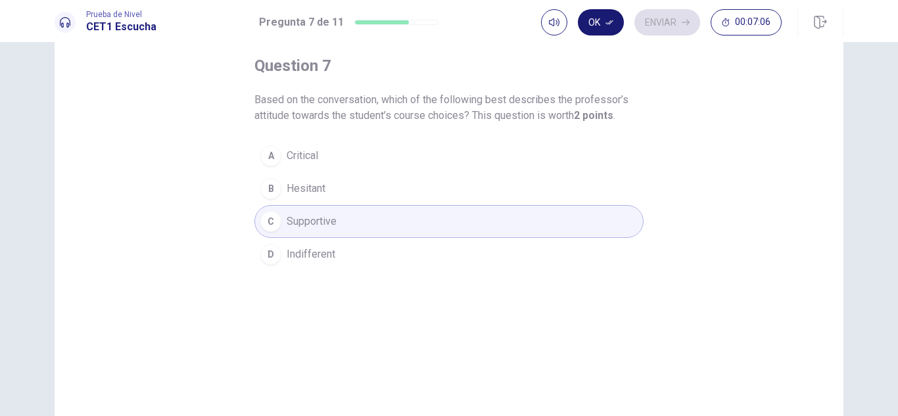
click at [606, 16] on button "Ok" at bounding box center [601, 22] width 46 height 26
click at [648, 16] on button "Enviar" at bounding box center [668, 22] width 66 height 26
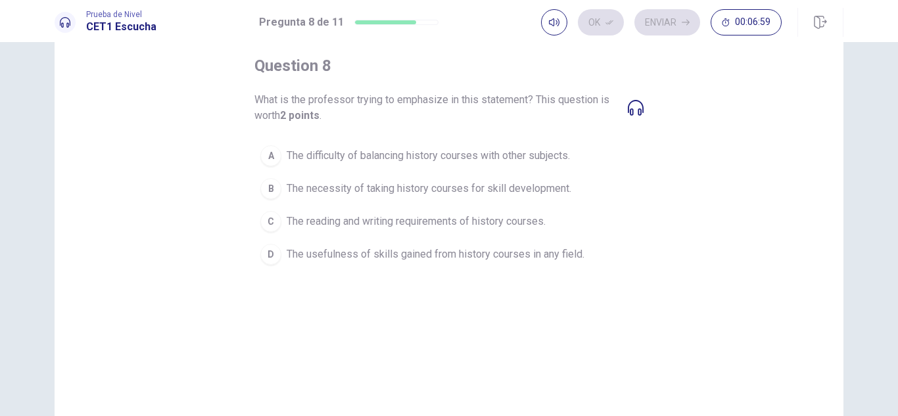
click at [632, 107] on icon at bounding box center [636, 108] width 16 height 16
click at [407, 155] on span "The difficulty of balancing history courses with other subjects." at bounding box center [428, 156] width 283 height 16
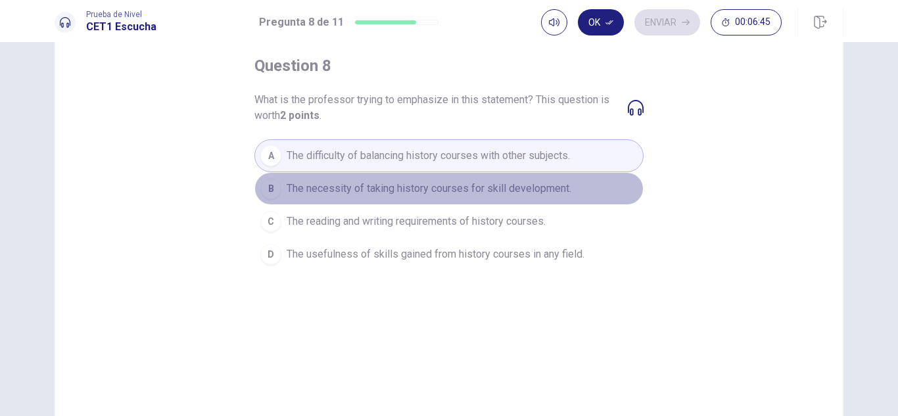
click at [404, 189] on span "The necessity of taking history courses for skill development." at bounding box center [429, 189] width 285 height 16
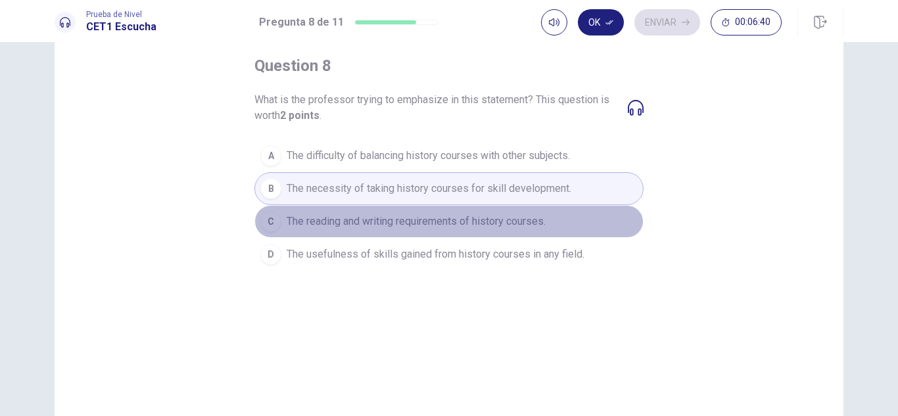
click at [399, 220] on span "The reading and writing requirements of history courses." at bounding box center [416, 222] width 259 height 16
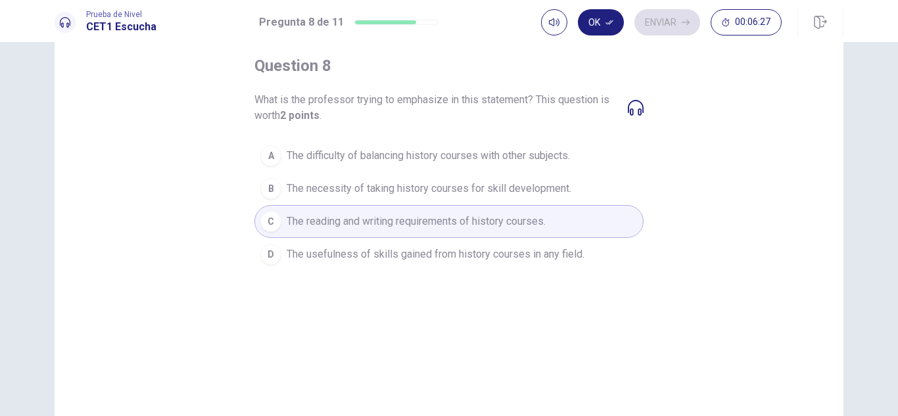
click at [410, 153] on span "The difficulty of balancing history courses with other subjects." at bounding box center [428, 156] width 283 height 16
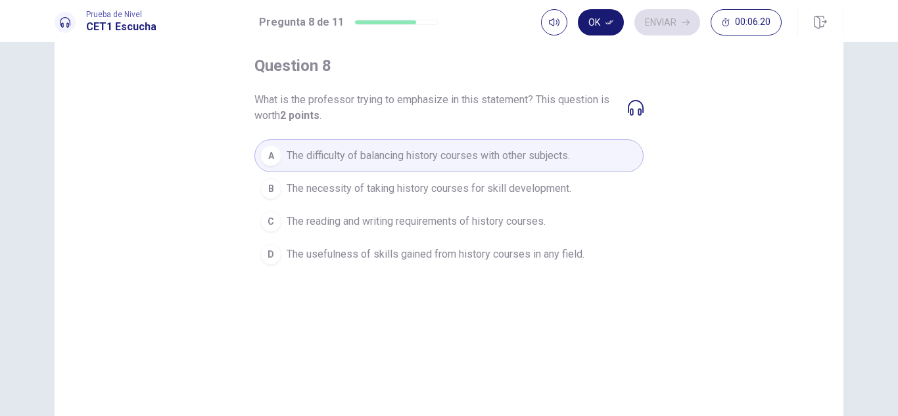
click at [606, 24] on icon "button" at bounding box center [610, 22] width 8 height 8
click at [660, 16] on button "Enviar" at bounding box center [668, 22] width 66 height 26
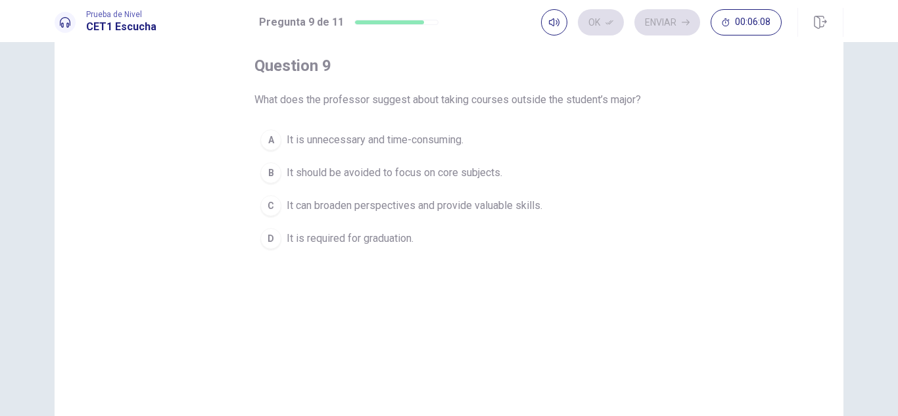
click at [385, 181] on span "It should be avoided to focus on core subjects." at bounding box center [395, 173] width 216 height 16
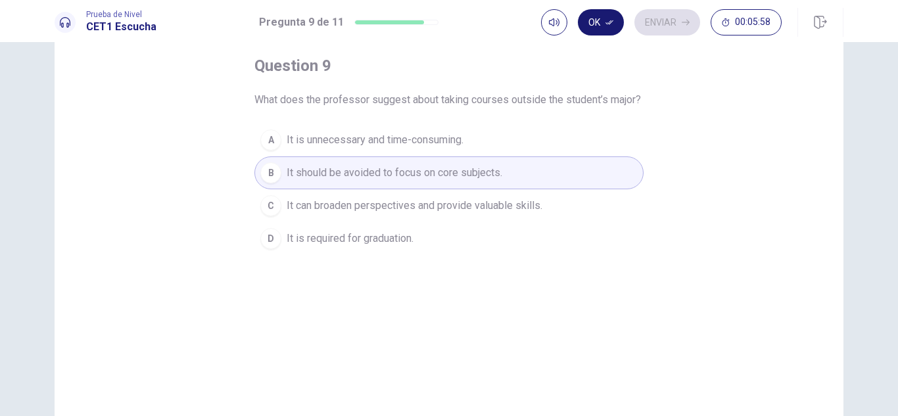
click at [610, 24] on icon "button" at bounding box center [610, 22] width 8 height 5
click at [656, 30] on button "Enviar" at bounding box center [668, 22] width 66 height 26
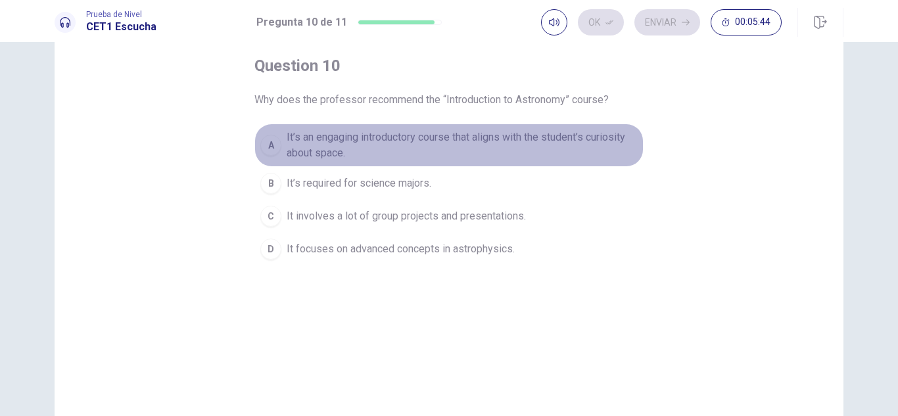
click at [346, 150] on span "It’s an engaging introductory course that aligns with the student’s curiosity a…" at bounding box center [462, 146] width 351 height 32
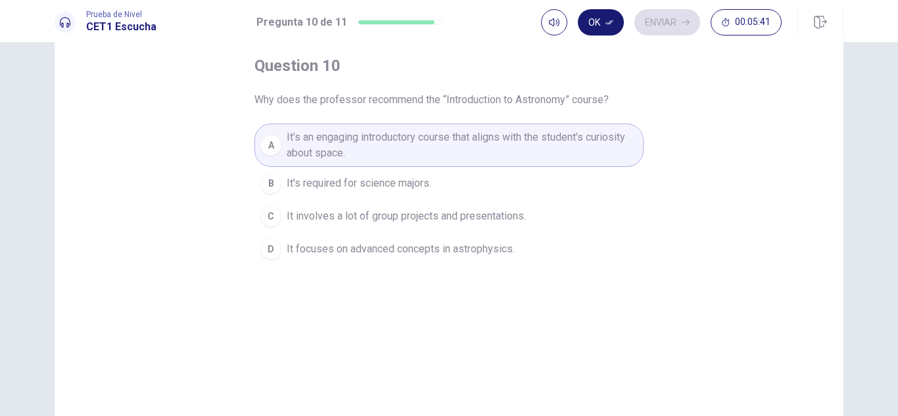
click at [599, 24] on button "Ok" at bounding box center [601, 22] width 46 height 26
click at [653, 30] on button "Enviar" at bounding box center [668, 22] width 66 height 26
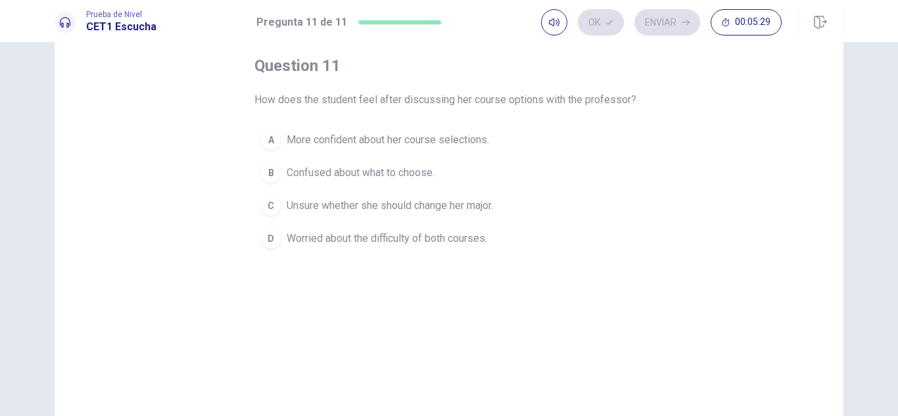
click at [454, 143] on span "More confident about her course selections." at bounding box center [388, 140] width 203 height 16
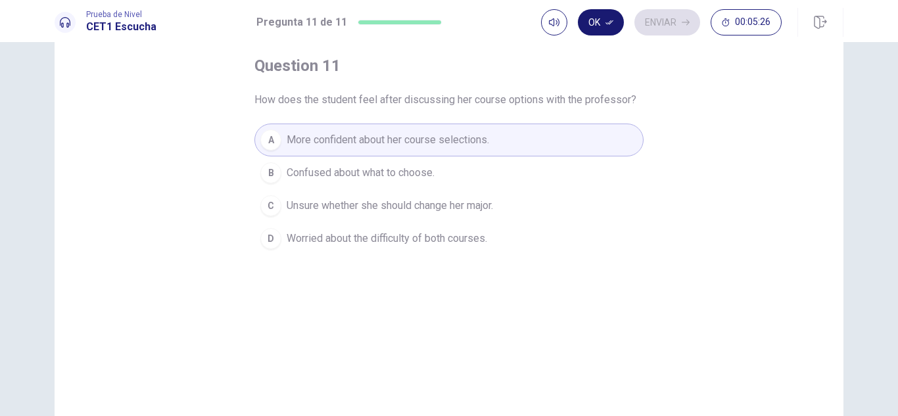
click at [592, 30] on button "Ok" at bounding box center [601, 22] width 46 height 26
click at [657, 19] on button "Enviar" at bounding box center [668, 22] width 66 height 26
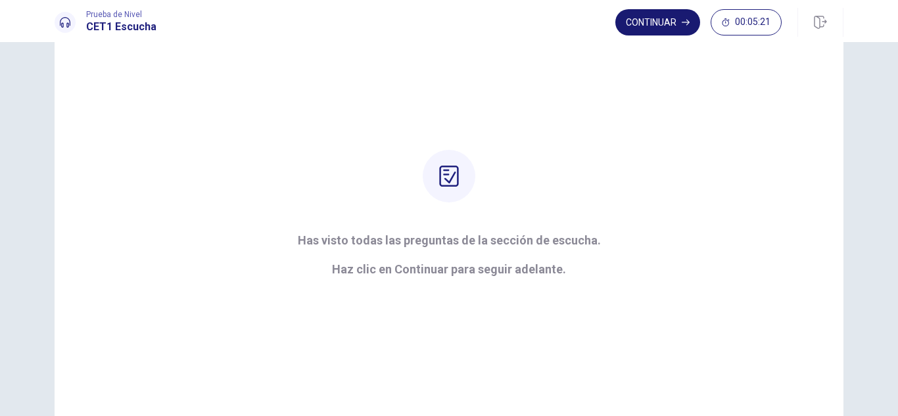
click at [635, 24] on button "Continuar" at bounding box center [657, 22] width 85 height 26
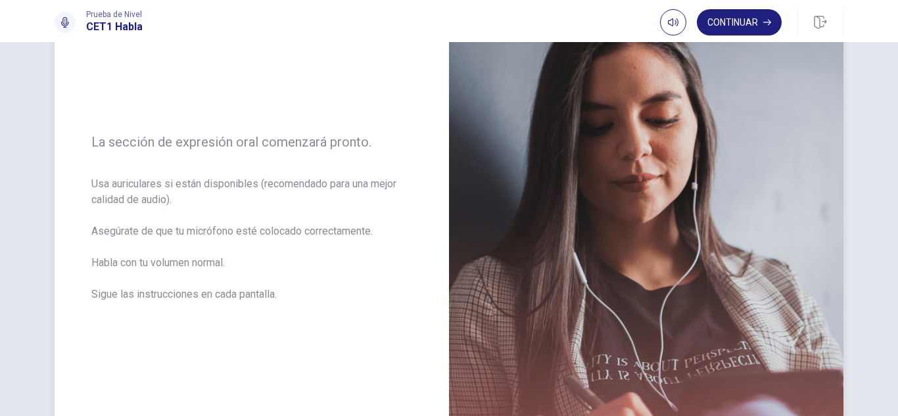
scroll to position [197, 0]
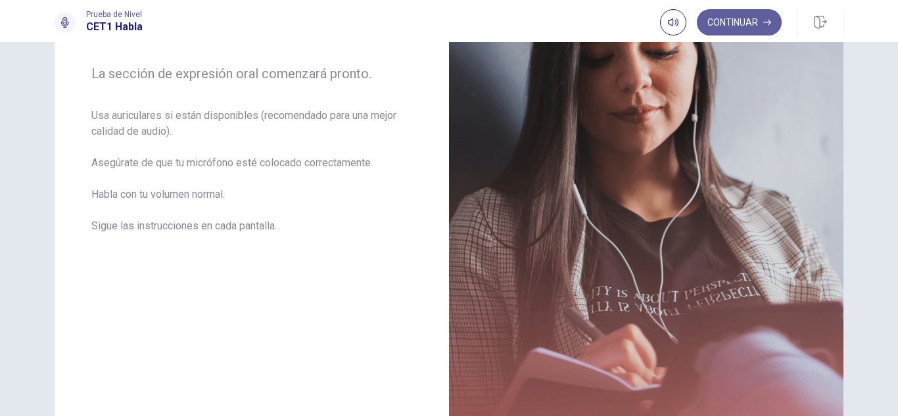
click at [767, 17] on button "Continuar" at bounding box center [739, 22] width 85 height 26
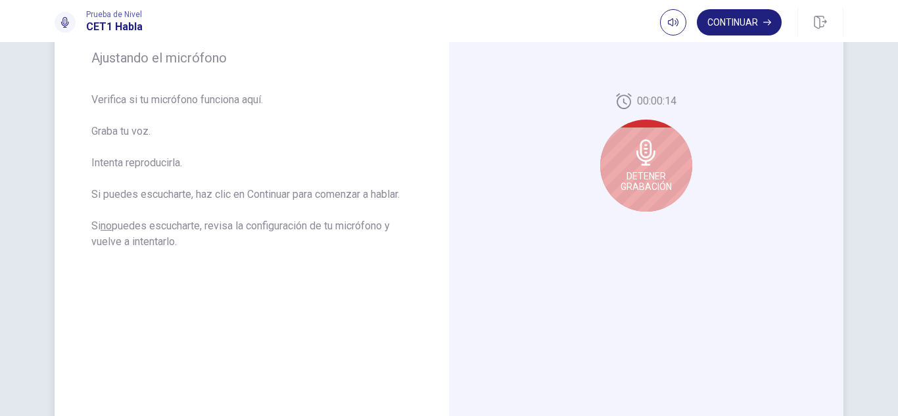
scroll to position [132, 0]
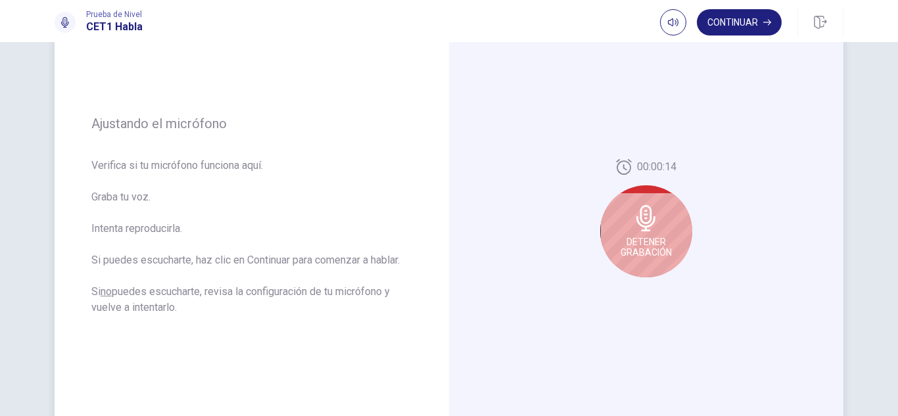
click at [632, 243] on span "Detener Grabación" at bounding box center [646, 247] width 51 height 21
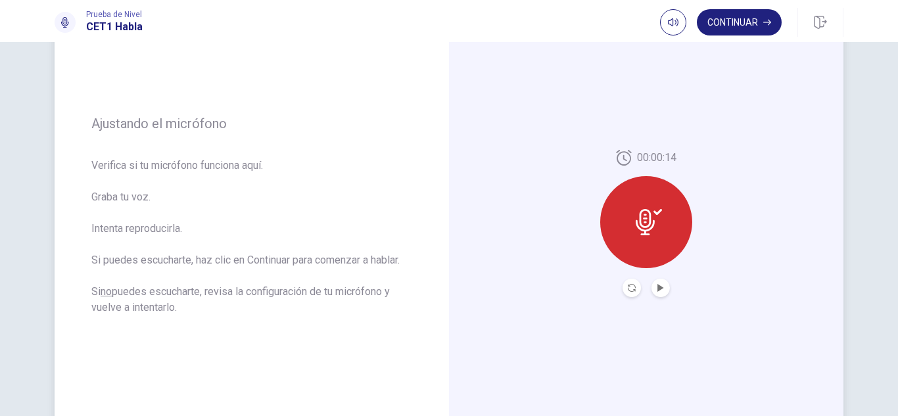
click at [655, 249] on div at bounding box center [646, 222] width 92 height 92
click at [628, 285] on icon "Record Again" at bounding box center [632, 288] width 8 height 8
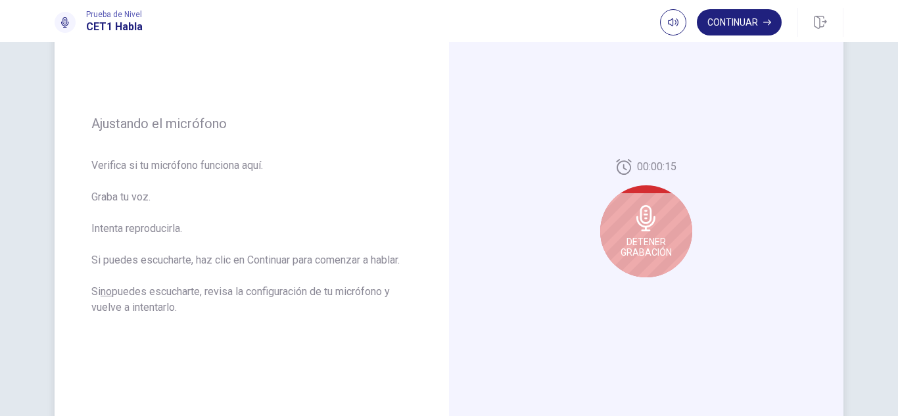
click at [634, 238] on span "Detener Grabación" at bounding box center [646, 247] width 51 height 21
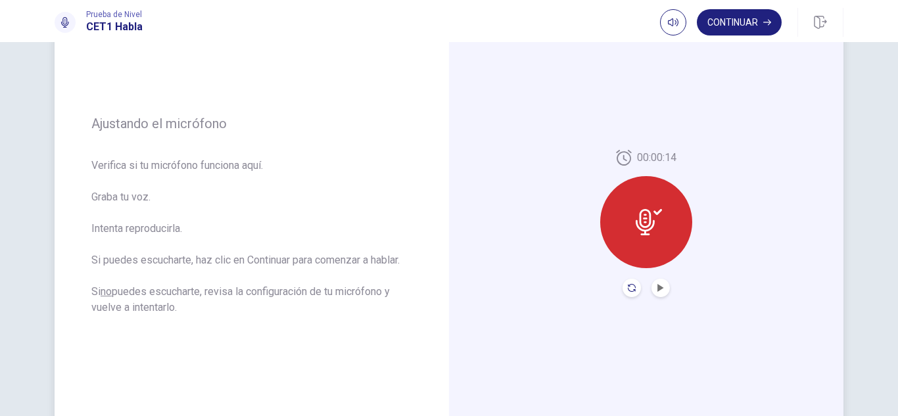
click at [628, 289] on icon "Record Again" at bounding box center [632, 288] width 8 height 8
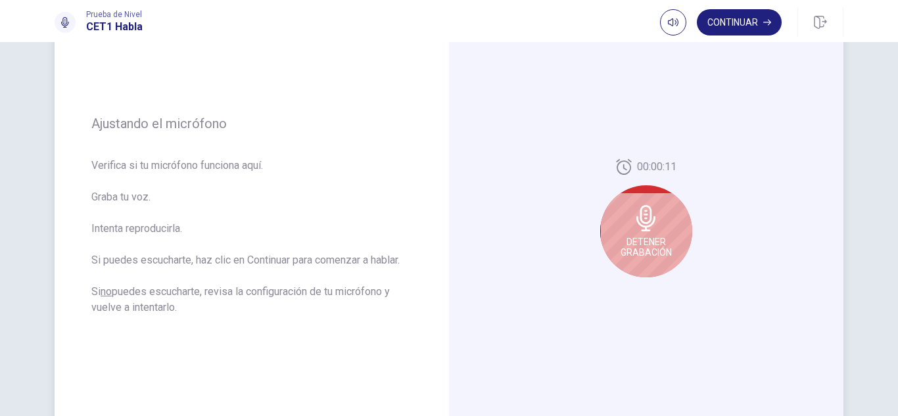
click at [648, 237] on span "Detener Grabación" at bounding box center [646, 247] width 51 height 21
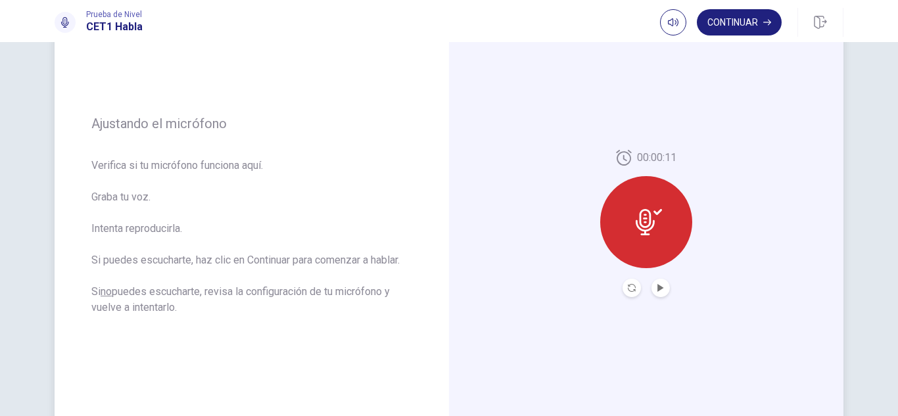
click at [652, 287] on button "Play Audio" at bounding box center [661, 288] width 18 height 18
click at [633, 287] on button "Record Again" at bounding box center [632, 288] width 18 height 18
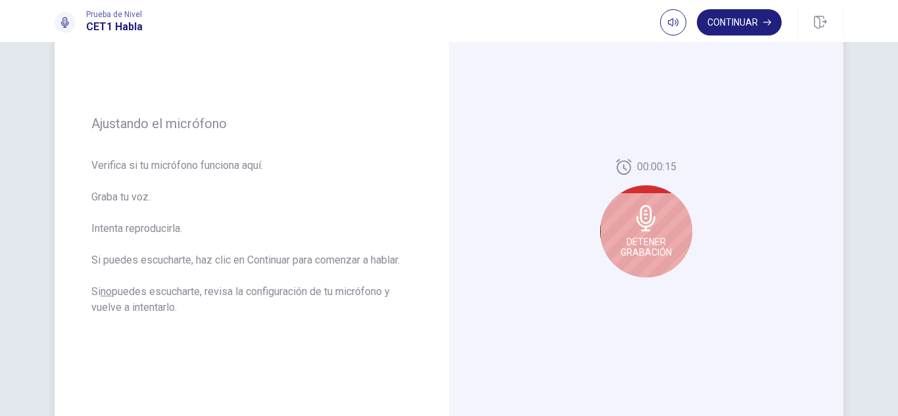
click at [633, 241] on span "Detener Grabación" at bounding box center [646, 247] width 51 height 21
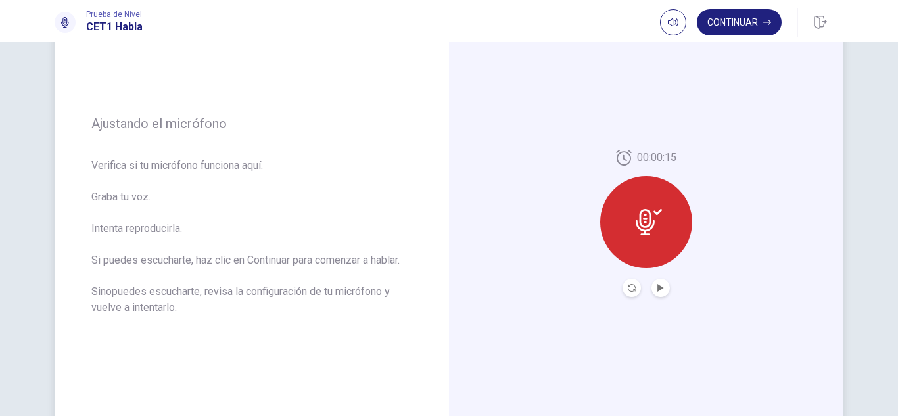
click at [623, 283] on button "Record Again" at bounding box center [632, 288] width 18 height 18
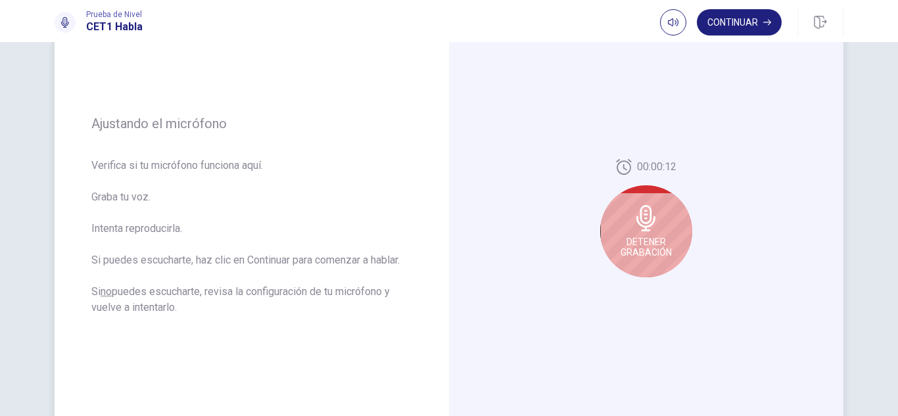
click at [655, 260] on div "Detener Grabación" at bounding box center [646, 231] width 92 height 92
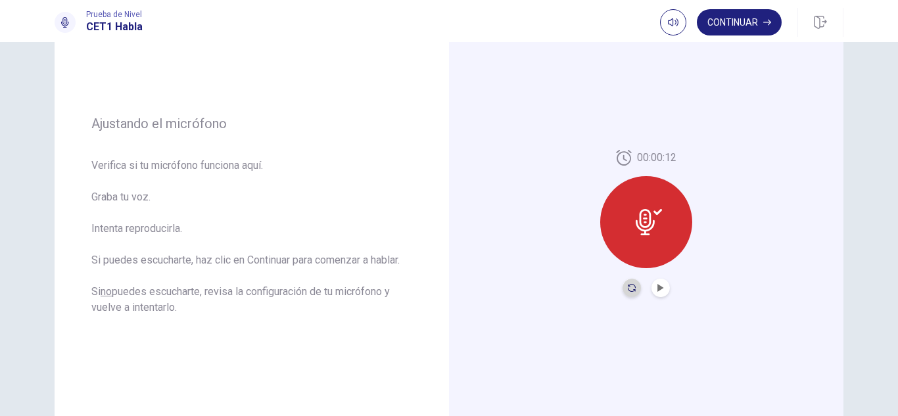
click at [630, 287] on icon "Record Again" at bounding box center [632, 288] width 8 height 8
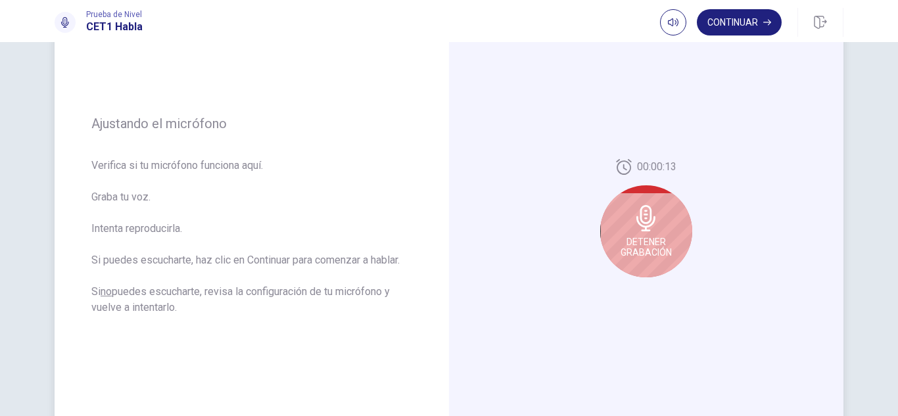
click at [644, 245] on span "Detener Grabación" at bounding box center [646, 247] width 51 height 21
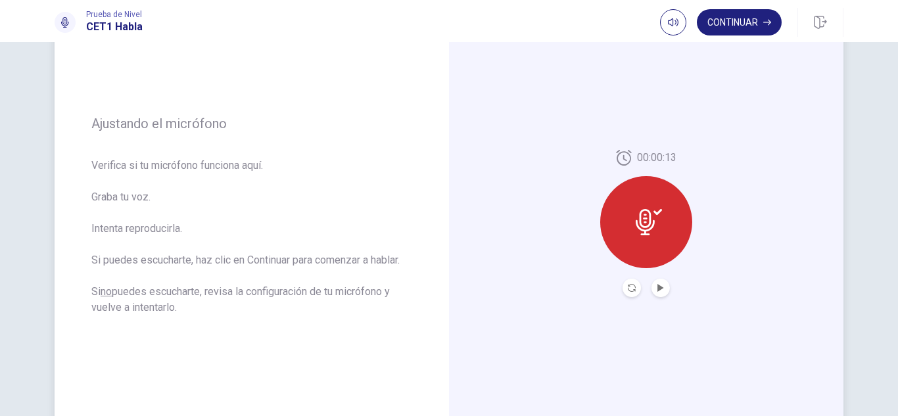
click at [659, 282] on button "Play Audio" at bounding box center [661, 288] width 18 height 18
click at [628, 291] on icon "Record Again" at bounding box center [632, 288] width 8 height 8
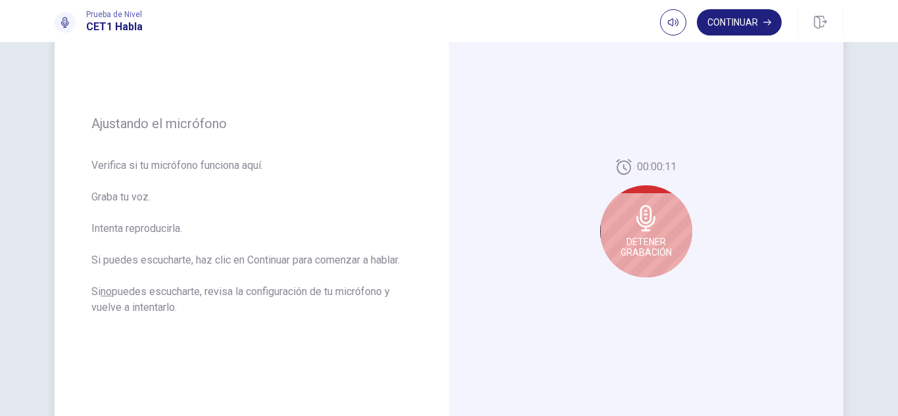
click at [638, 233] on div "Detener Grabación" at bounding box center [646, 231] width 92 height 92
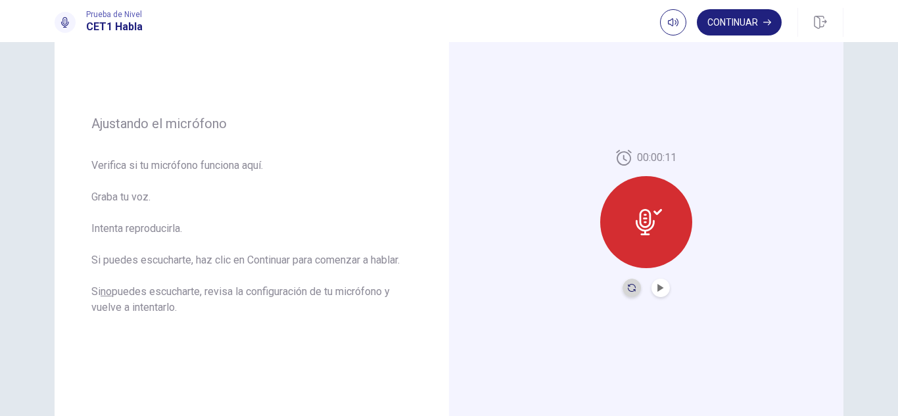
click at [629, 291] on icon "Record Again" at bounding box center [632, 288] width 8 height 8
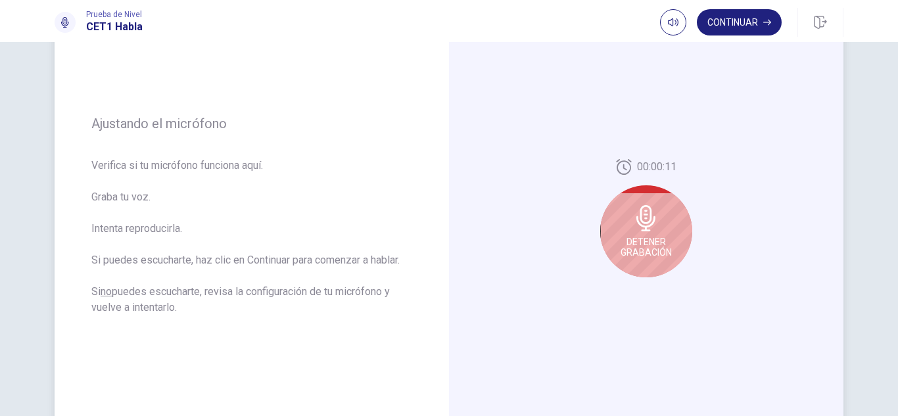
click at [656, 237] on span "Detener Grabación" at bounding box center [646, 247] width 51 height 21
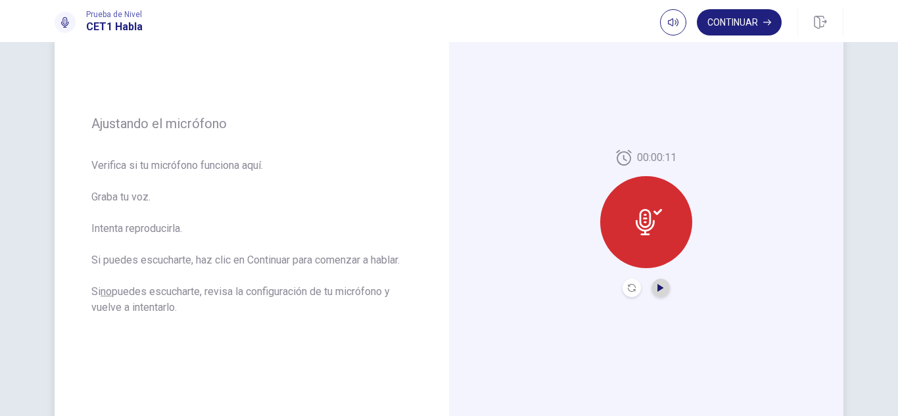
click at [658, 285] on icon "Play Audio" at bounding box center [661, 288] width 6 height 8
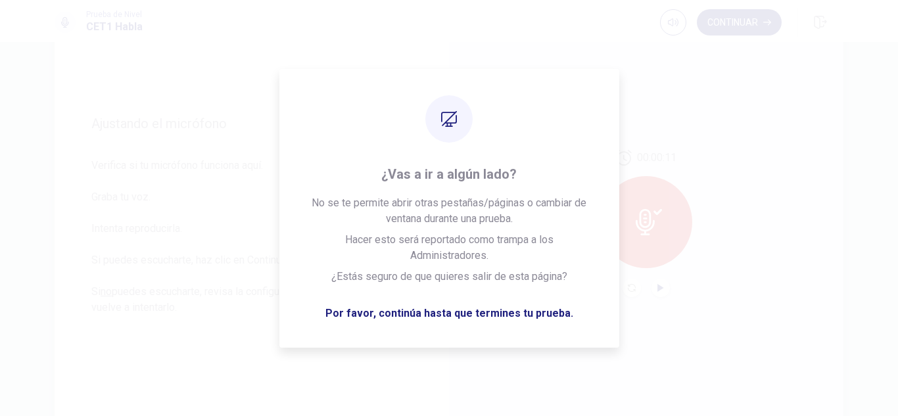
click at [662, 269] on div "00:00:11" at bounding box center [646, 223] width 92 height 147
click at [437, 155] on div "Ajustando el micrófono Verifica si tu micrófono funciona aquí. Graba tu voz. In…" at bounding box center [252, 223] width 395 height 573
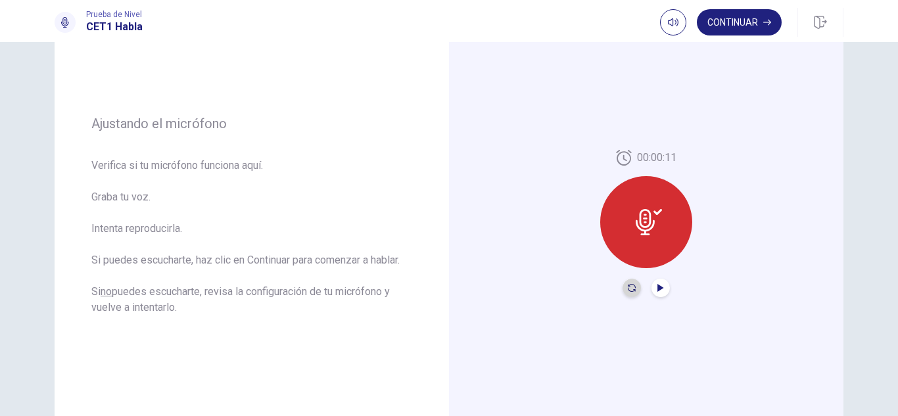
click at [629, 291] on icon "Record Again" at bounding box center [632, 288] width 8 height 8
click at [628, 289] on icon "Record Again" at bounding box center [632, 288] width 8 height 8
click at [633, 247] on div at bounding box center [646, 222] width 92 height 92
click at [659, 289] on icon "Play Audio" at bounding box center [661, 288] width 6 height 8
click at [630, 289] on icon "Record Again" at bounding box center [632, 288] width 8 height 8
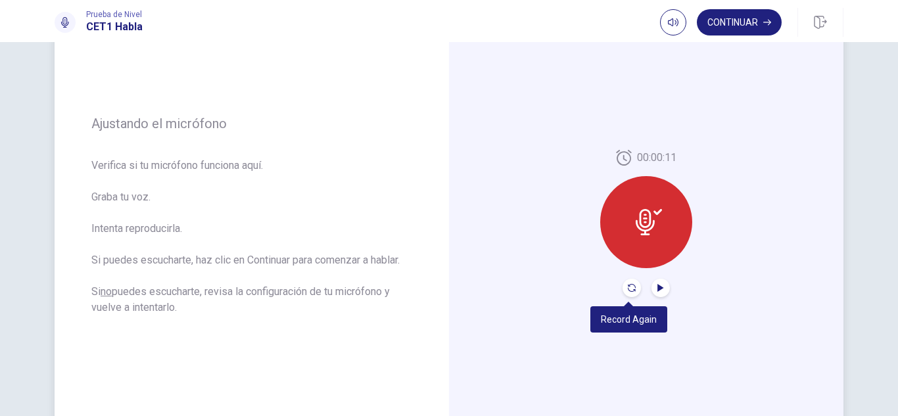
click at [630, 289] on icon "Record Again" at bounding box center [632, 288] width 8 height 8
click at [642, 229] on icon at bounding box center [649, 222] width 26 height 26
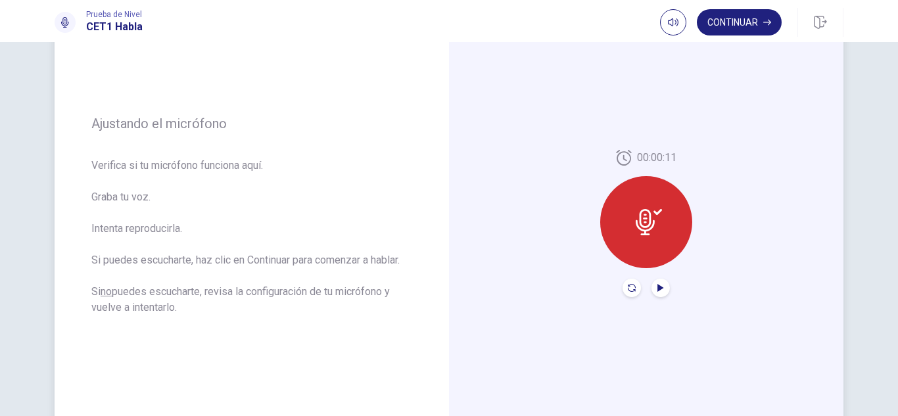
click at [630, 284] on icon "Record Again" at bounding box center [632, 288] width 8 height 8
click at [658, 286] on icon "Play Audio" at bounding box center [661, 288] width 6 height 8
click at [630, 292] on button "Record Again" at bounding box center [632, 288] width 18 height 18
click at [105, 291] on u "no" at bounding box center [106, 291] width 11 height 12
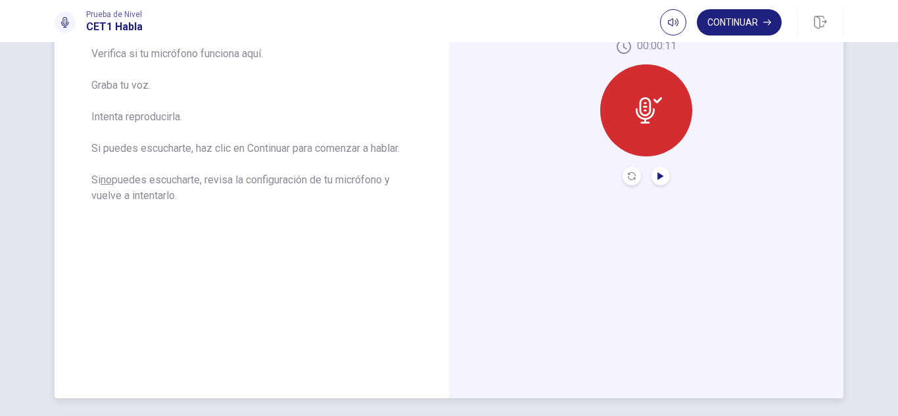
scroll to position [263, 0]
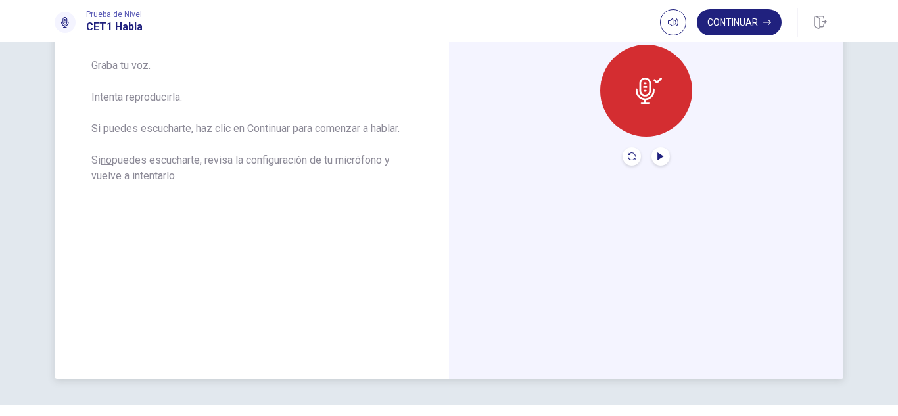
click at [629, 159] on icon "Record Again" at bounding box center [632, 157] width 8 height 8
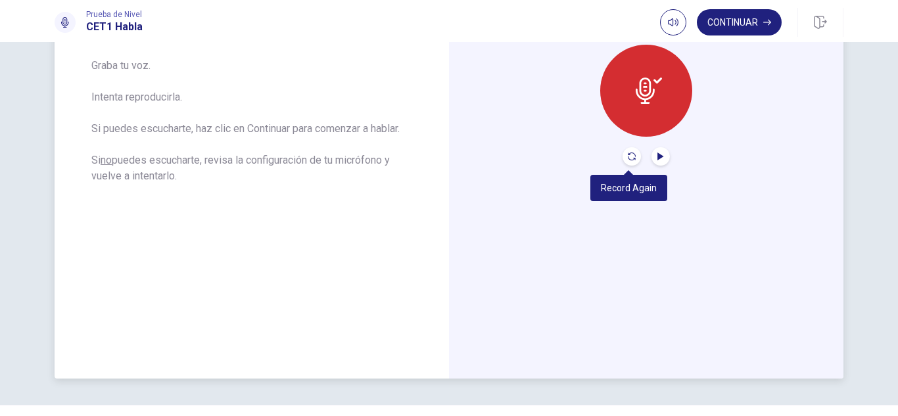
click at [629, 159] on icon "Record Again" at bounding box center [632, 157] width 8 height 8
click at [644, 123] on div at bounding box center [646, 91] width 92 height 92
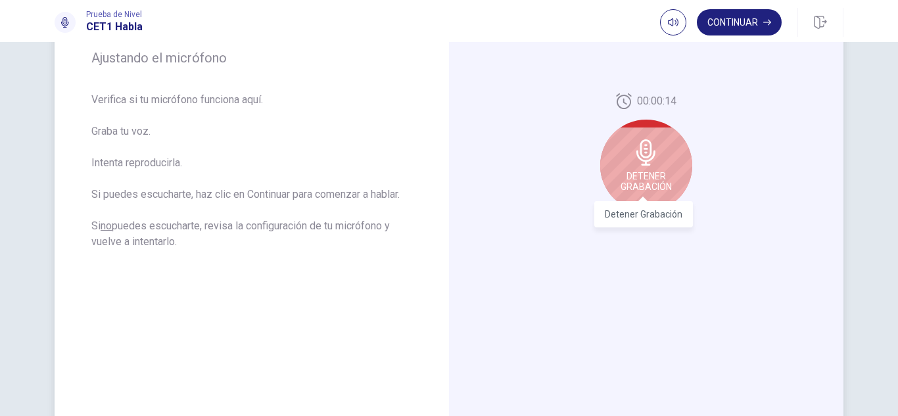
click at [641, 174] on span "Detener Grabación" at bounding box center [646, 181] width 51 height 21
click at [646, 168] on div "Detener Grabación" at bounding box center [646, 166] width 92 height 92
click at [646, 193] on div "Detener Grabación" at bounding box center [646, 166] width 92 height 92
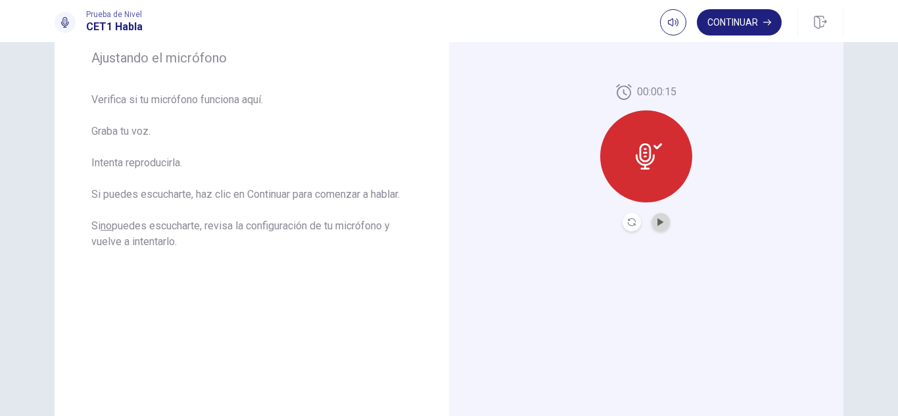
click at [656, 226] on button "Play Audio" at bounding box center [661, 222] width 18 height 18
click at [628, 221] on icon "Record Again" at bounding box center [632, 222] width 8 height 8
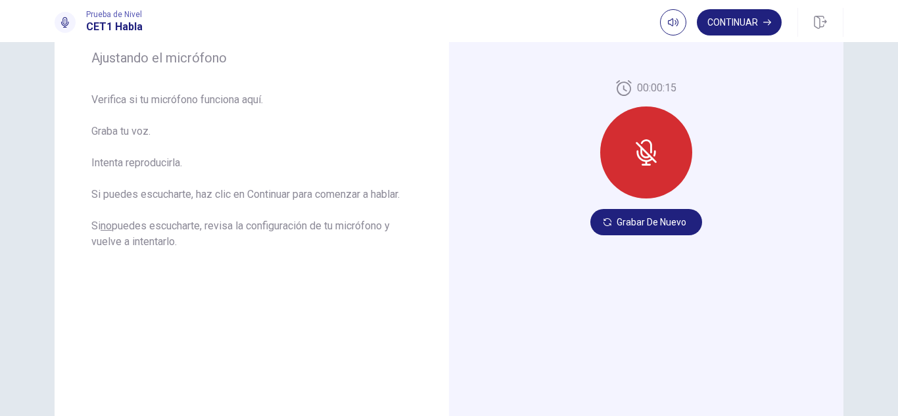
click at [628, 220] on button "Grabar de Nuevo" at bounding box center [646, 222] width 112 height 26
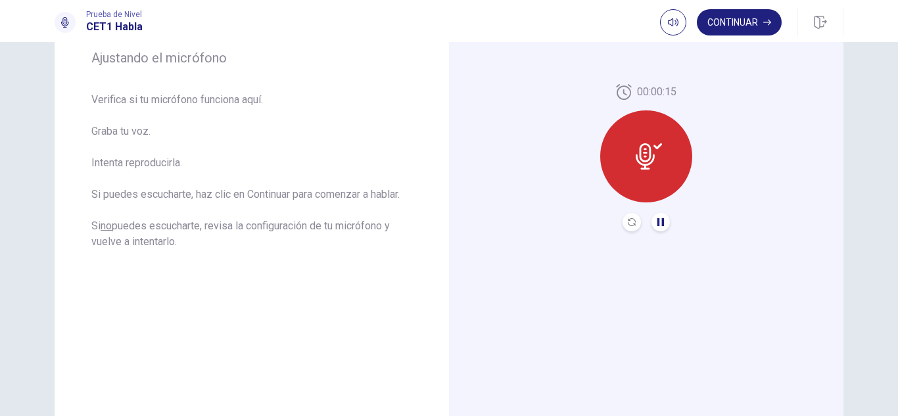
click at [658, 225] on icon "Pause Audio" at bounding box center [661, 222] width 8 height 8
click at [629, 218] on icon "Record Again" at bounding box center [632, 222] width 8 height 8
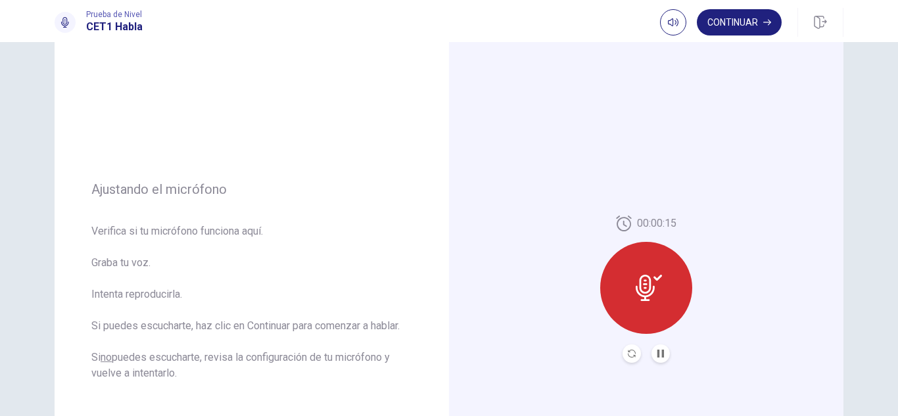
scroll to position [132, 0]
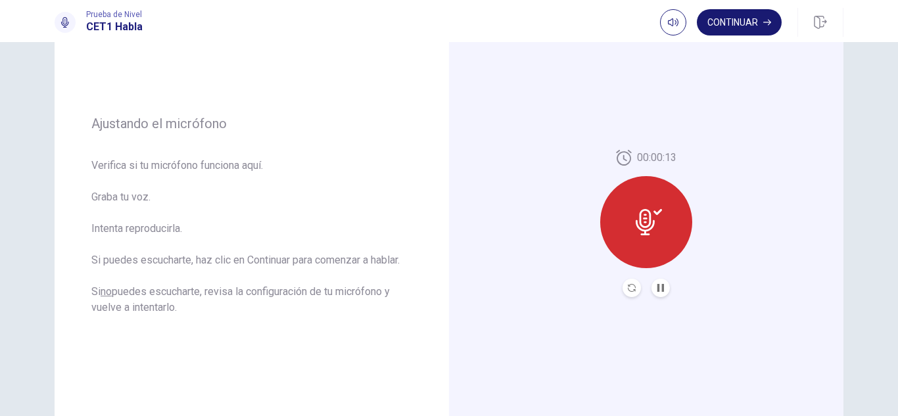
click at [726, 20] on button "Continuar" at bounding box center [739, 22] width 85 height 26
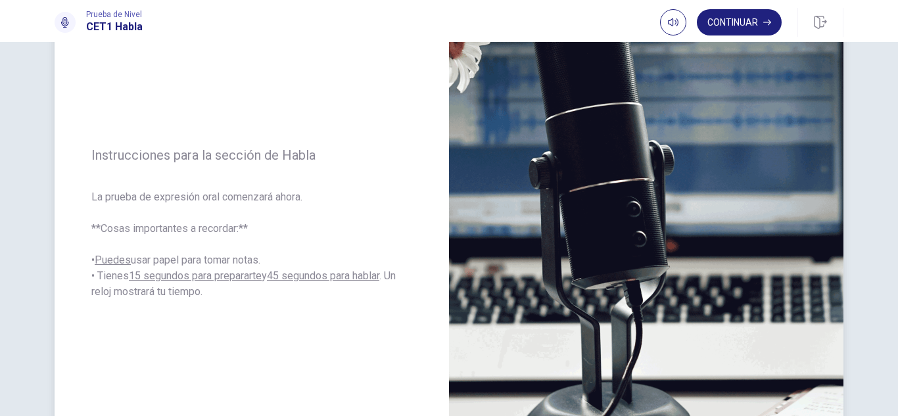
scroll to position [197, 0]
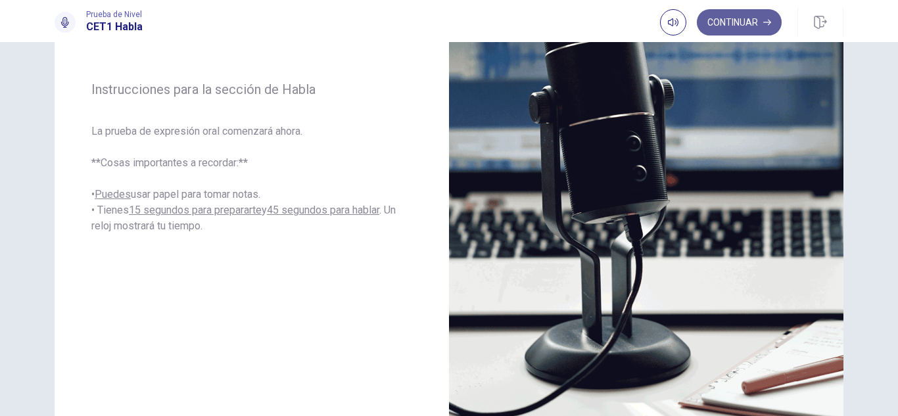
click at [736, 22] on button "Continuar" at bounding box center [739, 22] width 85 height 26
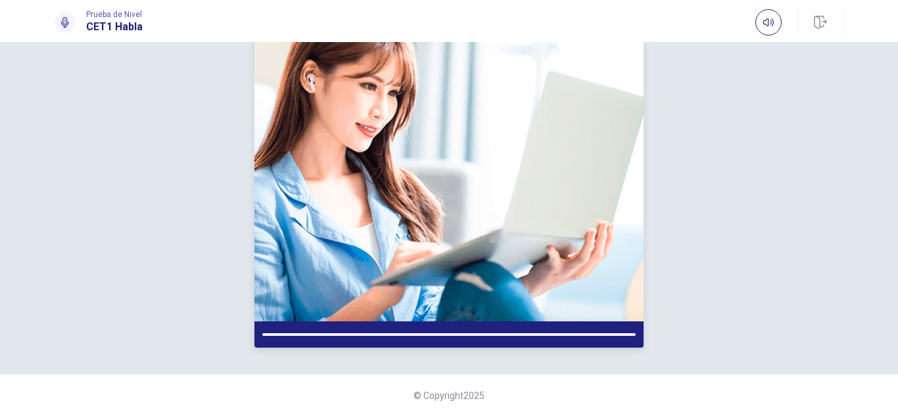
scroll to position [39, 0]
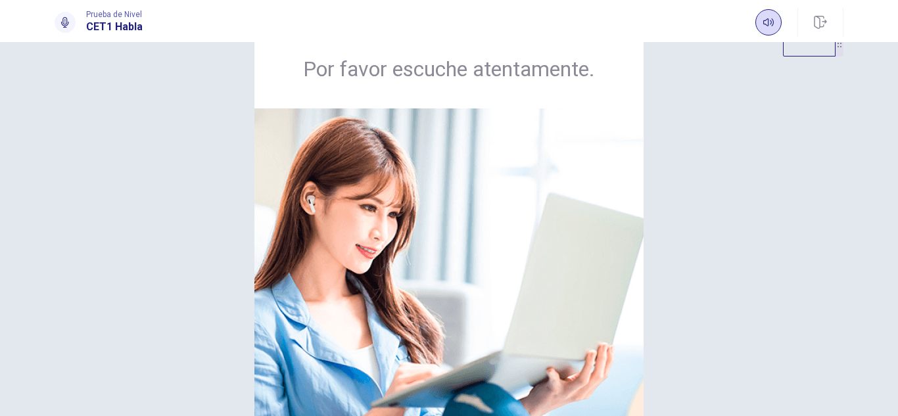
click at [763, 26] on icon "button" at bounding box center [768, 22] width 11 height 11
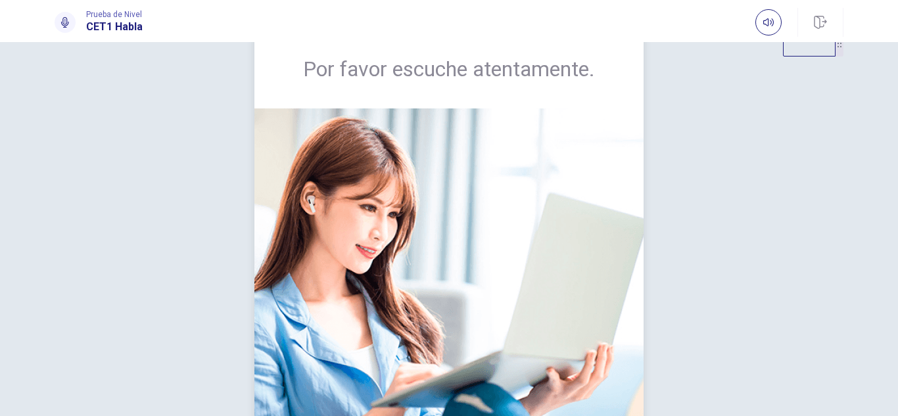
click at [442, 82] on span "Por favor escuche atentamente." at bounding box center [449, 69] width 292 height 26
click at [486, 82] on span "Por favor escuche atentamente." at bounding box center [449, 69] width 292 height 26
click at [778, 25] on button "button" at bounding box center [768, 22] width 26 height 26
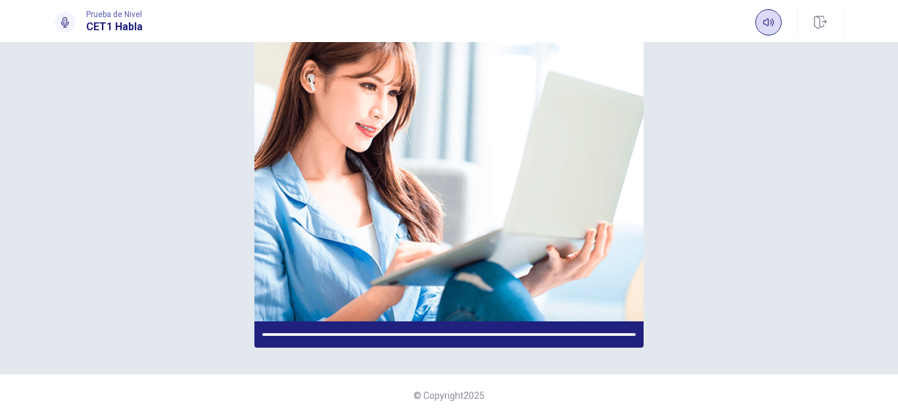
click at [770, 21] on icon "button" at bounding box center [768, 22] width 11 height 11
drag, startPoint x: 770, startPoint y: 21, endPoint x: 767, endPoint y: -26, distance: 46.8
click at [767, 0] on html "Este sitio utiliza cookies, como se explica en nuestra Política de Privacidad .…" at bounding box center [449, 208] width 898 height 416
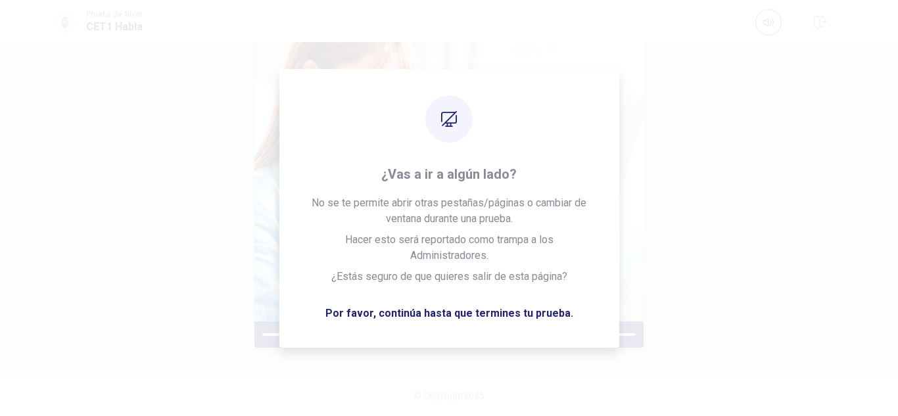
scroll to position [0, 0]
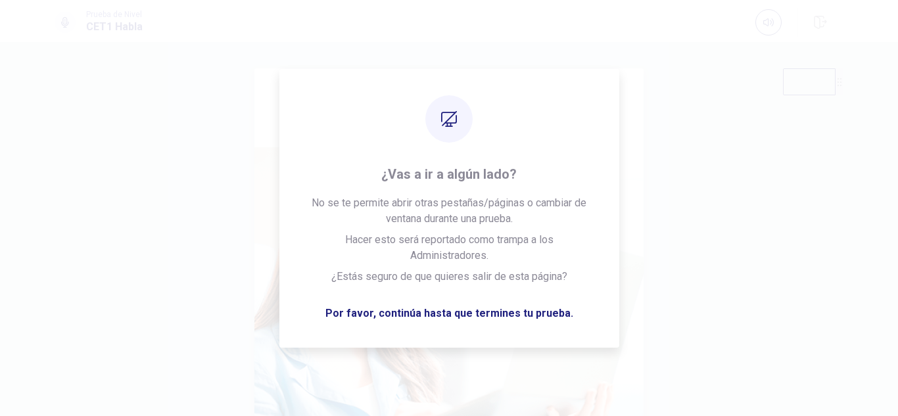
click at [540, 197] on img at bounding box center [448, 314] width 389 height 335
click at [555, 187] on img at bounding box center [448, 314] width 389 height 335
click at [765, 218] on div "Por favor escuche atentamente." at bounding box center [449, 288] width 789 height 440
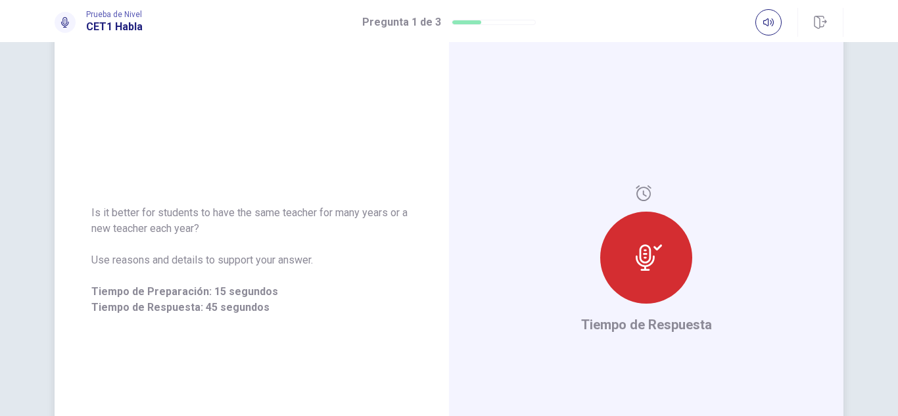
scroll to position [226, 0]
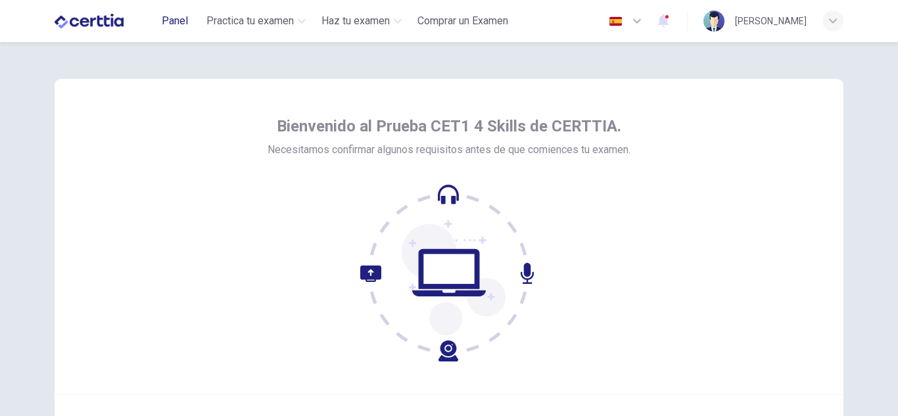
click at [167, 22] on span "Panel" at bounding box center [175, 21] width 26 height 16
